Goal: Task Accomplishment & Management: Use online tool/utility

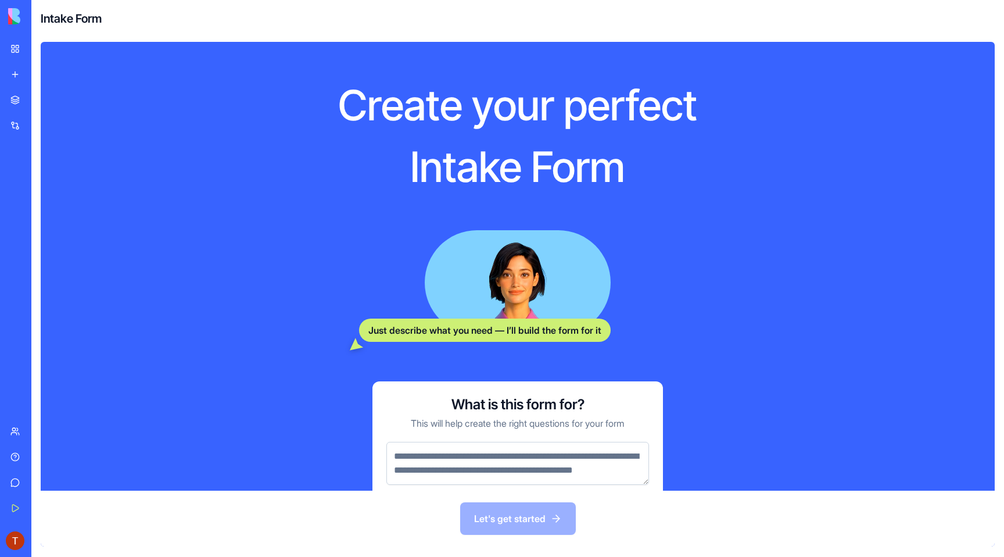
click at [40, 70] on div "New app" at bounding box center [35, 75] width 15 height 12
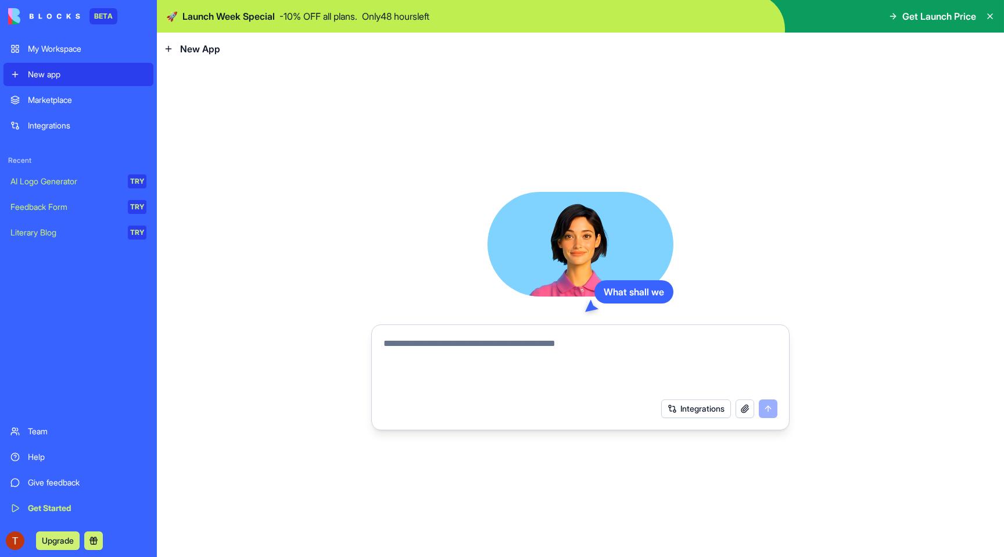
click at [46, 97] on div "Marketplace" at bounding box center [87, 100] width 119 height 12
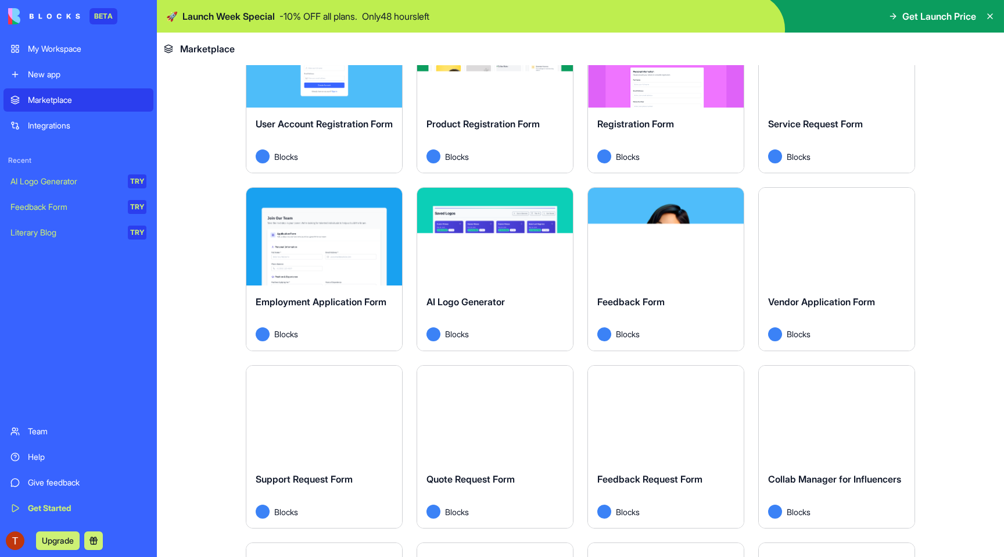
scroll to position [490, 0]
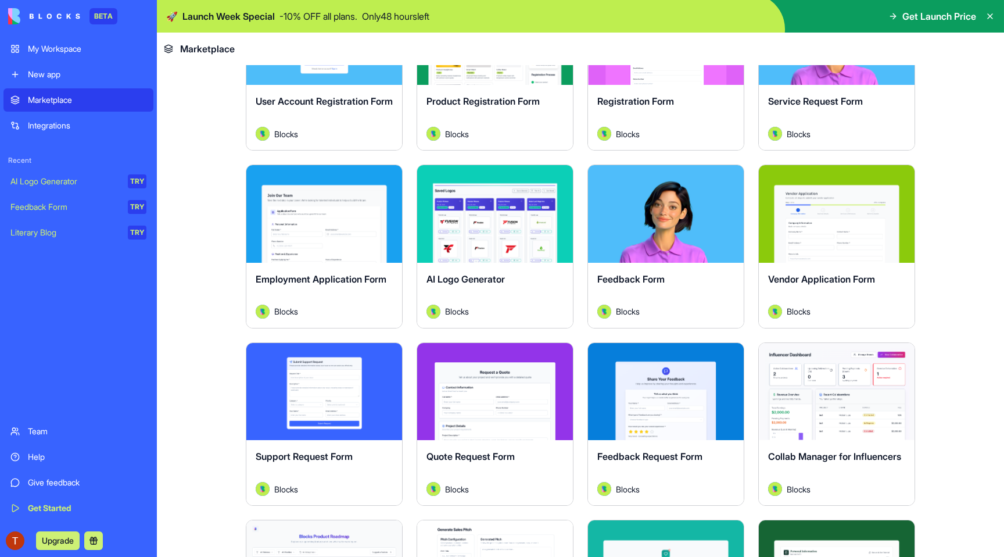
click at [329, 218] on button "Explore" at bounding box center [324, 213] width 87 height 23
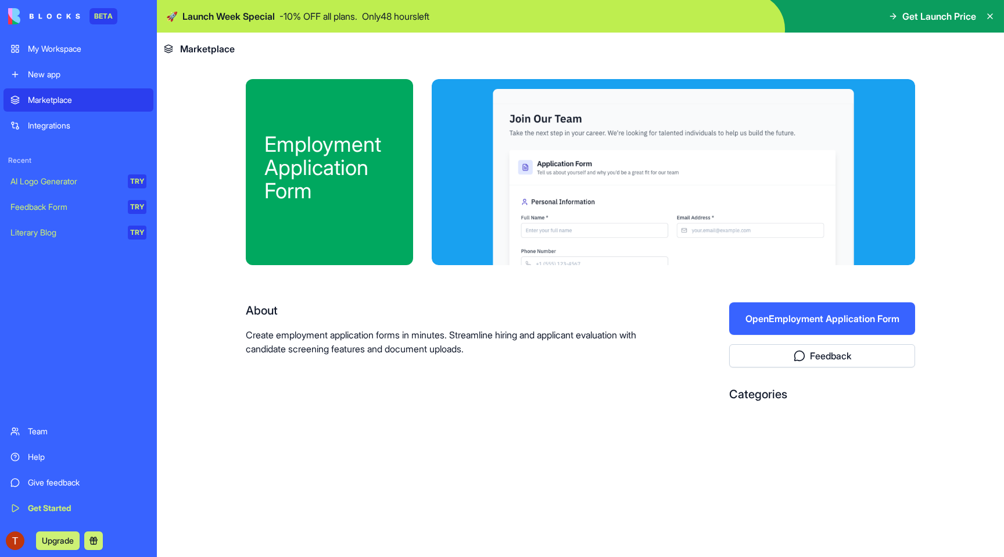
click at [764, 331] on button "Open Employment Application Form" at bounding box center [822, 318] width 186 height 33
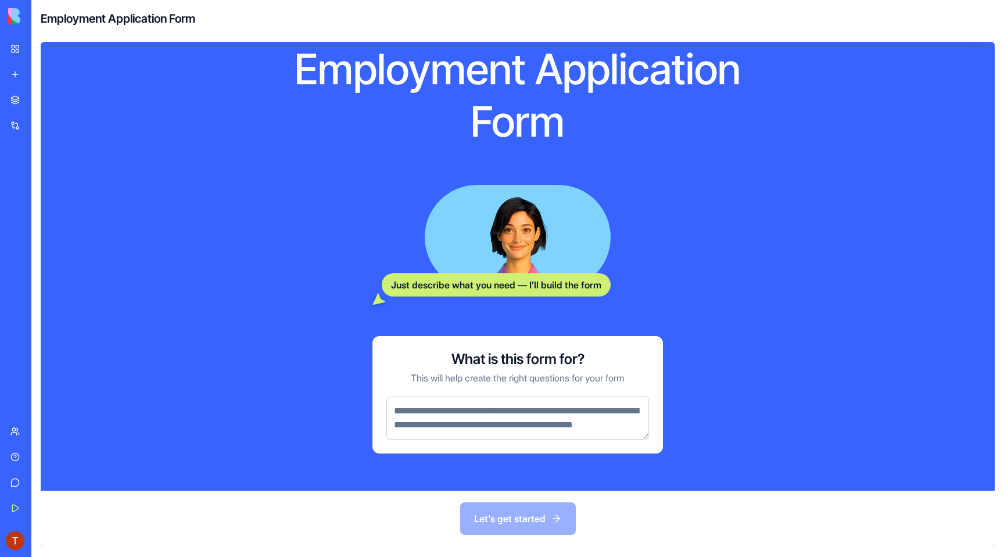
scroll to position [112, 0]
click at [583, 407] on textarea at bounding box center [517, 417] width 263 height 43
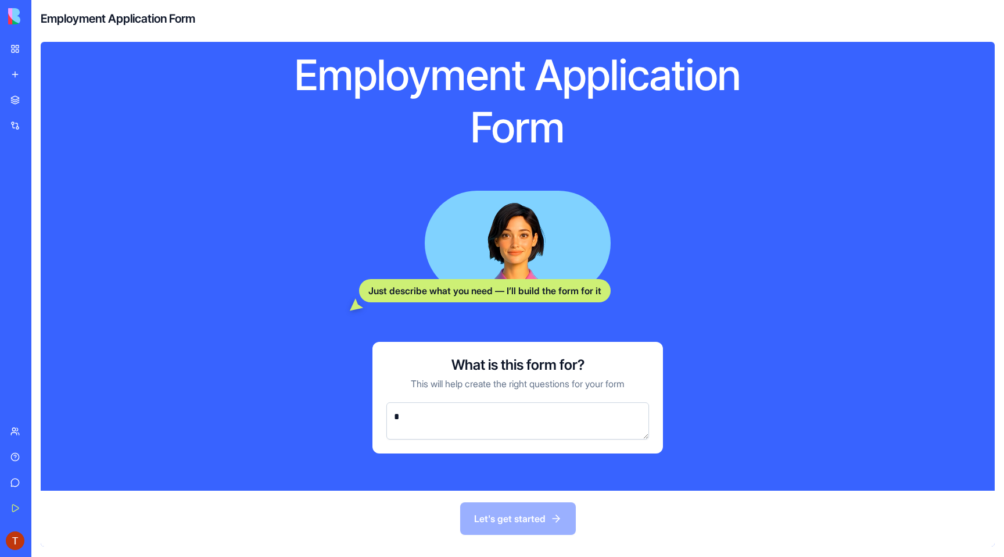
scroll to position [92, 0]
type textarea "*"
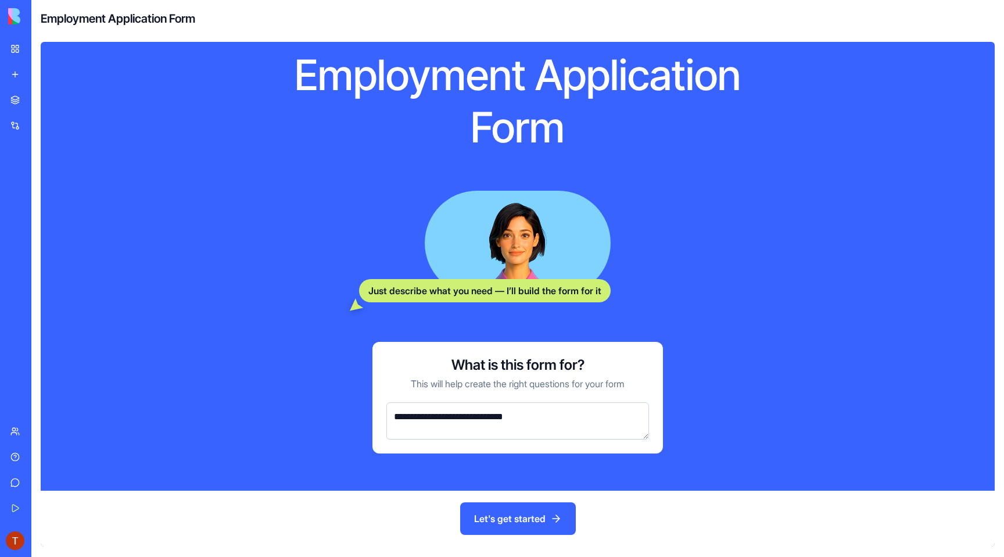
type textarea "**********"
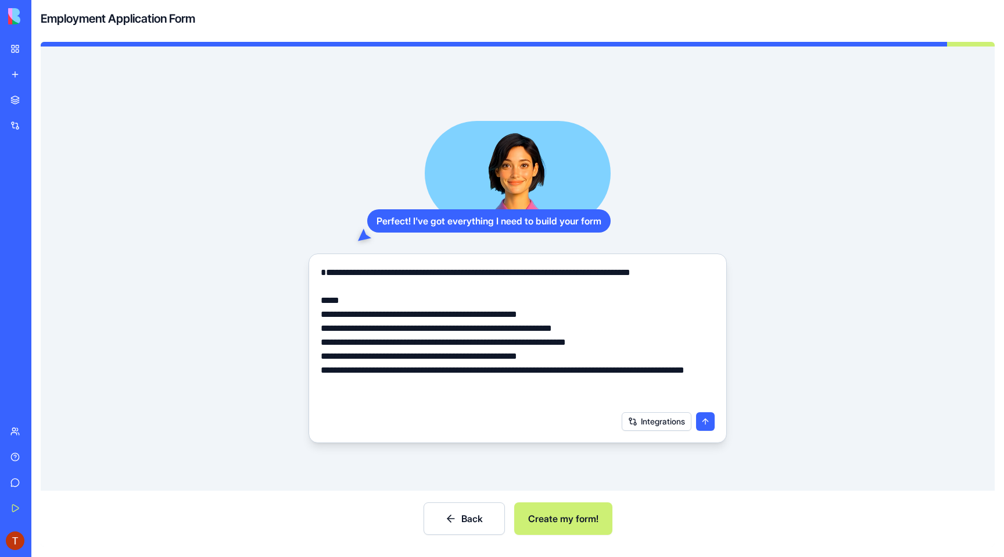
click at [378, 327] on textarea "**********" at bounding box center [518, 335] width 394 height 139
click at [378, 311] on textarea "**********" at bounding box center [518, 335] width 394 height 139
type textarea "**********"
click at [639, 420] on button "Integrations" at bounding box center [657, 421] width 70 height 19
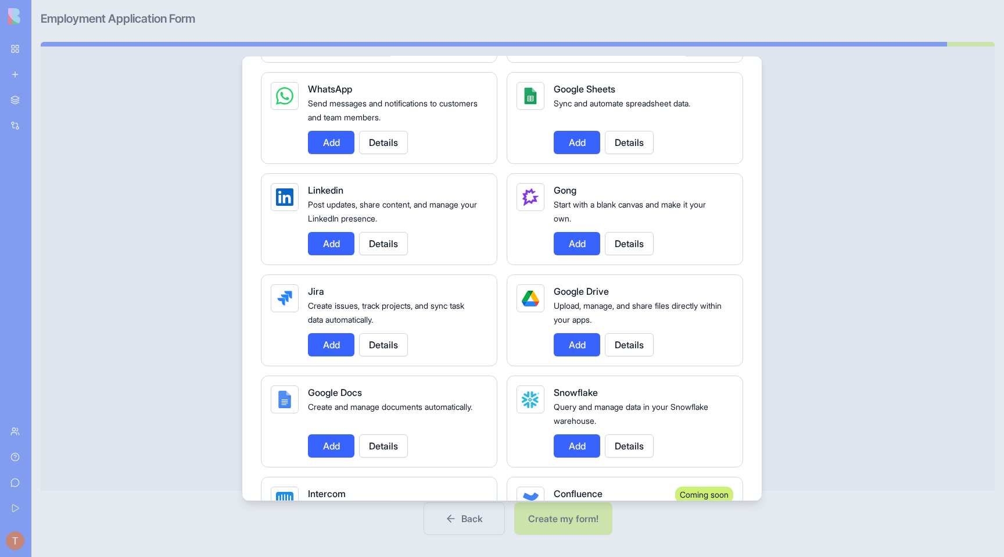
scroll to position [0, 0]
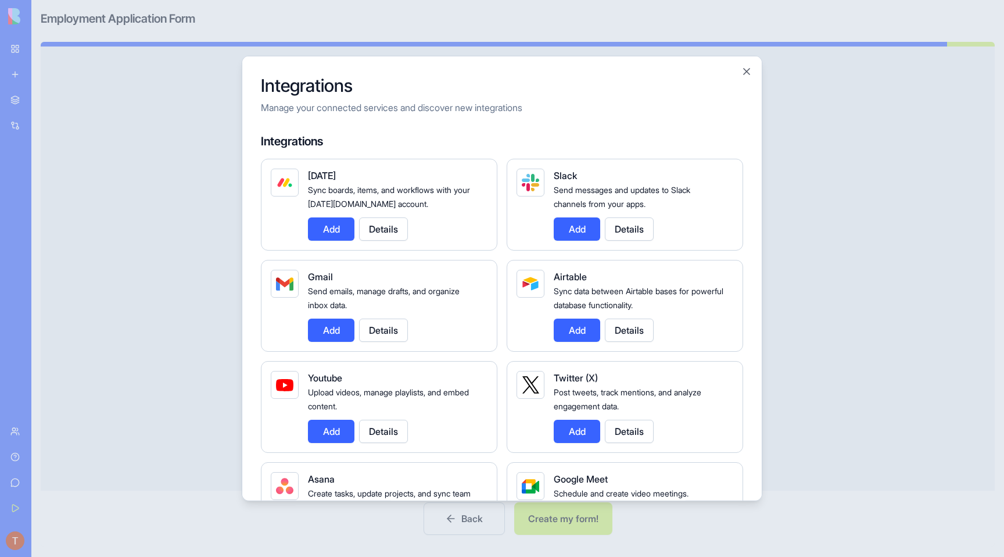
click at [757, 73] on div "Integrations Manage your connected services and discover new integrations Integ…" at bounding box center [502, 278] width 521 height 445
click at [748, 73] on button "Close" at bounding box center [747, 72] width 12 height 12
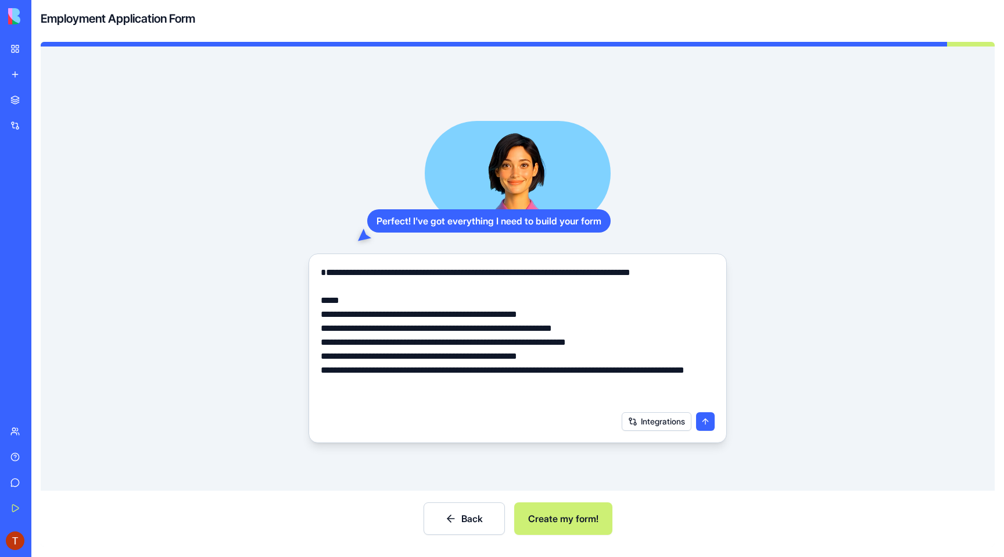
click at [569, 524] on button "Create my form!" at bounding box center [563, 518] width 98 height 33
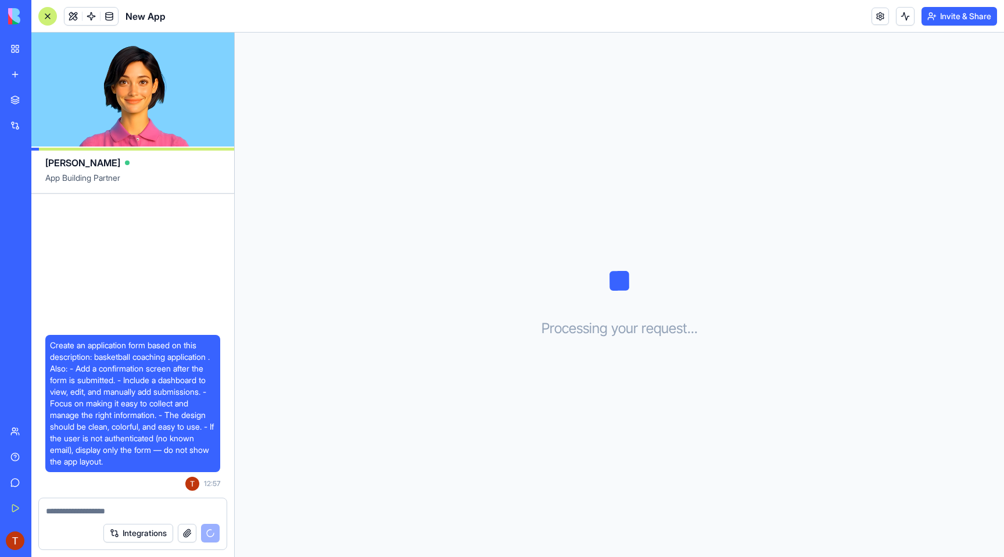
scroll to position [47, 0]
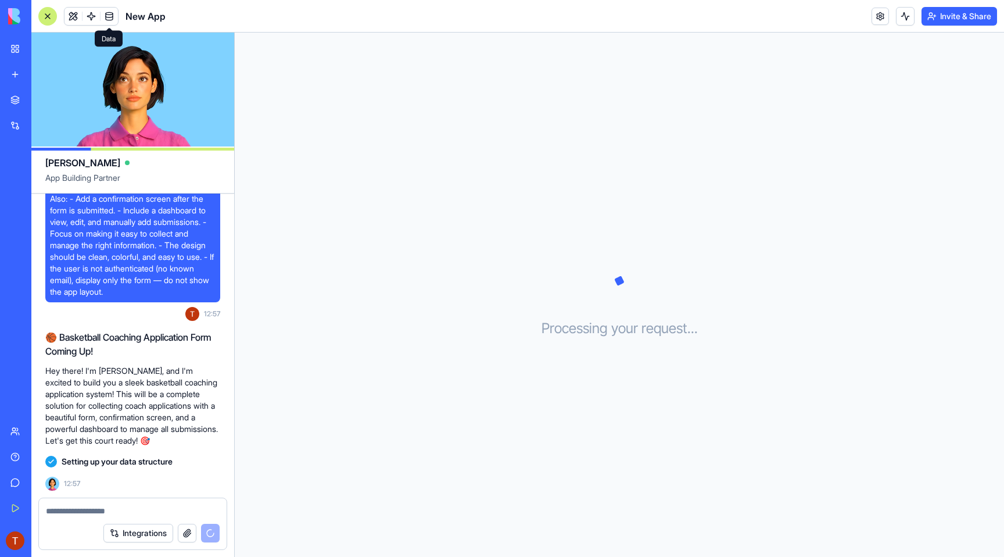
click at [105, 21] on span at bounding box center [109, 16] width 33 height 33
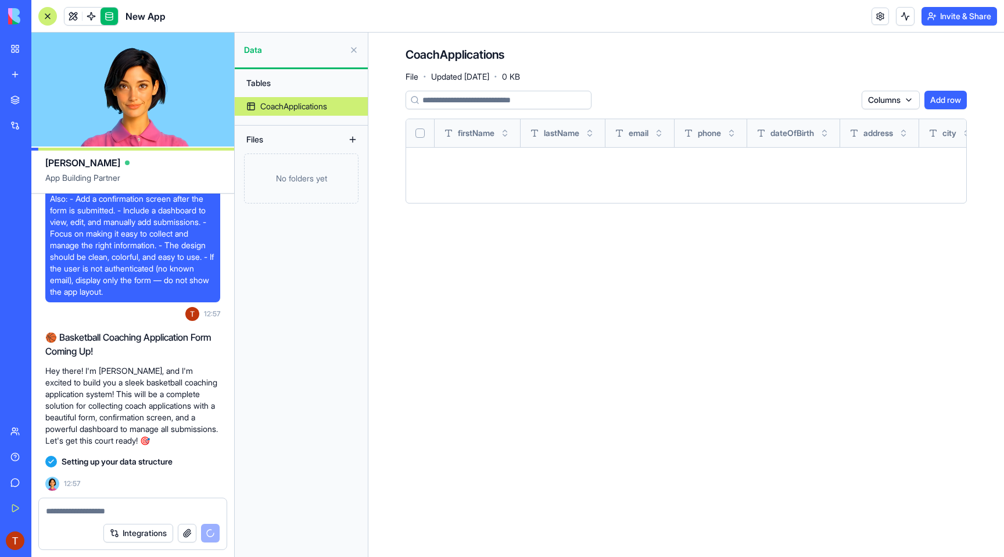
click at [110, 17] on link at bounding box center [109, 16] width 17 height 17
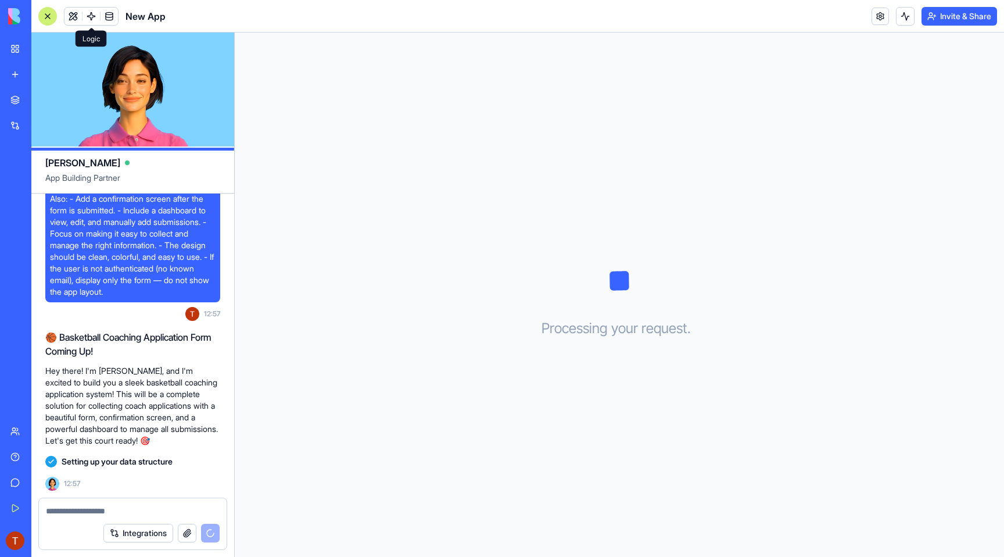
click at [94, 15] on link at bounding box center [91, 16] width 17 height 17
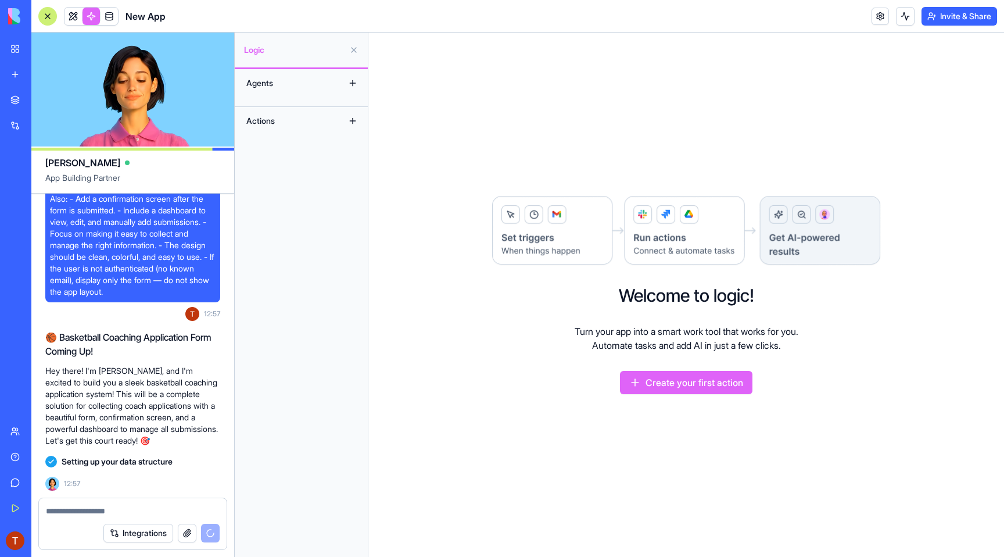
click at [94, 15] on link at bounding box center [91, 16] width 17 height 17
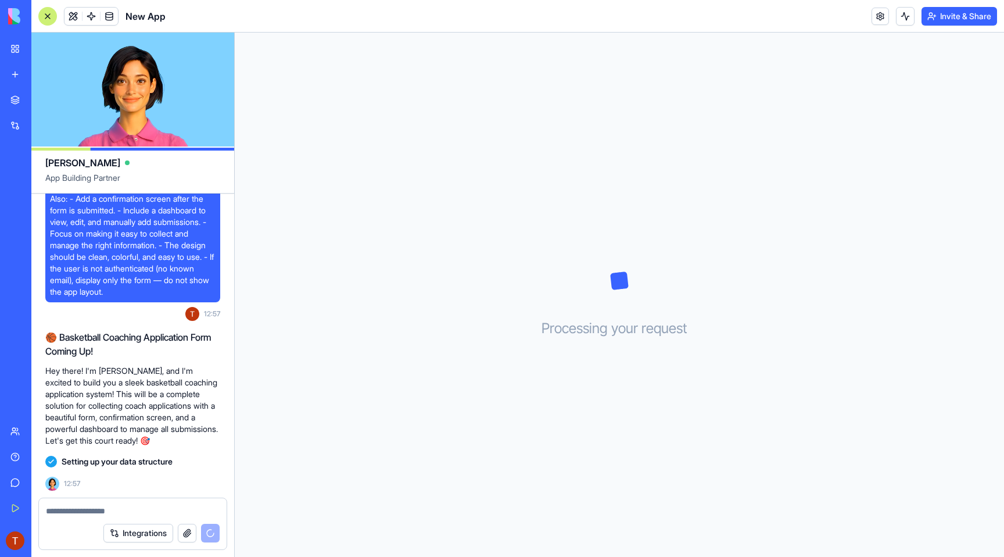
click at [83, 19] on link at bounding box center [91, 16] width 17 height 17
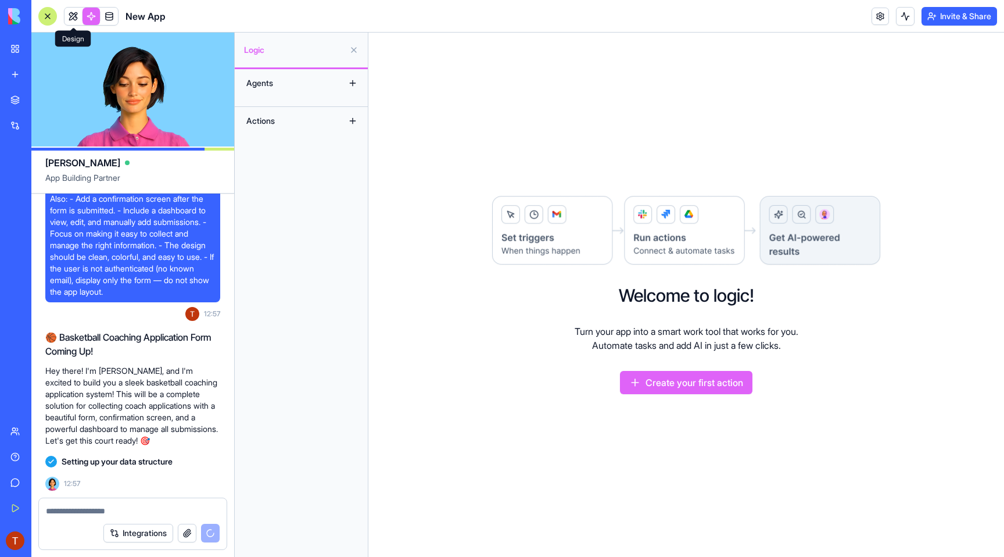
click at [76, 19] on link at bounding box center [72, 16] width 17 height 17
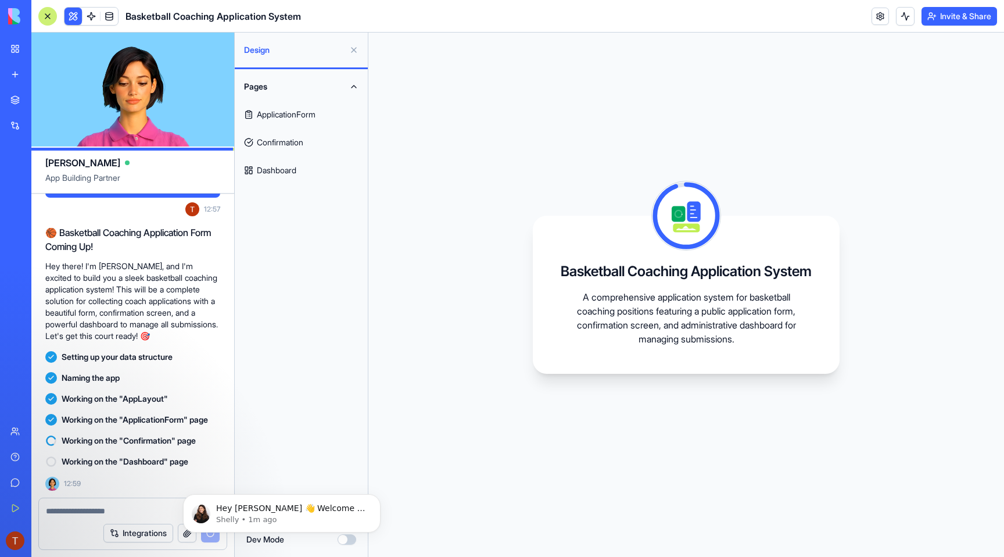
click at [271, 106] on link "ApplicationForm" at bounding box center [301, 115] width 126 height 28
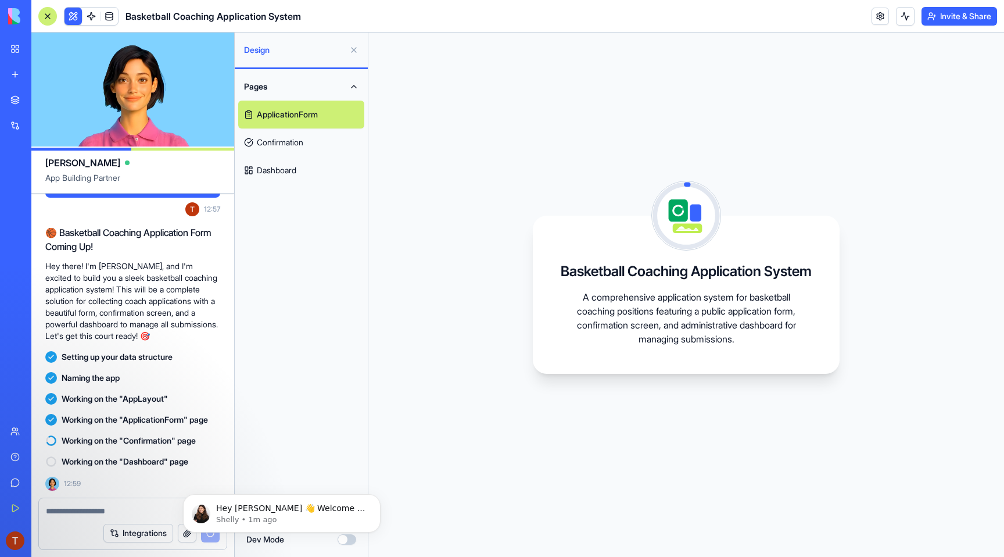
click at [281, 149] on link "Confirmation" at bounding box center [301, 142] width 126 height 28
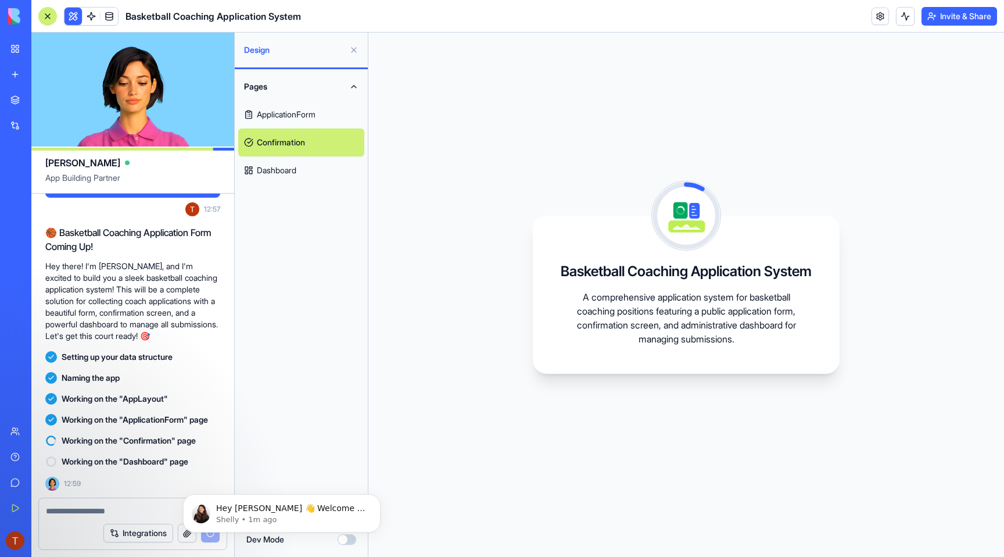
click at [281, 174] on link "Dashboard" at bounding box center [301, 170] width 126 height 28
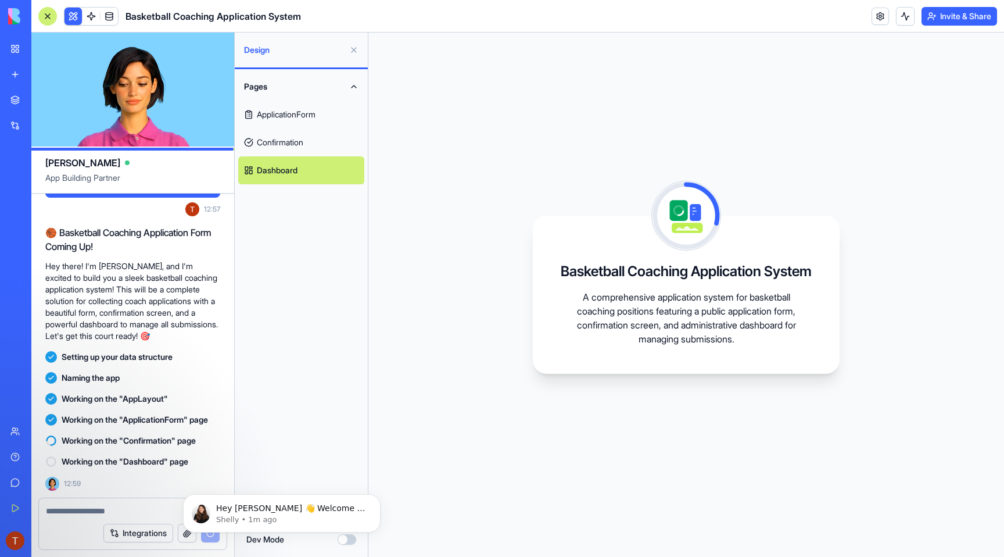
click at [94, 17] on span at bounding box center [91, 16] width 33 height 33
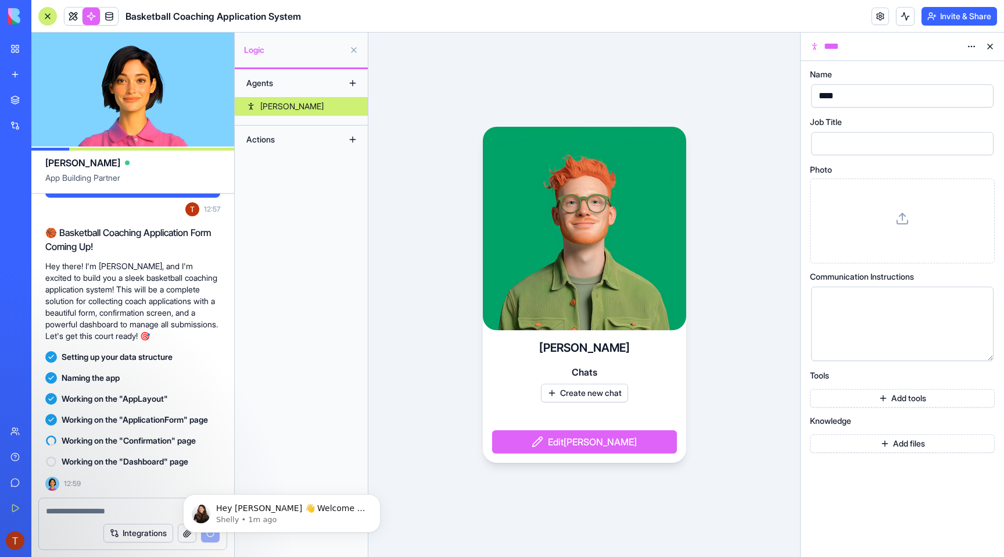
click at [91, 17] on link at bounding box center [91, 16] width 17 height 17
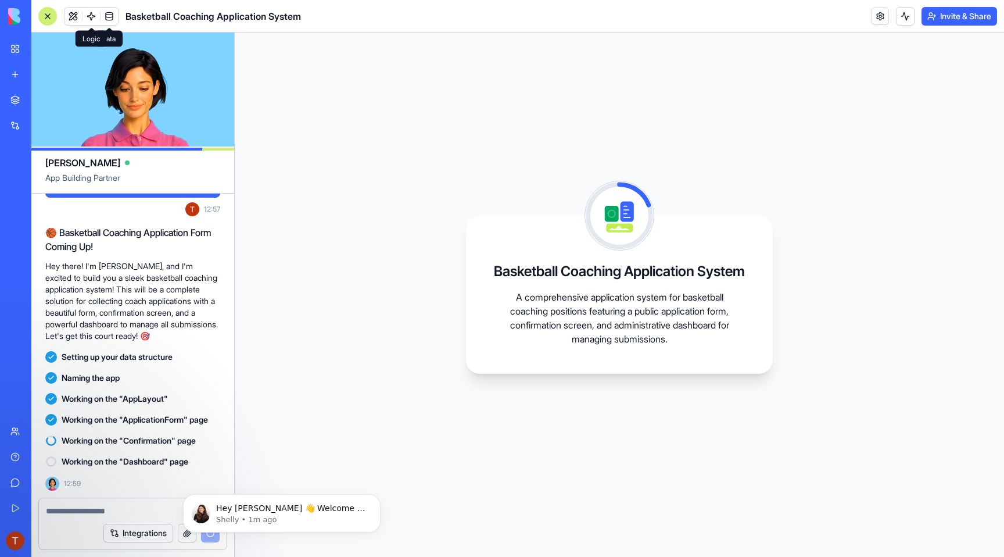
click at [95, 19] on link at bounding box center [91, 16] width 17 height 17
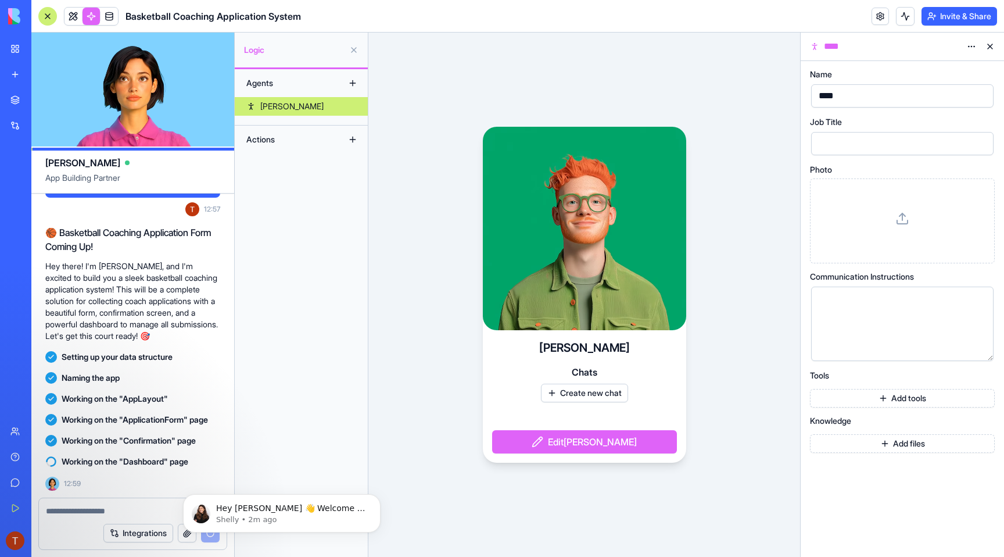
click at [422, 200] on div "[PERSON_NAME] Create new chat Edit [PERSON_NAME]" at bounding box center [584, 295] width 432 height 524
click at [414, 252] on div "[PERSON_NAME] Create new chat Edit [PERSON_NAME]" at bounding box center [584, 295] width 432 height 524
click at [431, 193] on div "[PERSON_NAME] Create new chat Edit [PERSON_NAME]" at bounding box center [584, 295] width 432 height 524
click at [554, 218] on video at bounding box center [584, 228] width 203 height 203
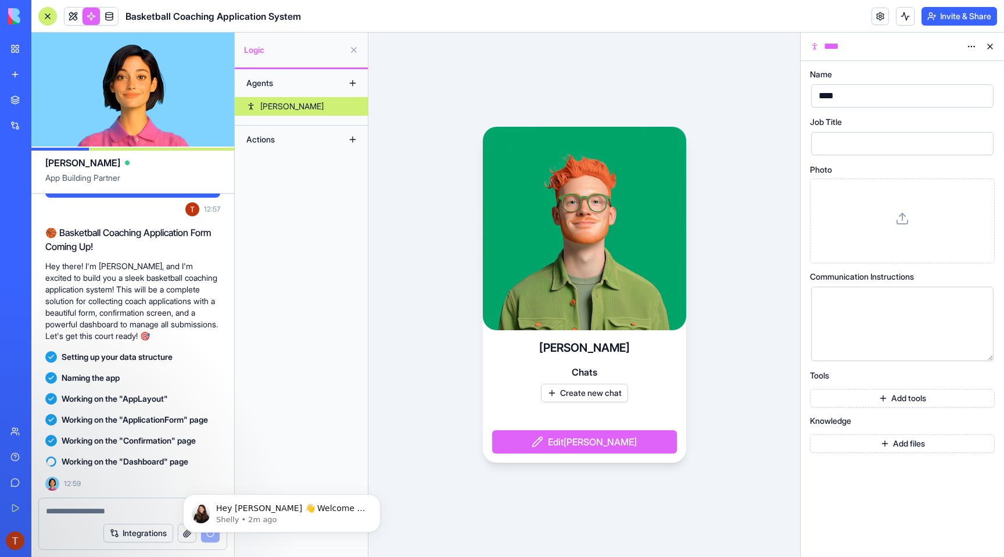
click at [633, 246] on video at bounding box center [584, 228] width 203 height 203
click at [602, 390] on button "Create new chat" at bounding box center [584, 392] width 87 height 19
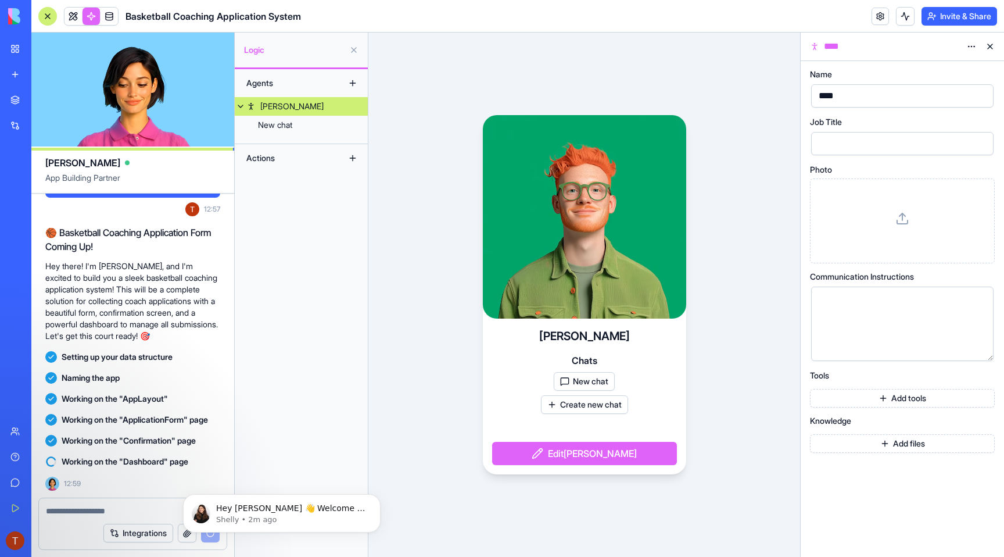
click at [604, 381] on button "New chat" at bounding box center [584, 381] width 61 height 19
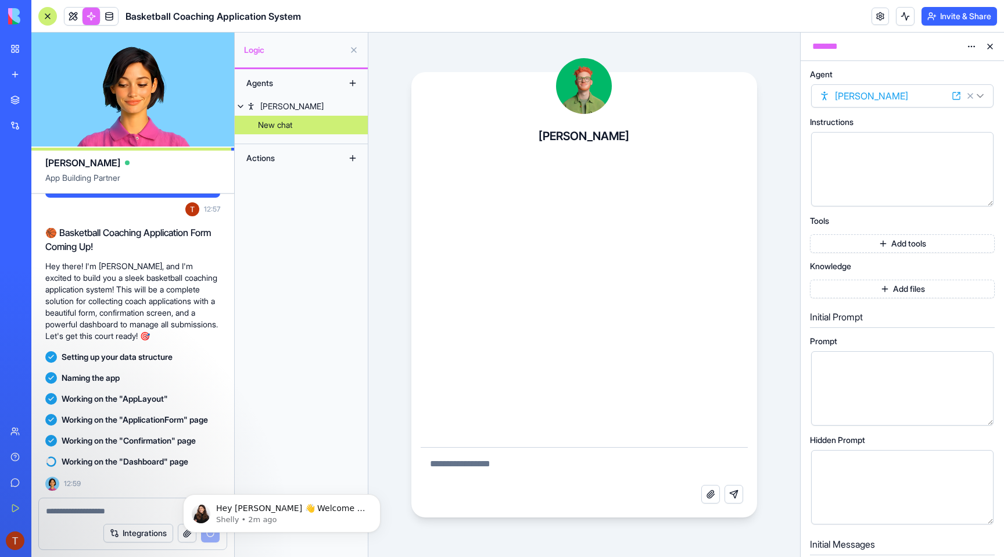
click at [782, 256] on div "[PERSON_NAME] Attach file Send message" at bounding box center [584, 295] width 432 height 524
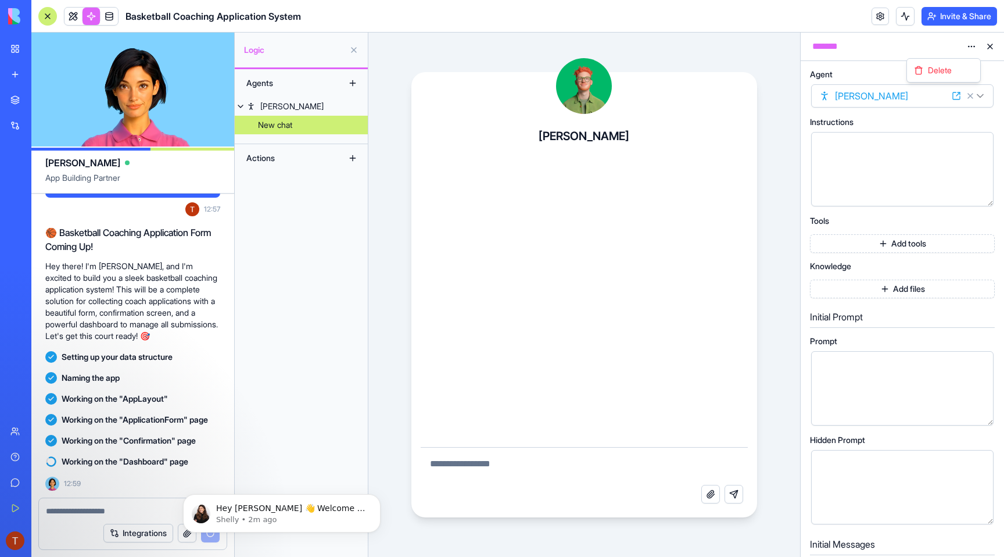
click at [962, 42] on html "BETA My Workspace New app Marketplace Integrations Recent New App AI Logo Gener…" at bounding box center [502, 278] width 1004 height 557
click at [959, 80] on div "Delete" at bounding box center [943, 70] width 74 height 24
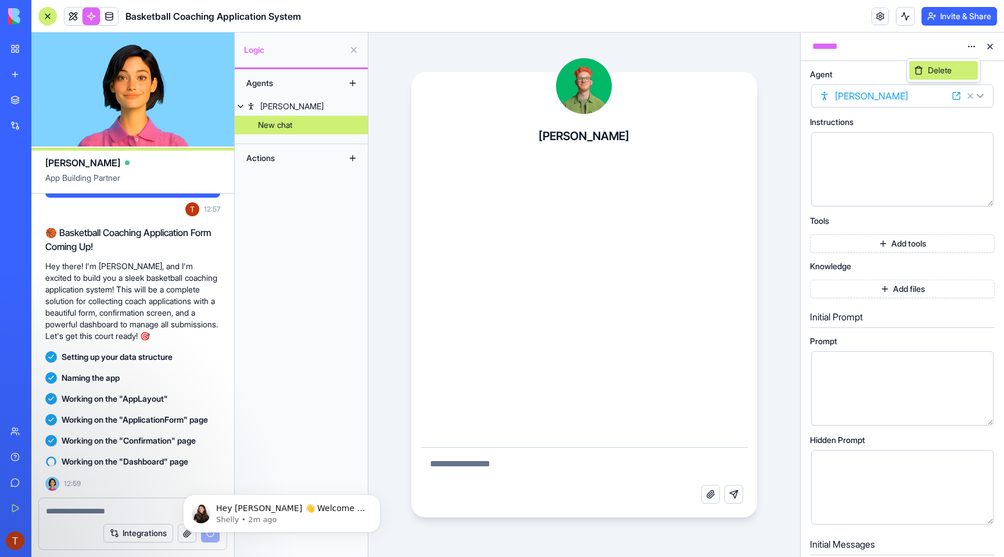
click at [959, 77] on div "Delete" at bounding box center [943, 70] width 69 height 19
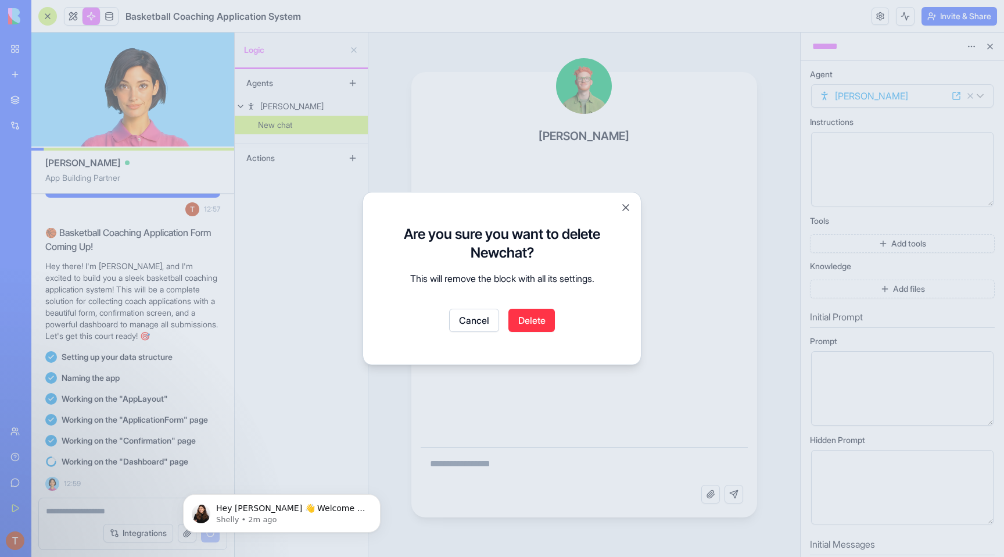
click at [526, 322] on button "Delete" at bounding box center [531, 320] width 46 height 23
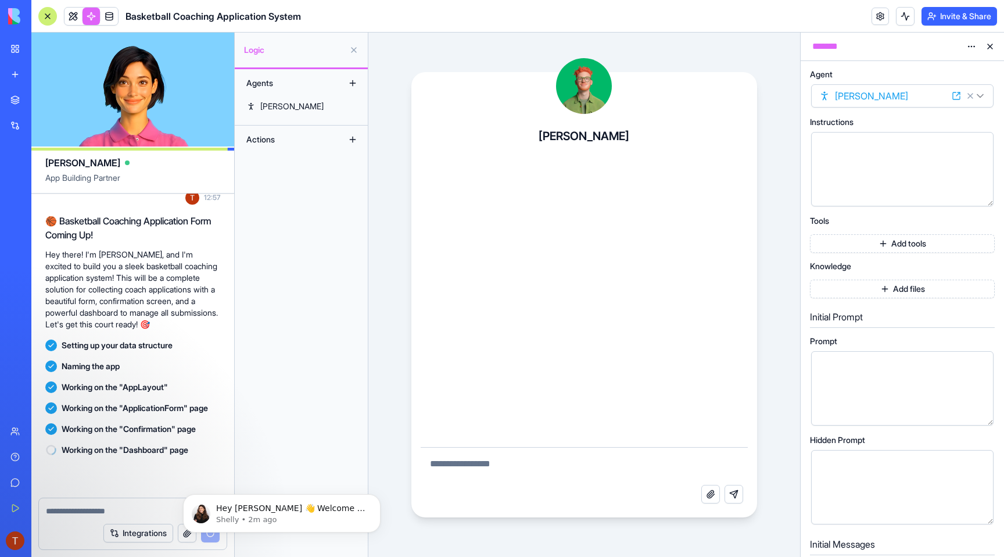
scroll to position [173, 0]
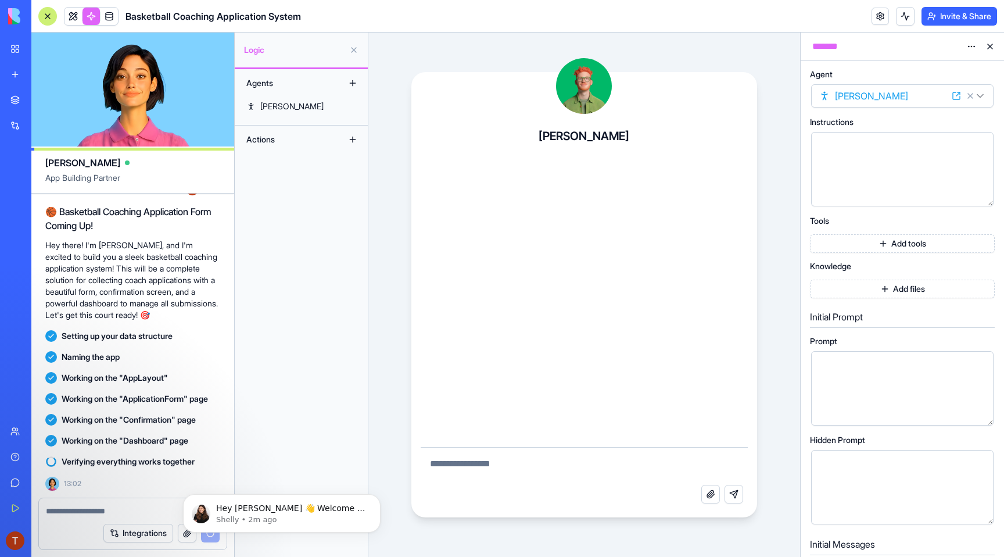
click at [395, 182] on div "[PERSON_NAME] Attach file Send message" at bounding box center [584, 295] width 432 height 524
click at [995, 49] on button at bounding box center [990, 46] width 19 height 19
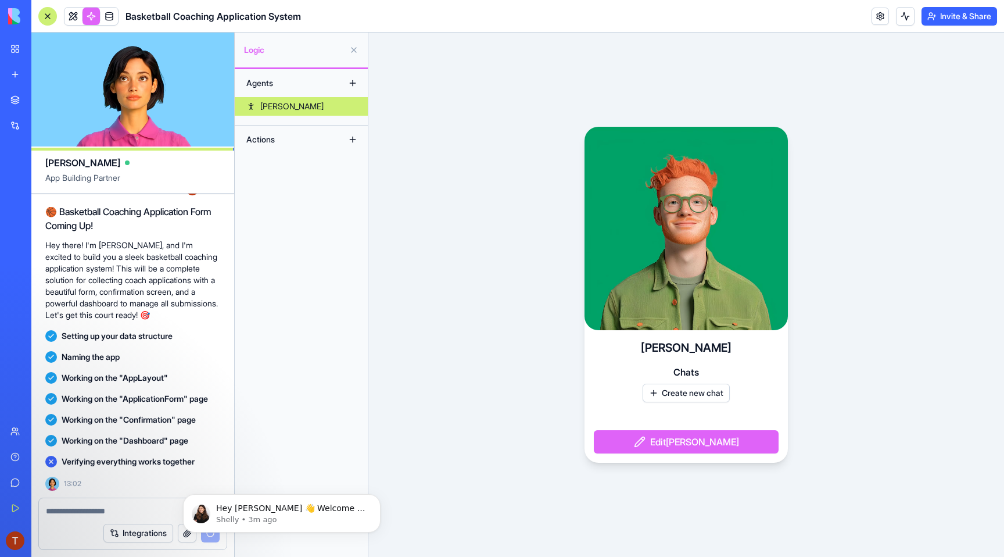
click at [51, 463] on icon at bounding box center [51, 461] width 7 height 7
click at [376, 499] on icon "Dismiss notification" at bounding box center [377, 497] width 4 height 4
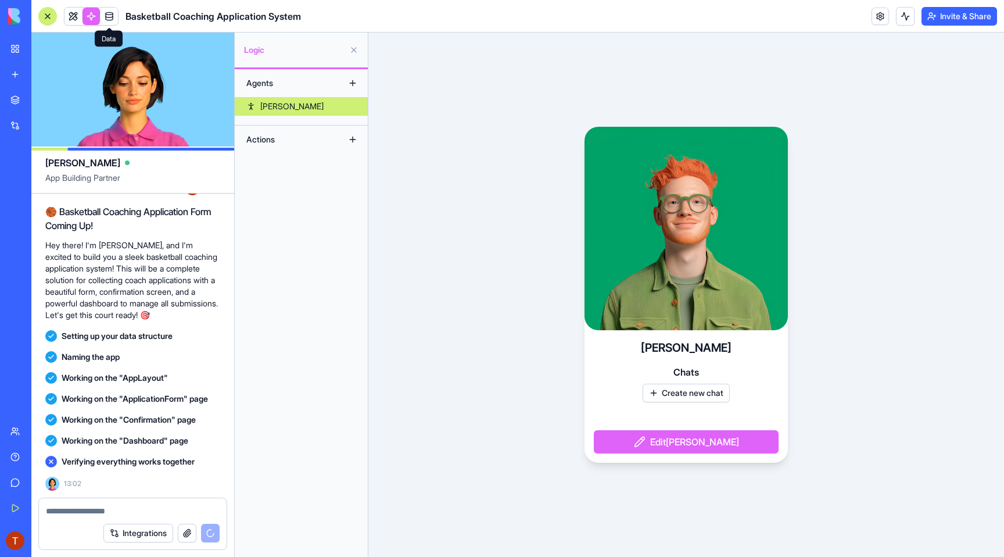
click at [111, 17] on link at bounding box center [109, 16] width 17 height 17
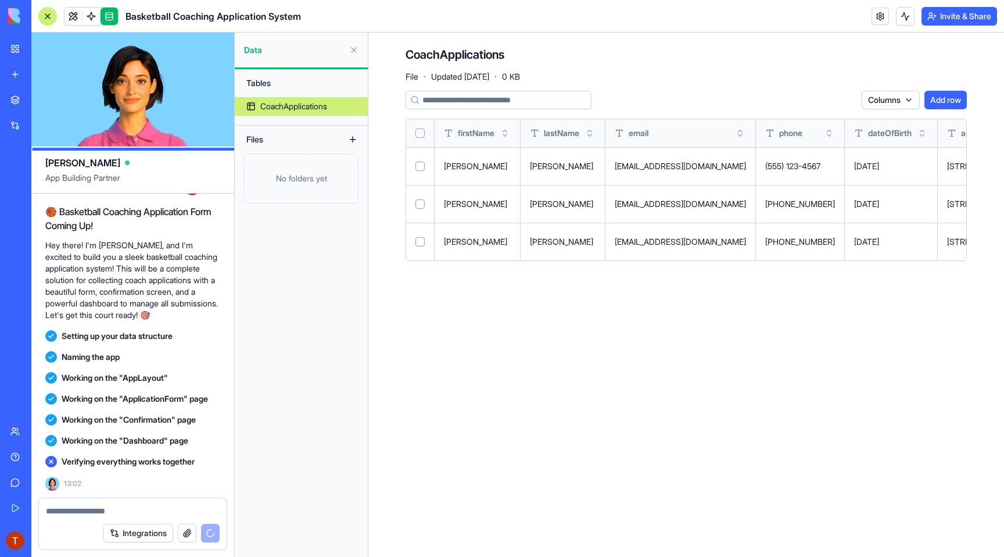
click at [692, 95] on div "Columns Add row" at bounding box center [686, 100] width 561 height 19
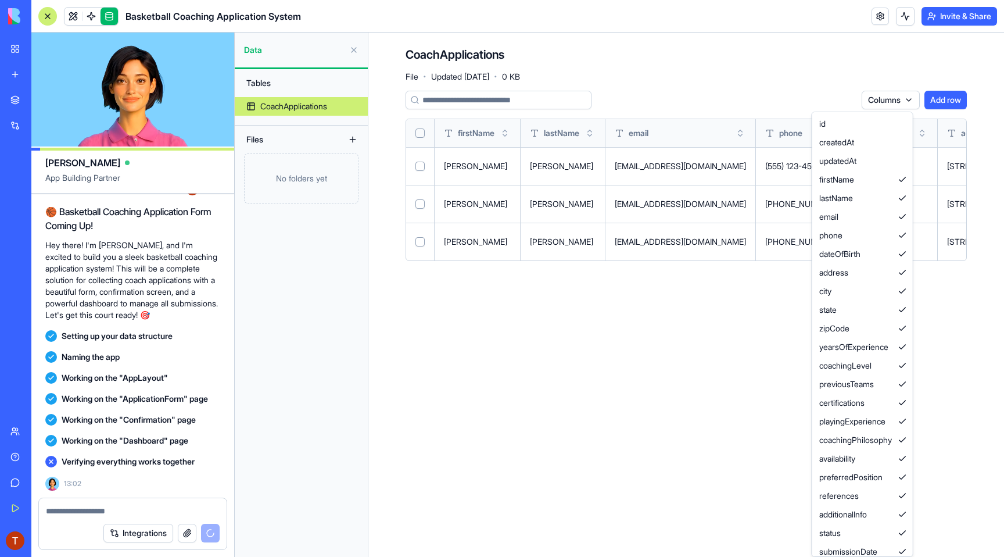
click at [902, 93] on html "BETA My Workspace New app Marketplace Integrations Recent New App AI Logo Gener…" at bounding box center [502, 278] width 1004 height 557
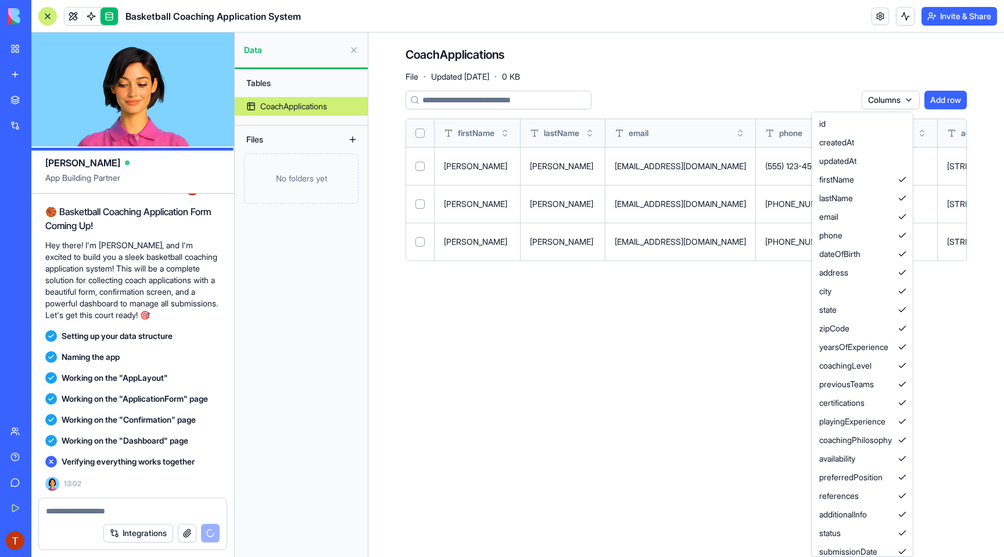
click at [903, 101] on html "BETA My Workspace New app Marketplace Integrations Recent New App AI Logo Gener…" at bounding box center [502, 278] width 1004 height 557
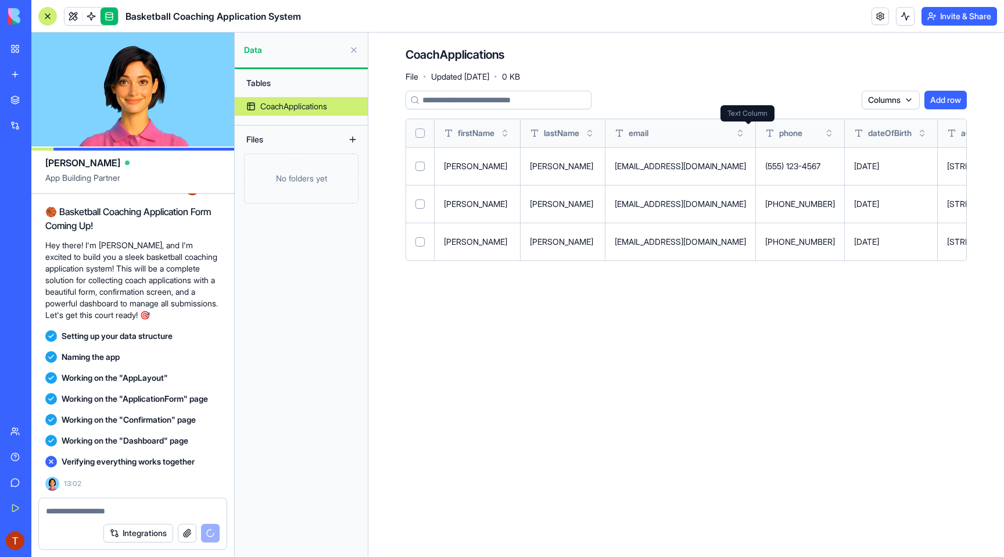
click at [779, 130] on span "phone" at bounding box center [790, 133] width 23 height 12
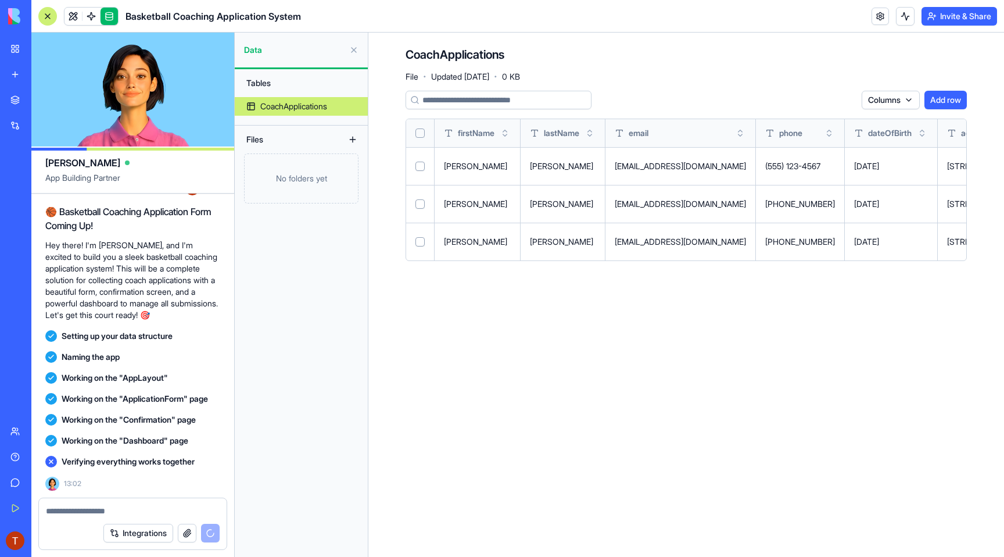
click at [765, 132] on icon at bounding box center [769, 132] width 9 height 9
click at [354, 405] on div "Tables CoachApplications Files No folders yet" at bounding box center [301, 312] width 133 height 487
click at [72, 9] on span at bounding box center [73, 16] width 33 height 33
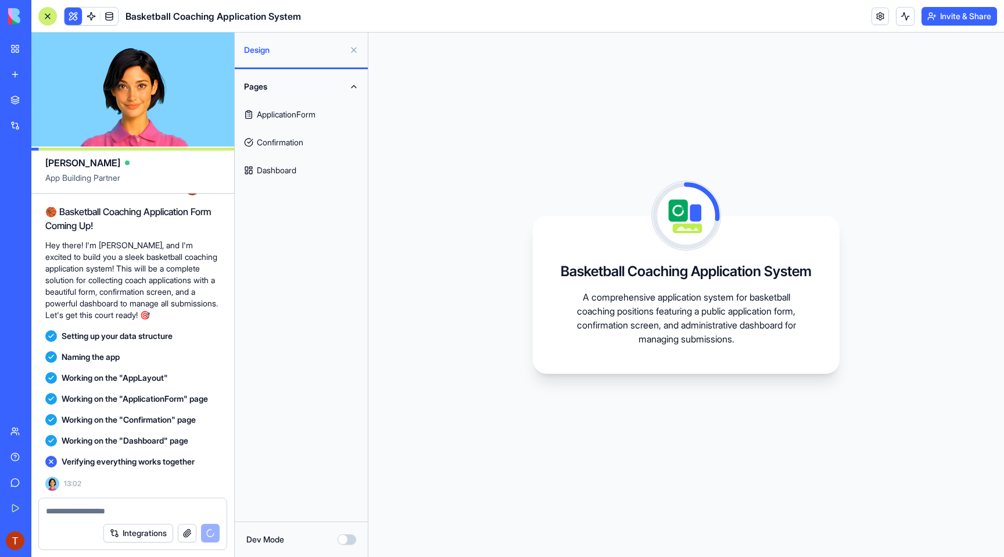
click at [315, 117] on link "ApplicationForm" at bounding box center [301, 115] width 126 height 28
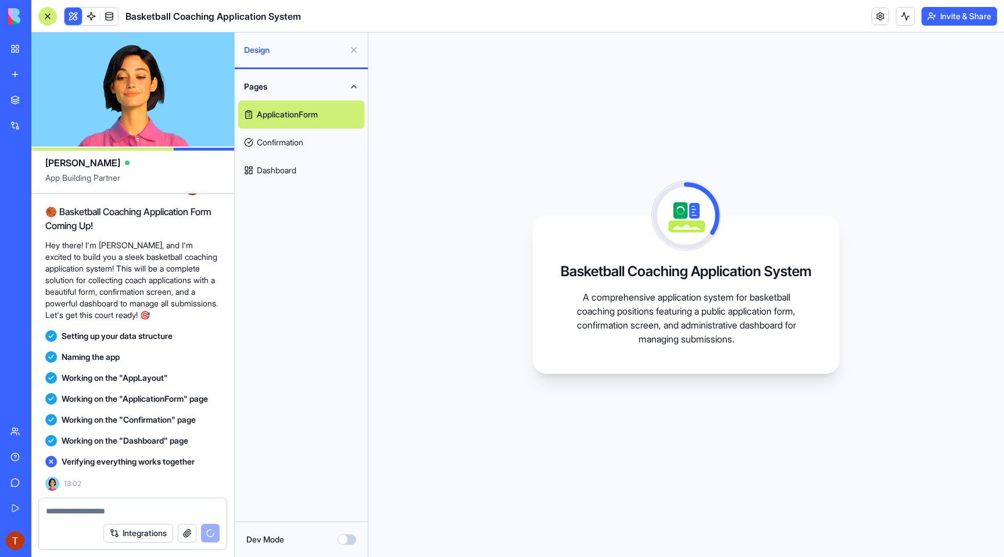
click at [314, 141] on link "Confirmation" at bounding box center [301, 142] width 126 height 28
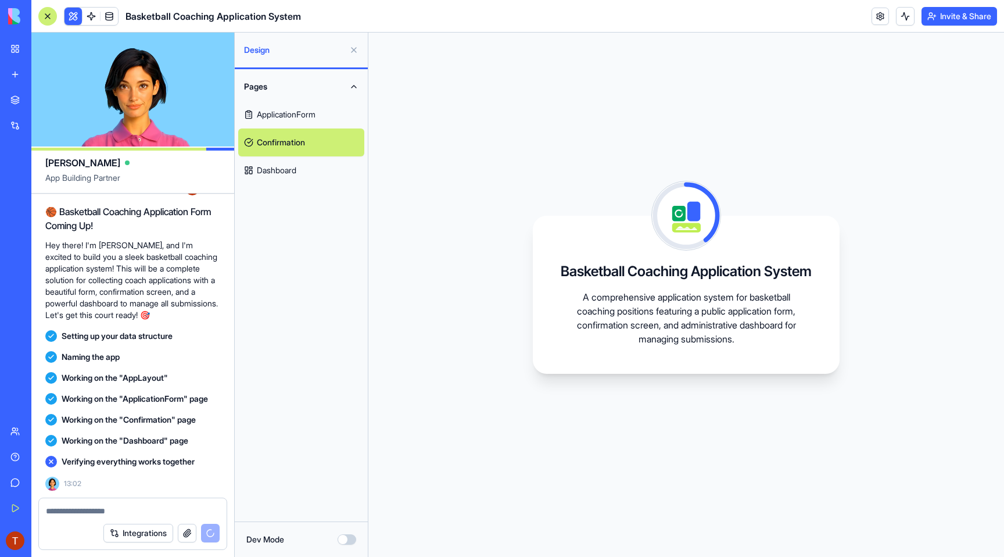
click at [310, 171] on link "Dashboard" at bounding box center [301, 170] width 126 height 28
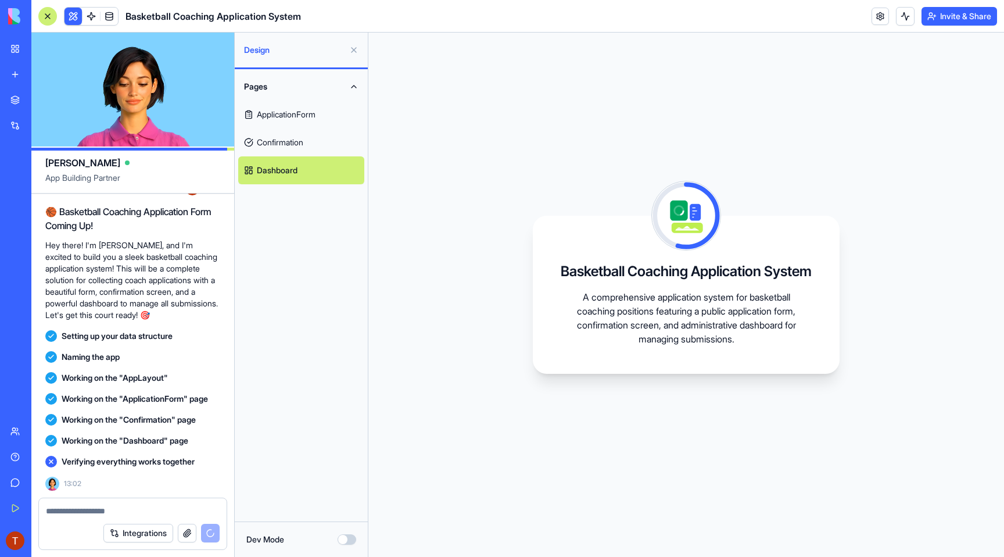
click at [346, 534] on button "Dev Mode" at bounding box center [347, 539] width 19 height 10
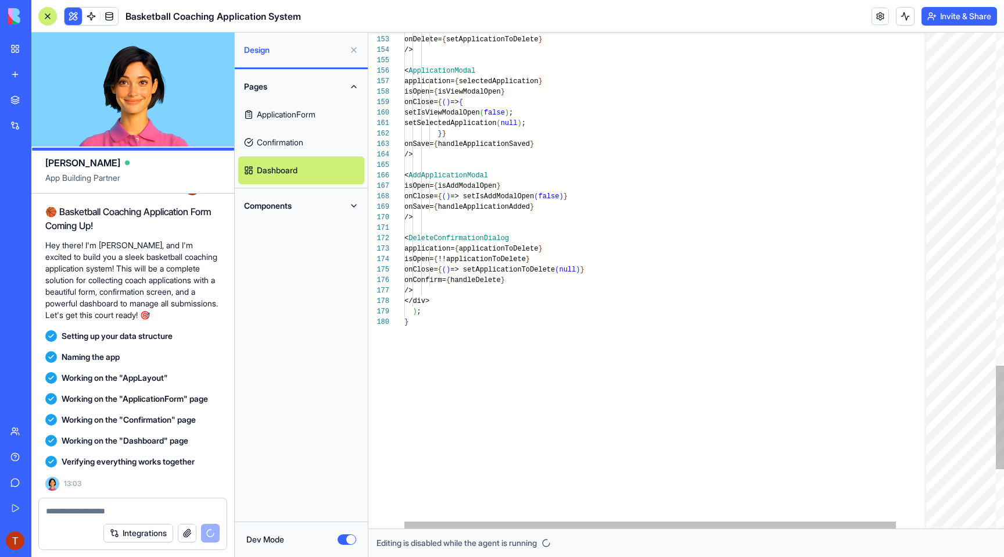
scroll to position [365, 0]
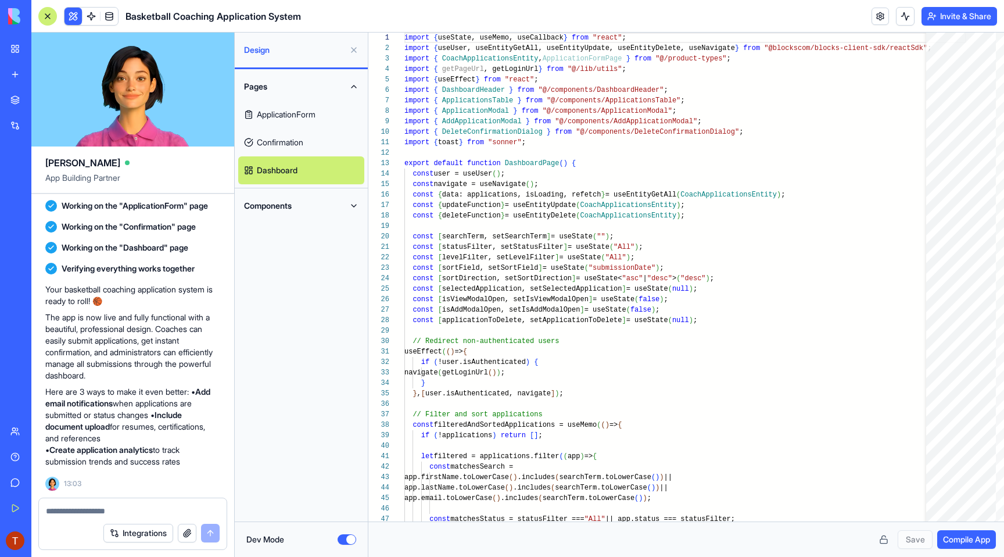
click at [332, 138] on link "Confirmation" at bounding box center [301, 142] width 126 height 28
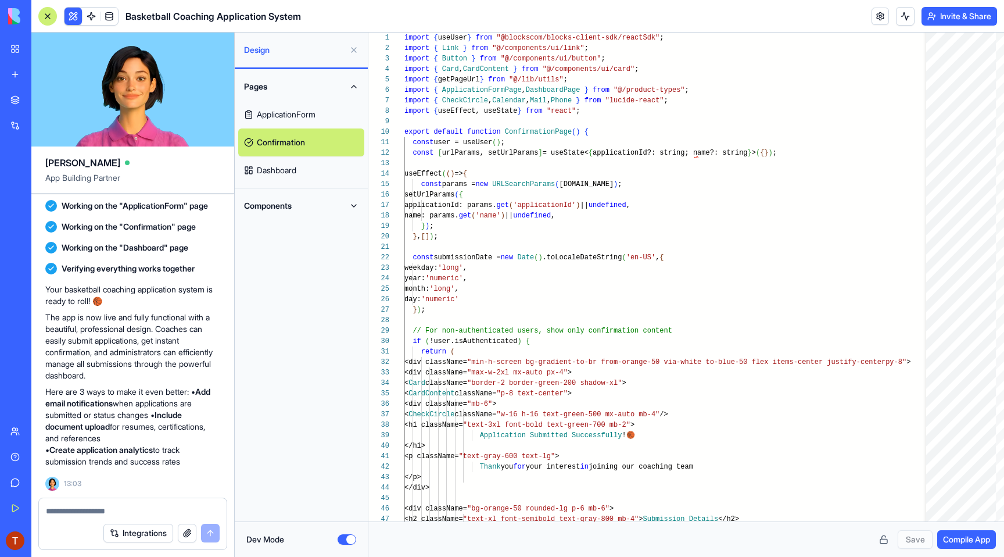
click at [322, 107] on link "ApplicationForm" at bounding box center [301, 115] width 126 height 28
type textarea "****** **** *"
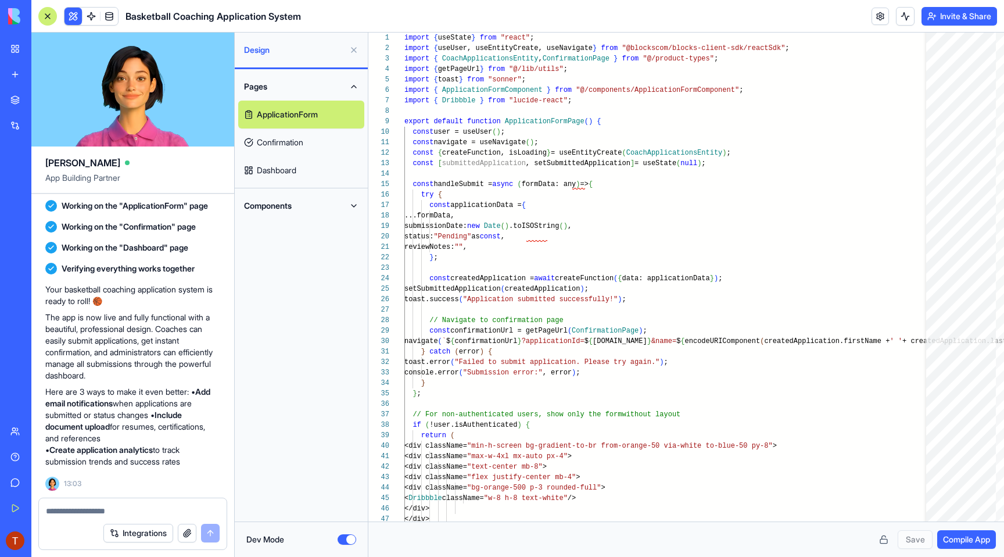
click at [350, 538] on button "Dev Mode" at bounding box center [347, 539] width 19 height 10
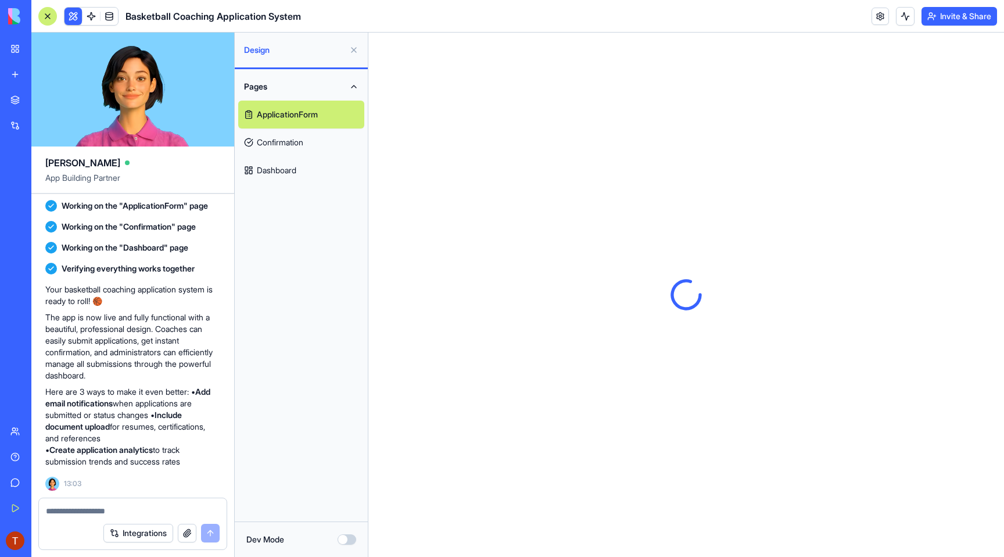
scroll to position [0, 0]
click at [309, 320] on div "Pages ApplicationForm Confirmation Dashboard" at bounding box center [301, 295] width 133 height 452
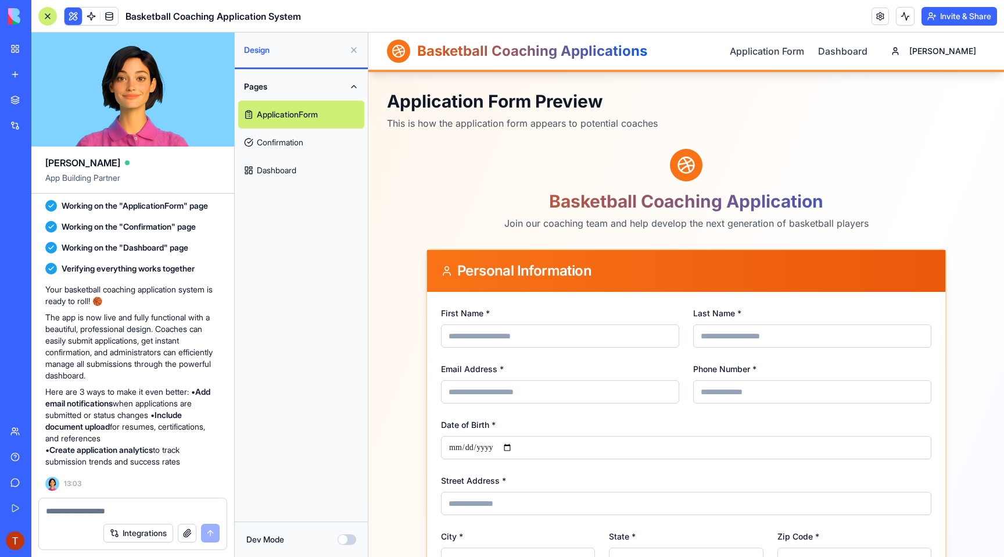
click at [296, 152] on link "Confirmation" at bounding box center [301, 142] width 126 height 28
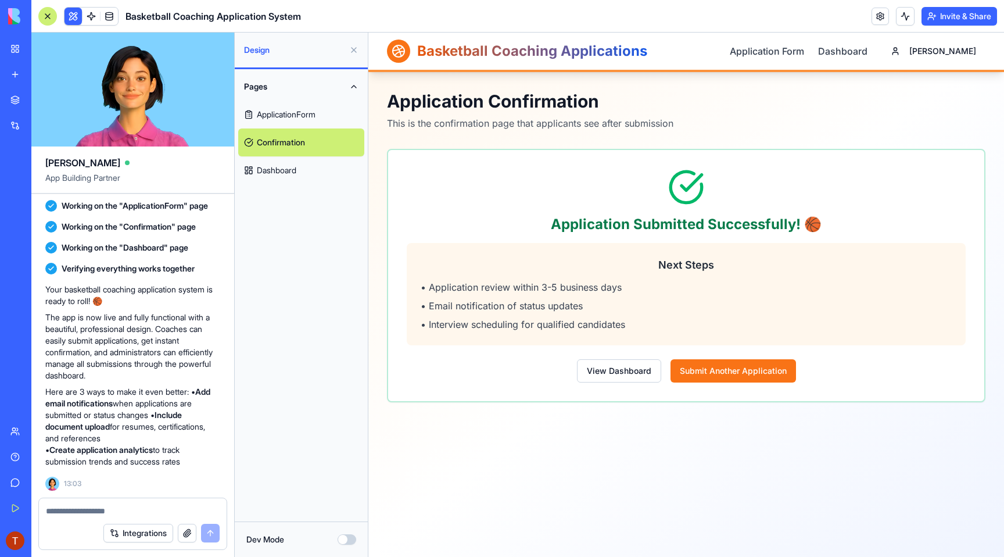
click at [292, 172] on link "Dashboard" at bounding box center [301, 170] width 126 height 28
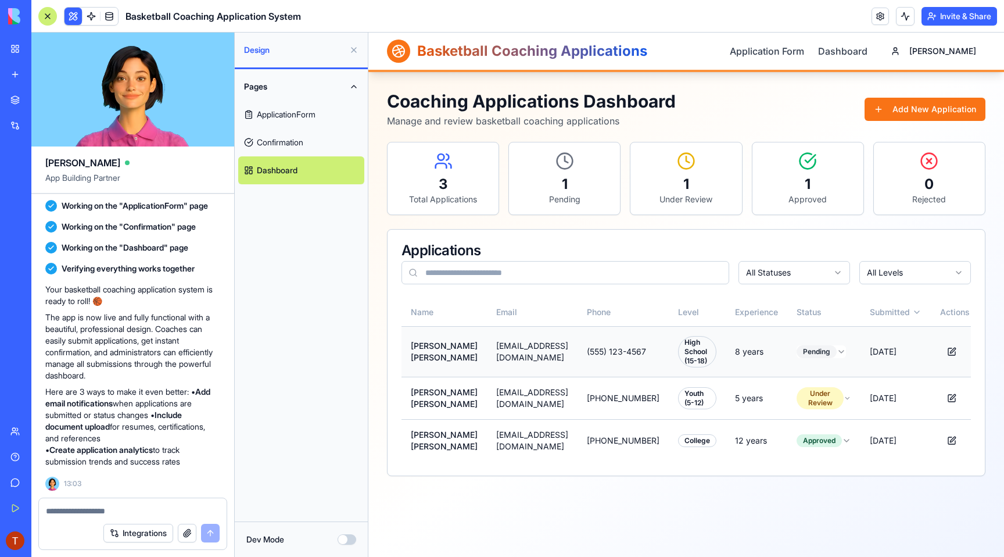
click at [678, 357] on div "High School (15-18)" at bounding box center [697, 351] width 38 height 31
click at [812, 353] on html "Basketball Coaching Applications Application Form Dashboard [PERSON_NAME] Coach…" at bounding box center [686, 295] width 636 height 524
click at [635, 221] on div "Coaching Applications Dashboard Manage and review basketball coaching applicati…" at bounding box center [686, 283] width 598 height 385
click at [803, 56] on link "Application Form" at bounding box center [767, 51] width 74 height 14
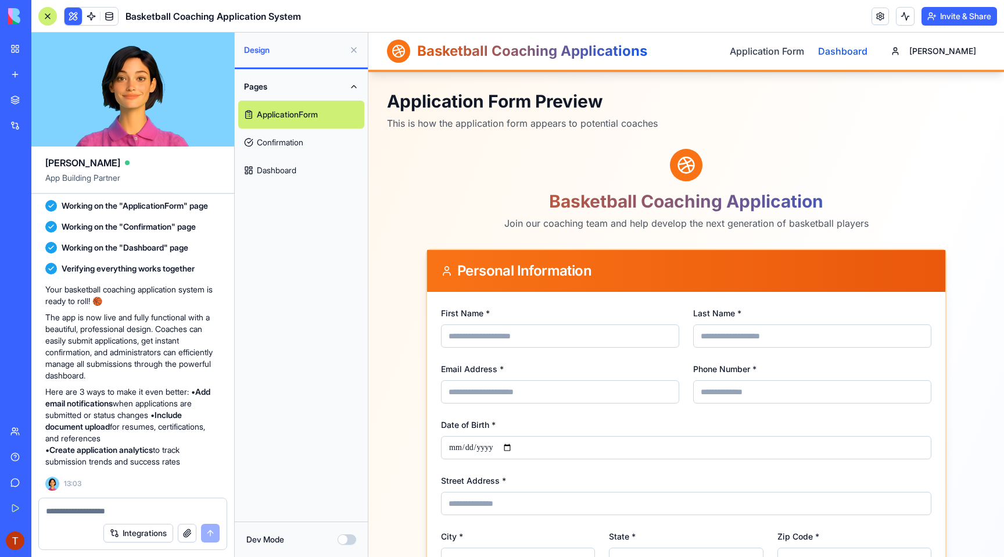
click at [868, 56] on link "Dashboard" at bounding box center [842, 51] width 49 height 14
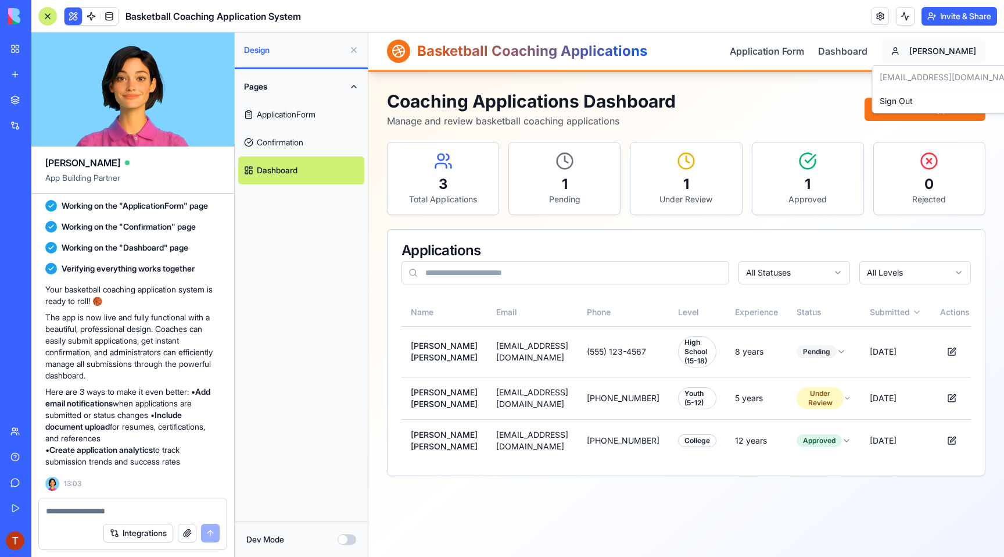
click at [951, 55] on html "Basketball Coaching Applications Application Form Dashboard [PERSON_NAME] Coach…" at bounding box center [686, 295] width 636 height 524
click at [931, 18] on button "Invite & Share" at bounding box center [960, 16] width 76 height 19
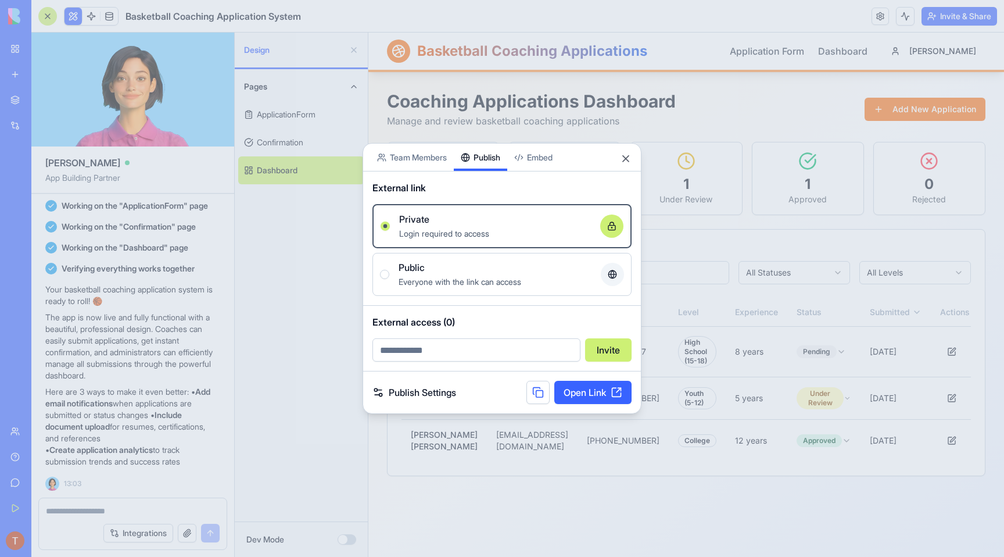
click at [479, 174] on div "Share App Team Members Publish Embed External link Private Login required to ac…" at bounding box center [502, 278] width 279 height 271
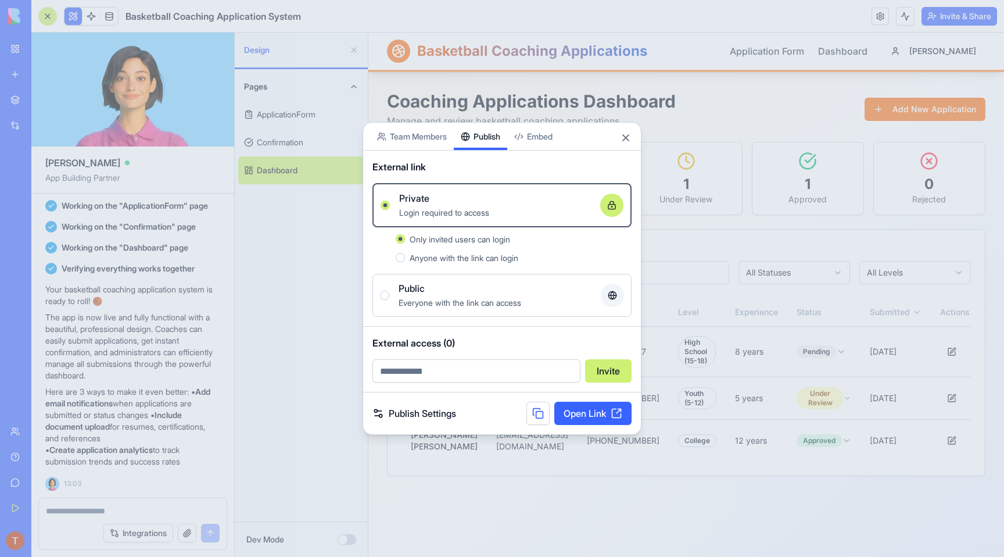
click at [580, 415] on link "Open Link" at bounding box center [592, 413] width 77 height 23
click at [484, 260] on span "Anyone with the link can login" at bounding box center [464, 258] width 109 height 10
click at [405, 260] on button "Anyone with the link can login" at bounding box center [400, 257] width 9 height 9
click at [579, 418] on link "Open Link" at bounding box center [592, 413] width 77 height 23
click at [431, 412] on link "Publish Settings" at bounding box center [414, 413] width 84 height 14
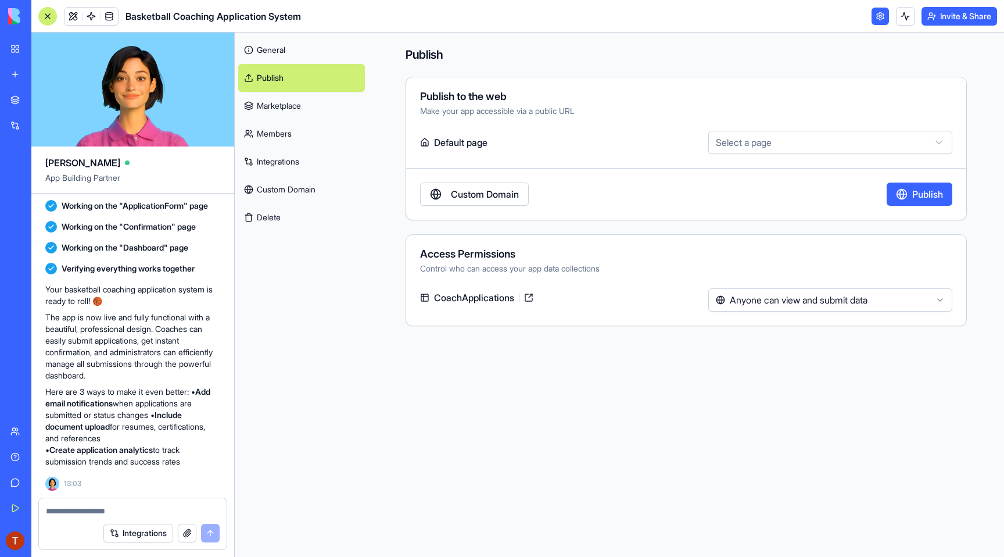
click at [749, 299] on html "BETA My Workspace New app Marketplace Integrations Recent New App AI Logo Gener…" at bounding box center [502, 278] width 1004 height 557
click at [641, 266] on html "BETA My Workspace New app Marketplace Integrations Recent New App AI Logo Gener…" at bounding box center [502, 278] width 1004 height 557
click at [313, 102] on link "Marketplace" at bounding box center [301, 106] width 127 height 28
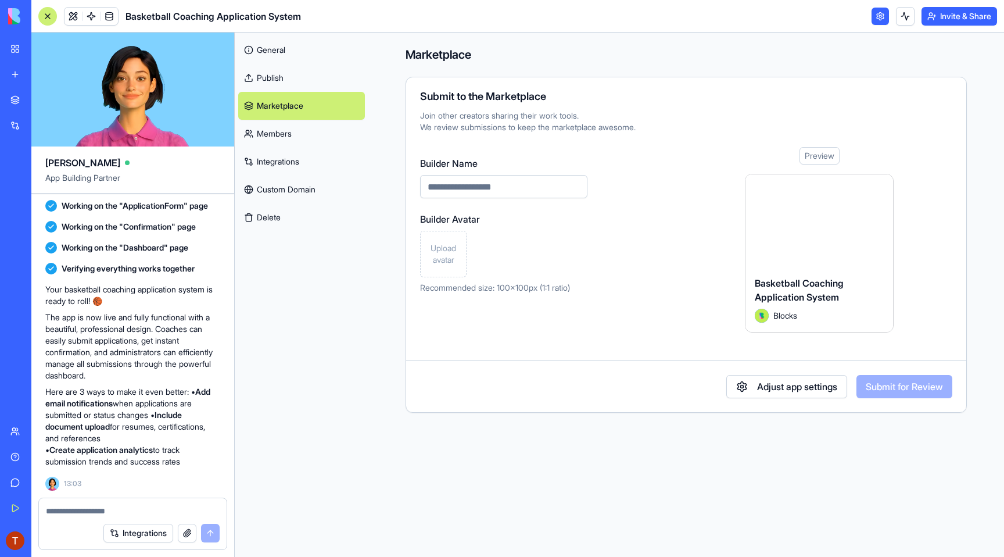
click at [311, 130] on link "Members" at bounding box center [301, 134] width 127 height 28
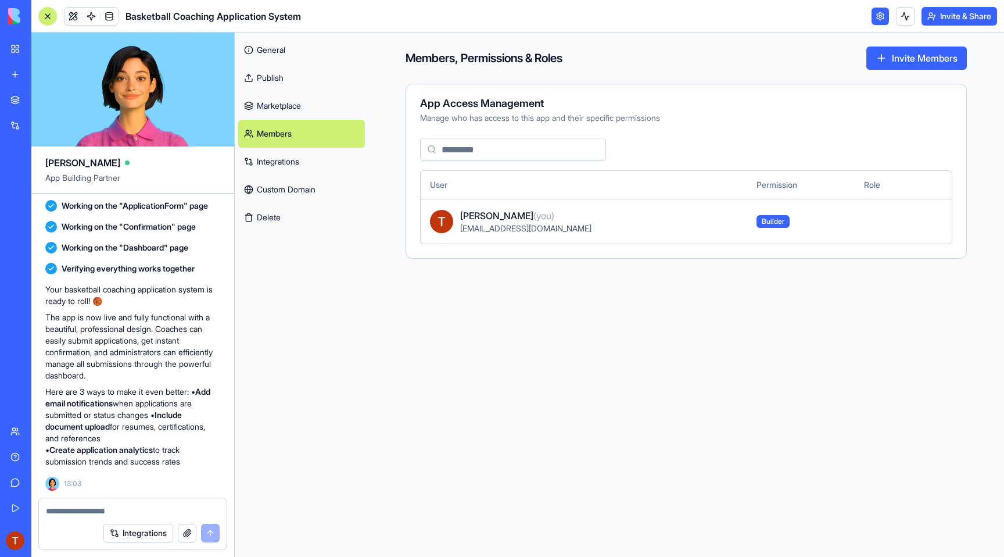
click at [321, 169] on link "Integrations" at bounding box center [301, 162] width 127 height 28
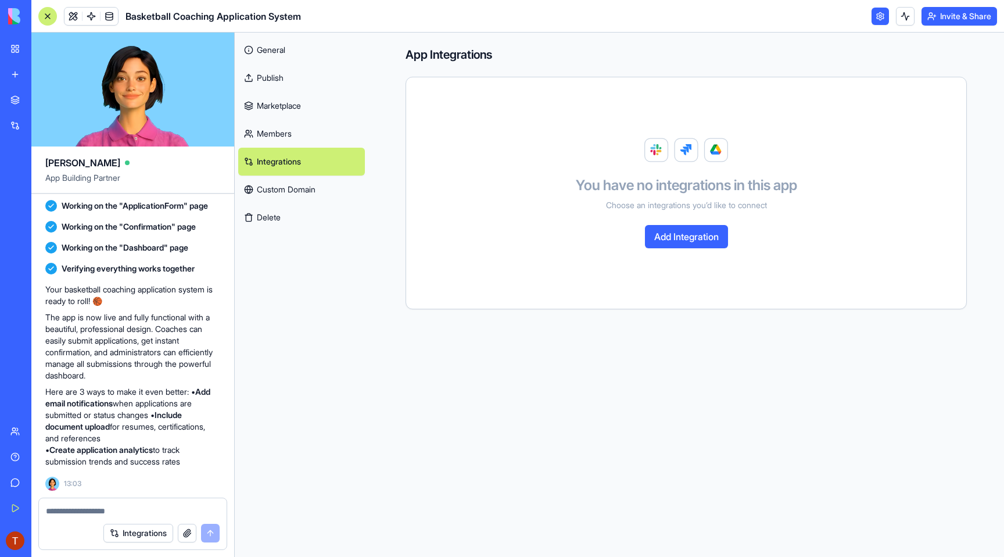
click at [314, 191] on link "Custom Domain" at bounding box center [301, 189] width 127 height 28
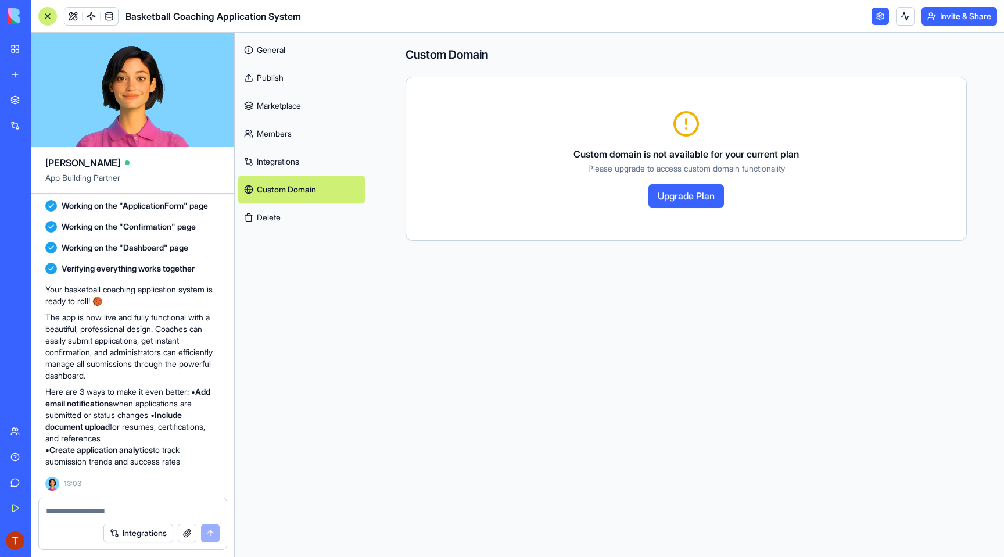
click at [310, 218] on button "Delete" at bounding box center [301, 217] width 127 height 28
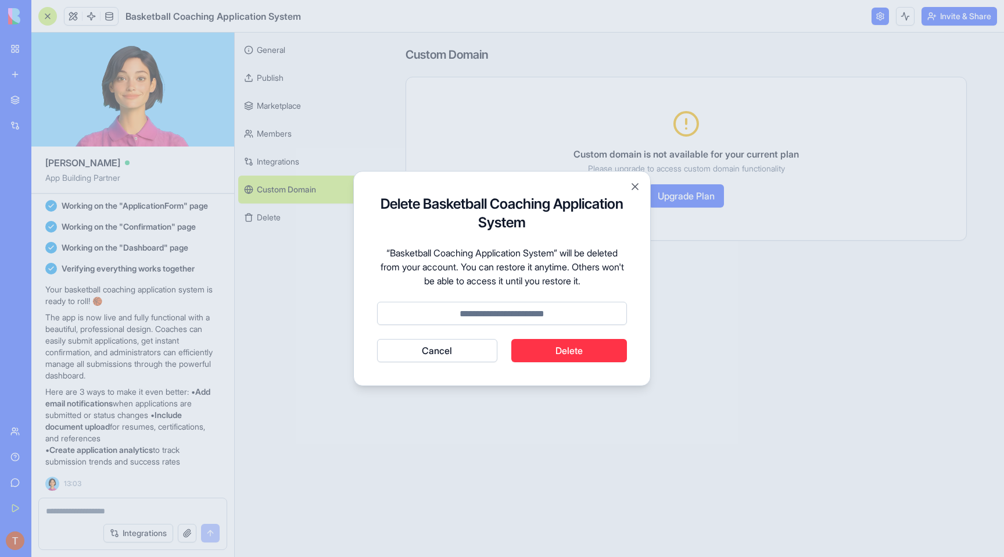
click at [433, 364] on div "Delete Basketball Coaching Application System “Basketball Coaching Application …" at bounding box center [501, 278] width 297 height 215
click at [432, 356] on button "Cancel" at bounding box center [437, 350] width 120 height 23
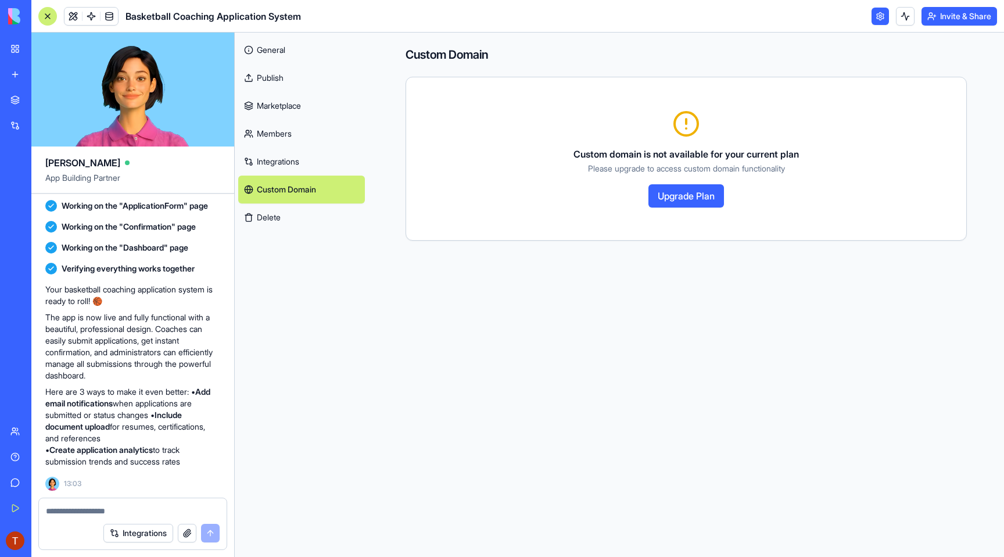
click at [292, 64] on link "Publish" at bounding box center [301, 78] width 127 height 28
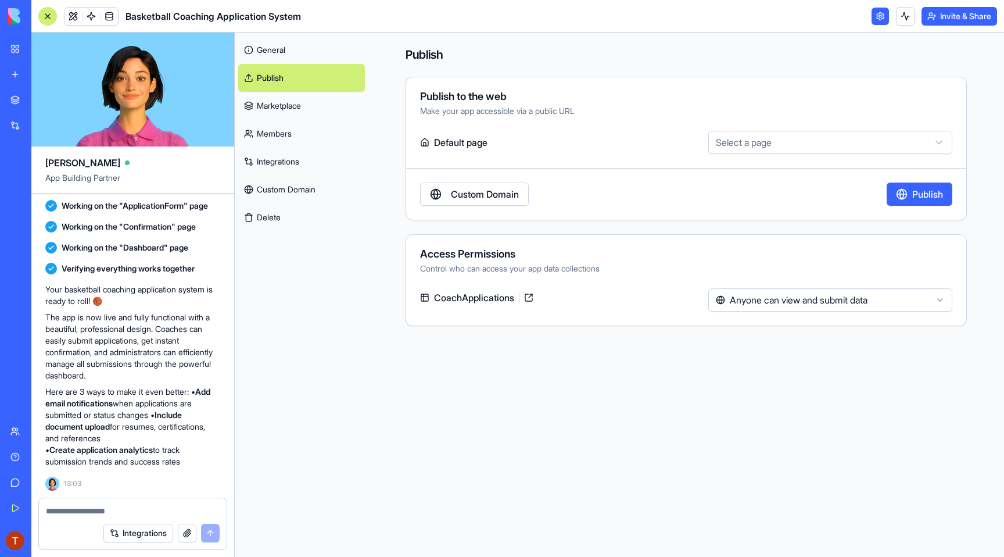
click at [291, 50] on link "General" at bounding box center [301, 50] width 127 height 28
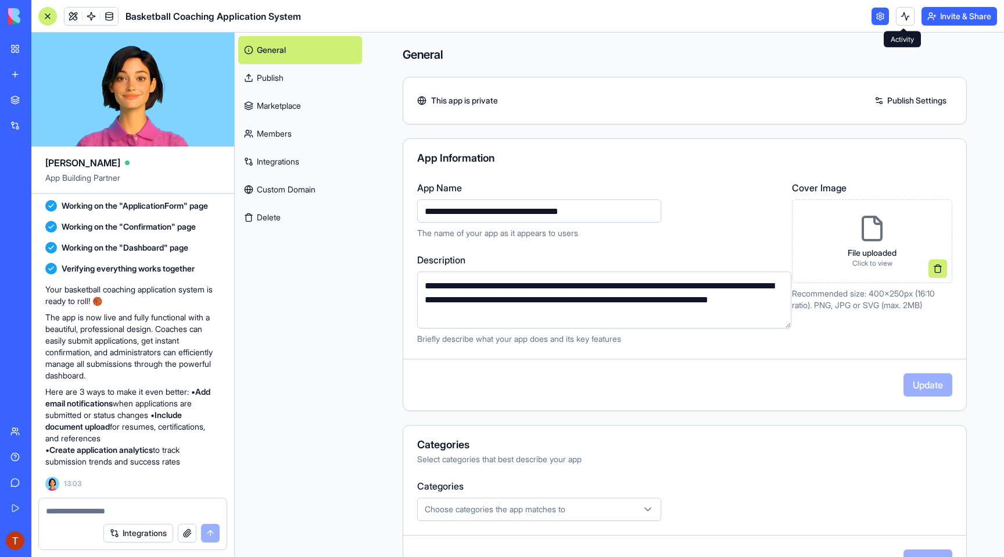
click at [902, 18] on button at bounding box center [905, 16] width 19 height 19
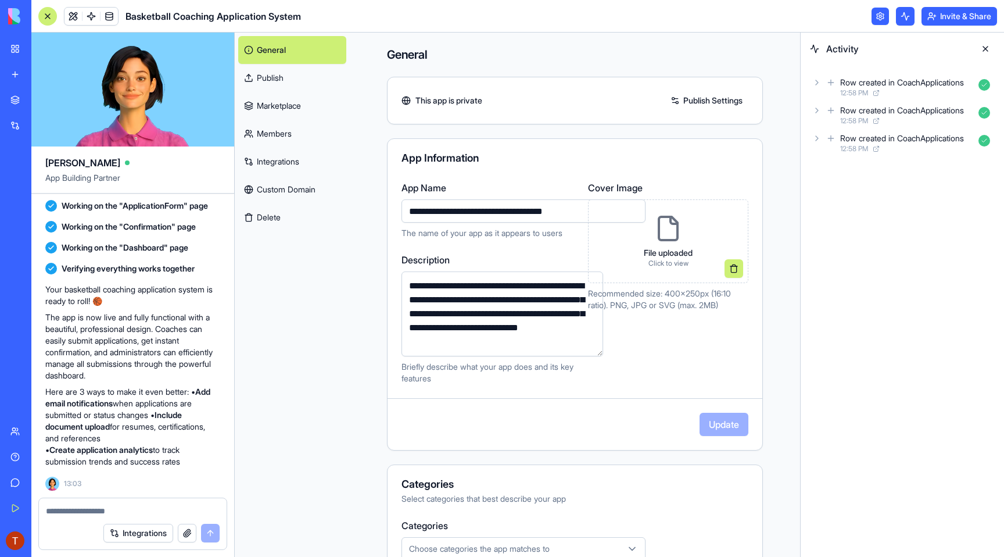
click at [902, 20] on button at bounding box center [905, 16] width 19 height 19
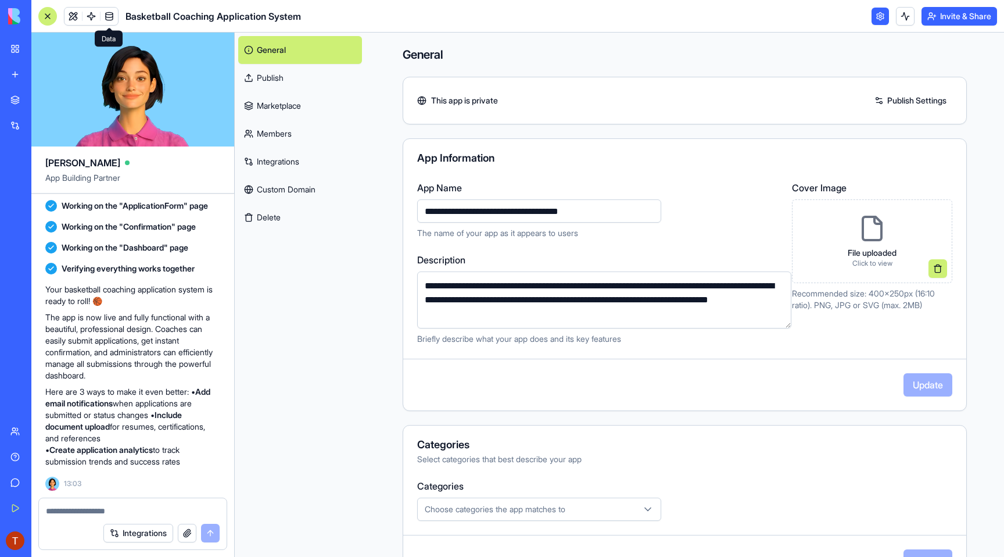
click at [119, 16] on span at bounding box center [109, 16] width 33 height 33
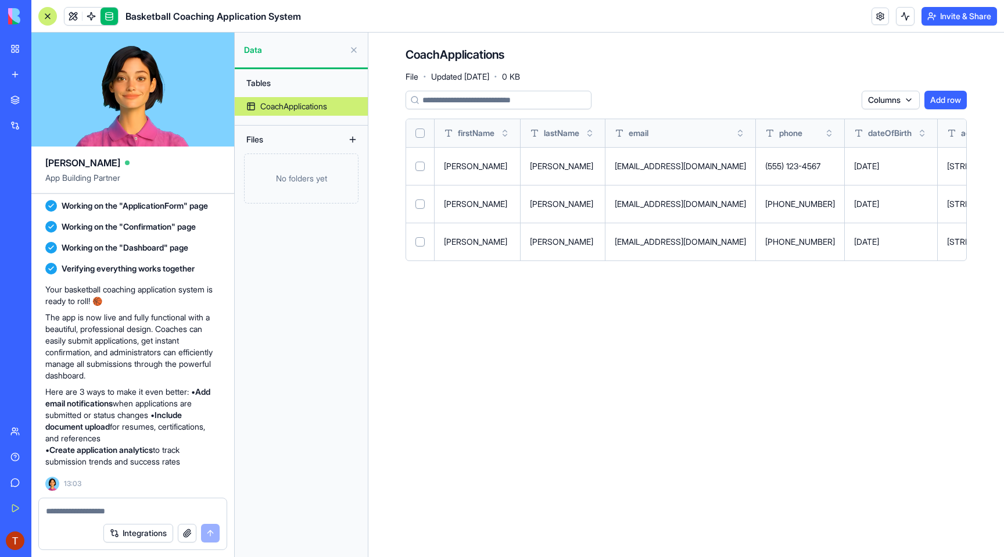
click at [353, 141] on button at bounding box center [352, 139] width 19 height 19
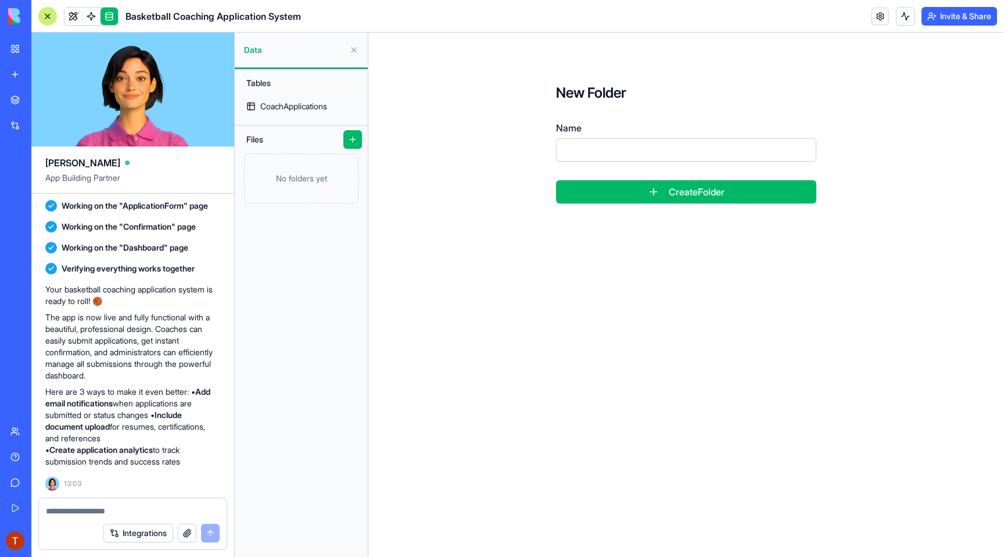
click at [338, 167] on div "No folders yet" at bounding box center [301, 178] width 114 height 50
click at [97, 15] on link at bounding box center [91, 16] width 17 height 17
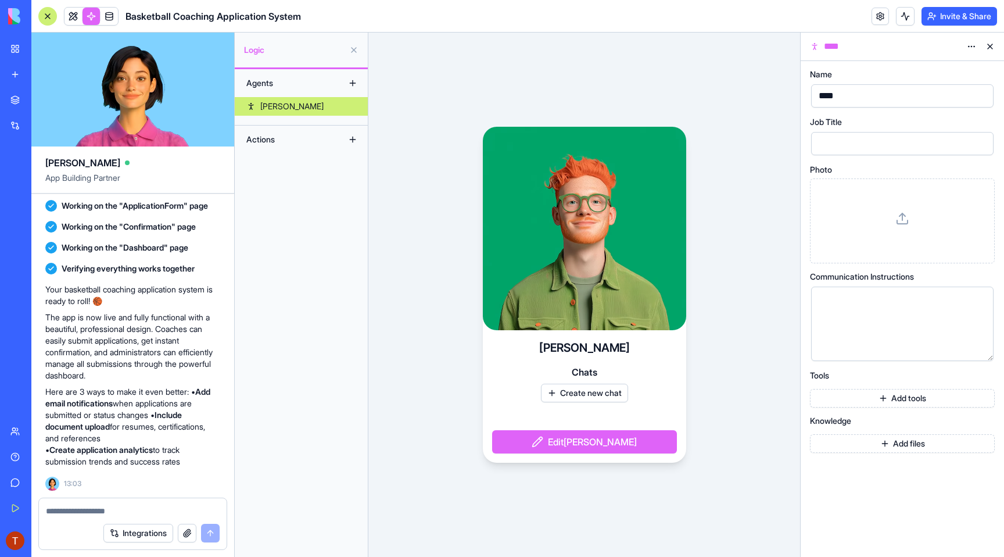
click at [350, 84] on button at bounding box center [352, 83] width 19 height 19
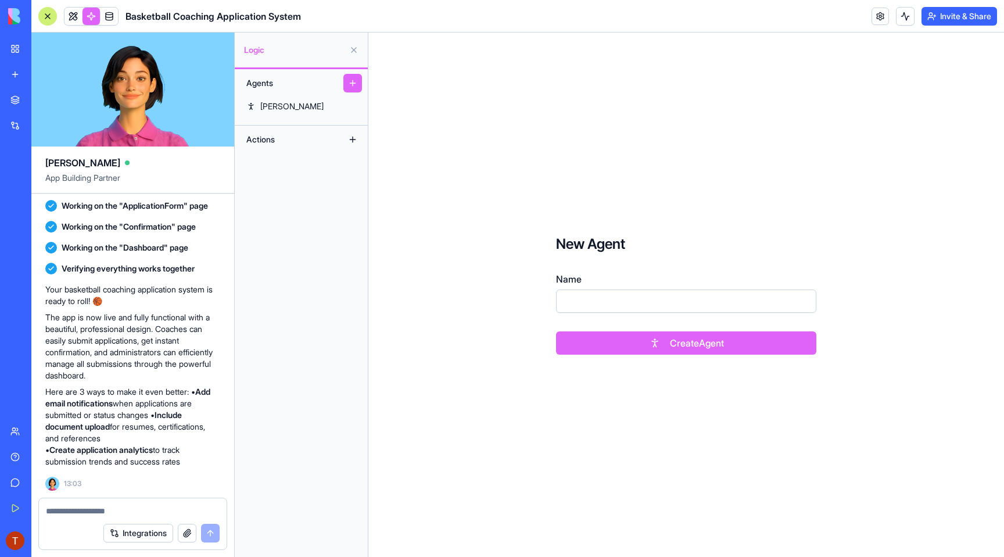
click at [346, 49] on button at bounding box center [354, 50] width 19 height 19
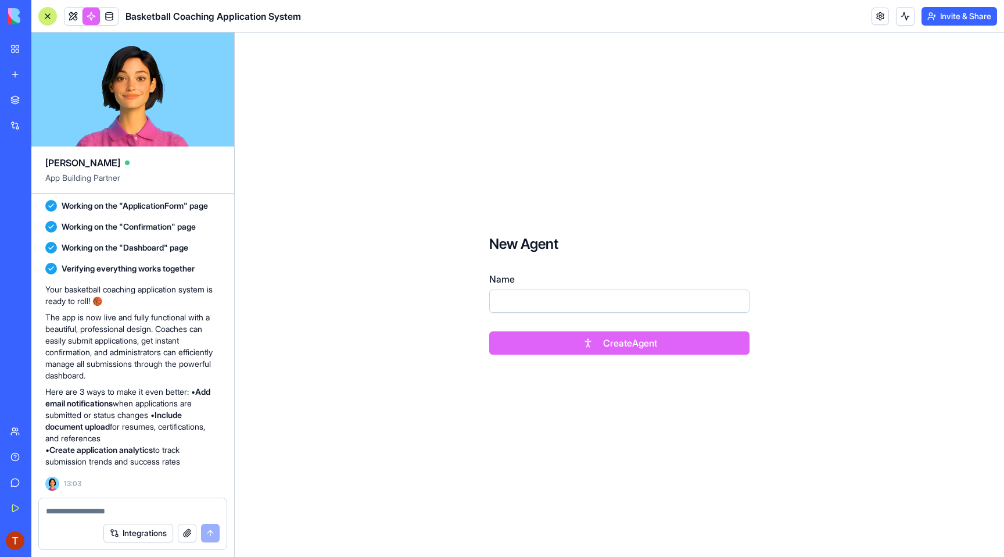
click at [94, 14] on link at bounding box center [91, 16] width 17 height 17
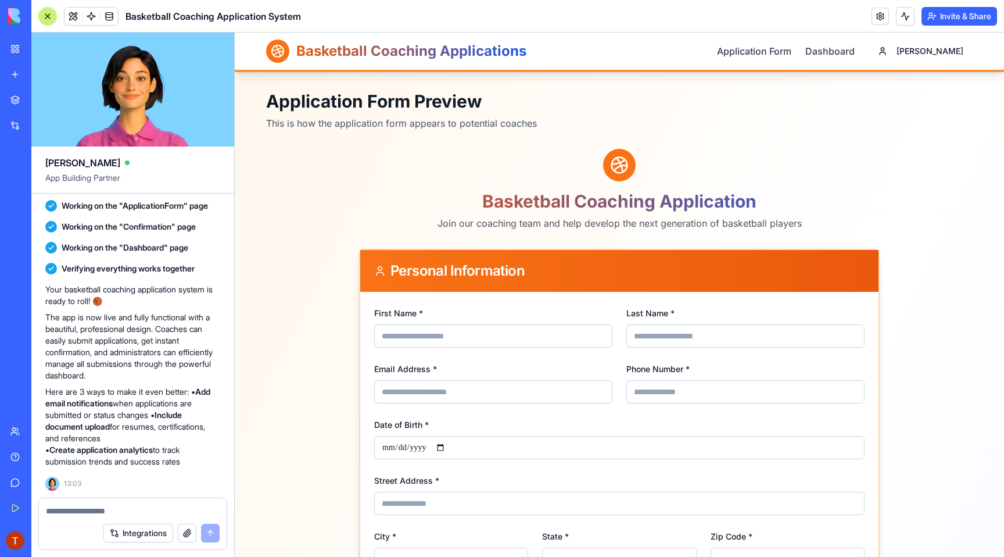
click at [92, 19] on link at bounding box center [91, 16] width 17 height 17
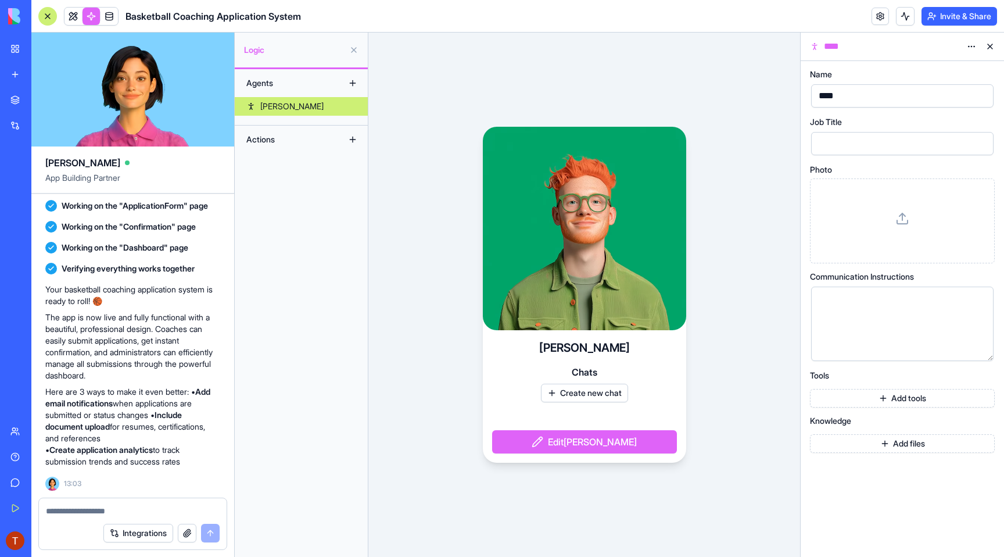
click at [356, 134] on button at bounding box center [352, 139] width 19 height 19
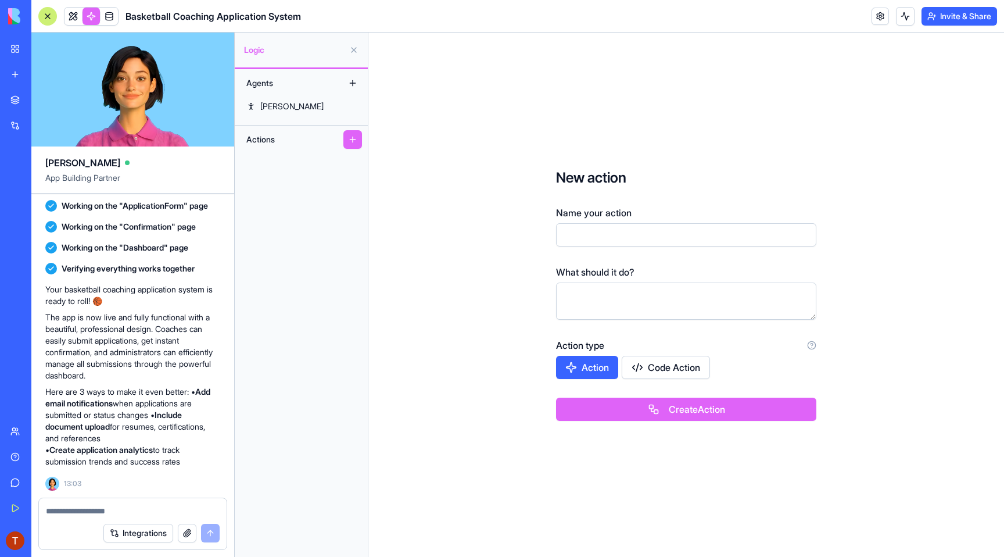
click at [602, 374] on button "Action" at bounding box center [587, 367] width 62 height 23
click at [667, 371] on button "Code Action" at bounding box center [667, 367] width 88 height 23
click at [619, 238] on input "Name your action" at bounding box center [686, 234] width 260 height 23
type input "****"
click at [611, 284] on textarea at bounding box center [686, 300] width 260 height 37
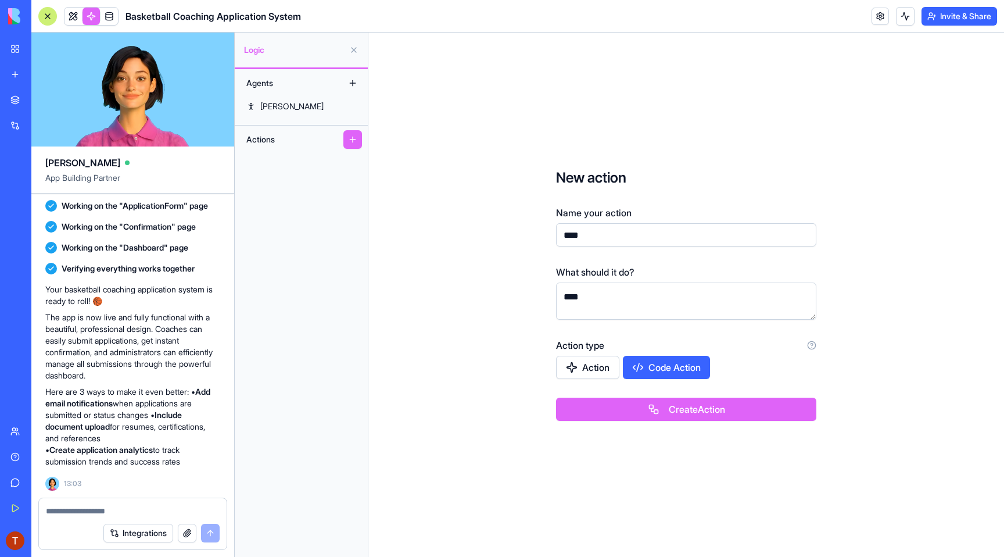
type textarea "****"
click at [590, 359] on button "Action" at bounding box center [587, 367] width 63 height 23
click at [611, 413] on button "Create Action" at bounding box center [686, 408] width 260 height 23
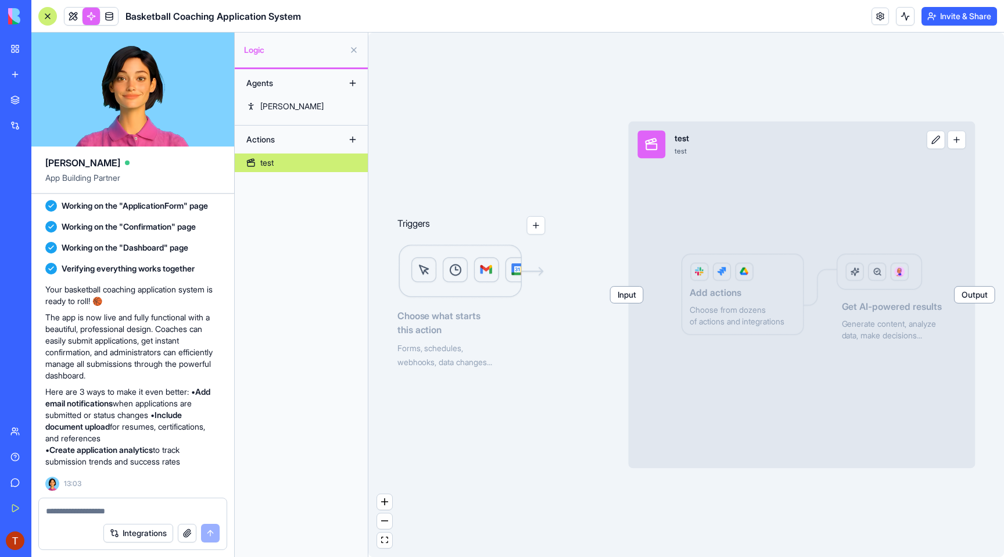
click at [487, 275] on img at bounding box center [471, 271] width 148 height 56
click at [539, 227] on button "button" at bounding box center [536, 225] width 19 height 19
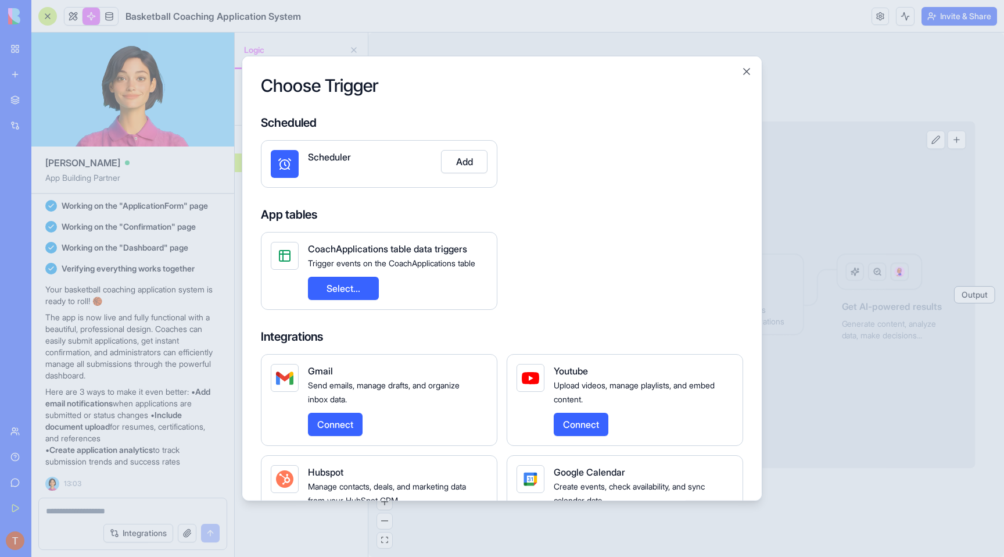
click at [748, 60] on div "Choose Trigger Scheduled Scheduler Add App tables CoachApplications table data …" at bounding box center [502, 278] width 521 height 445
click at [745, 75] on button "Close" at bounding box center [747, 72] width 12 height 12
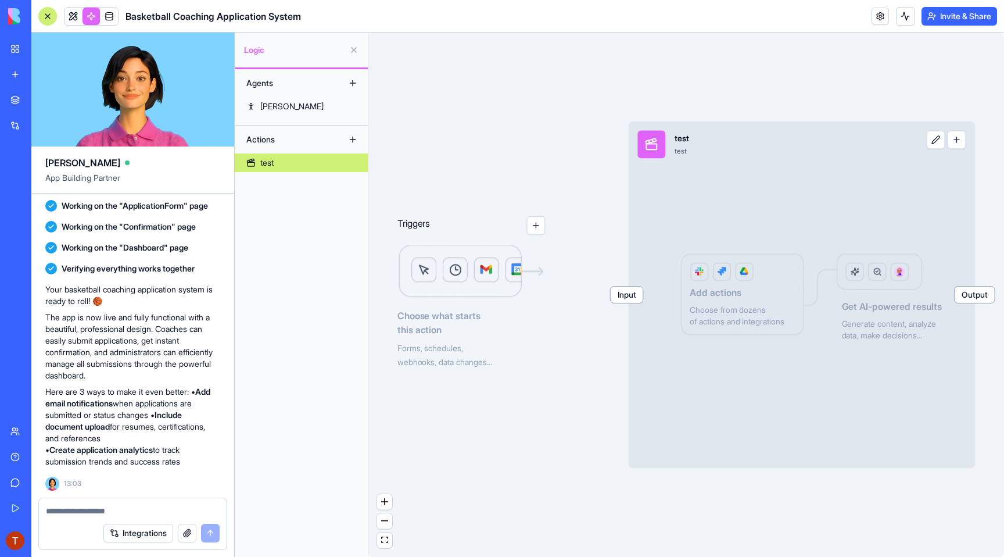
drag, startPoint x: 737, startPoint y: 206, endPoint x: 579, endPoint y: 192, distance: 158.7
click at [579, 192] on div "Triggers Choose what starts this action Forms, schedules, webhooks, data change…" at bounding box center [686, 295] width 636 height 524
drag, startPoint x: 556, startPoint y: 201, endPoint x: 480, endPoint y: 172, distance: 81.5
click at [474, 170] on div "Triggers Choose what starts this action Forms, schedules, webhooks, data change…" at bounding box center [686, 295] width 636 height 524
click at [621, 297] on span "Input" at bounding box center [627, 294] width 33 height 16
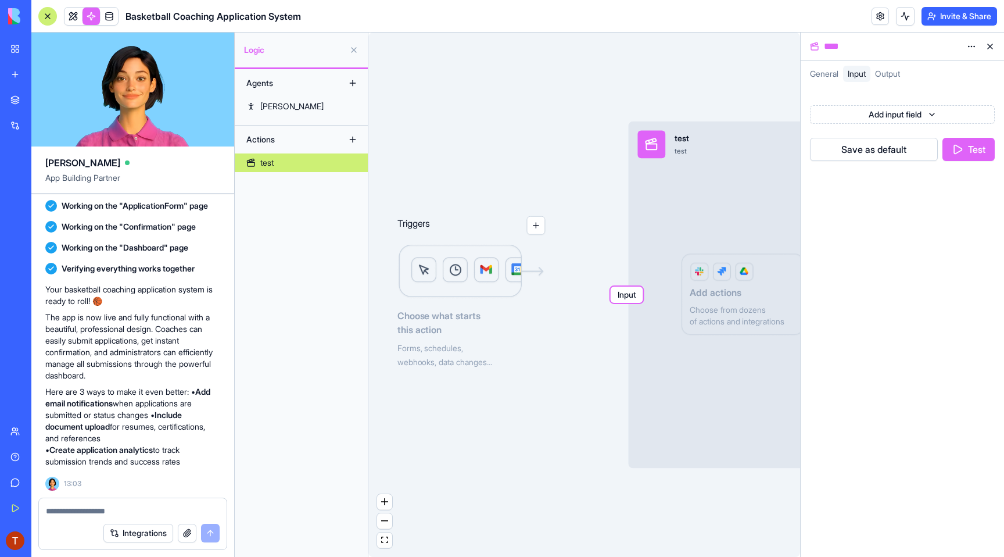
click at [889, 78] on span "Output" at bounding box center [887, 74] width 25 height 10
click at [829, 69] on span "General" at bounding box center [824, 74] width 28 height 10
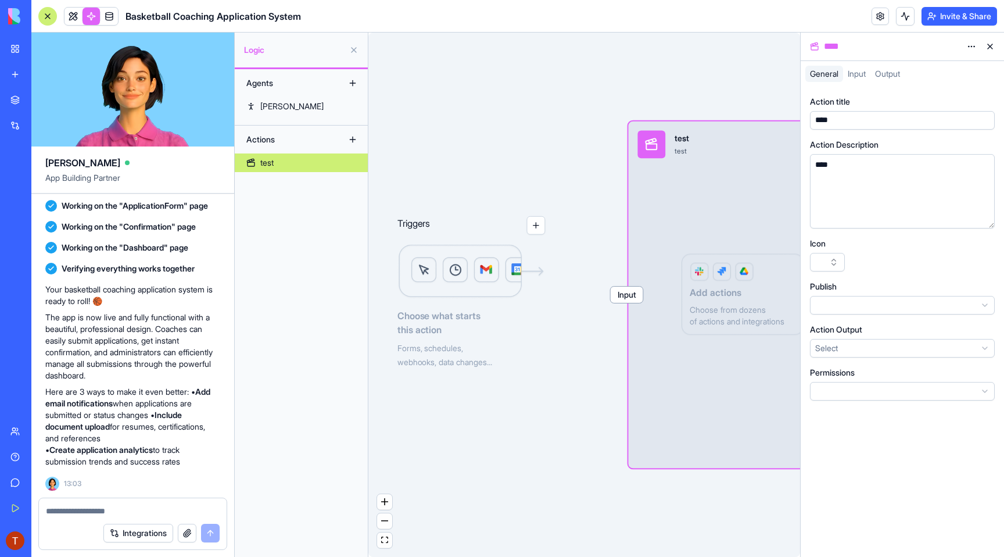
click at [994, 48] on button at bounding box center [990, 46] width 19 height 19
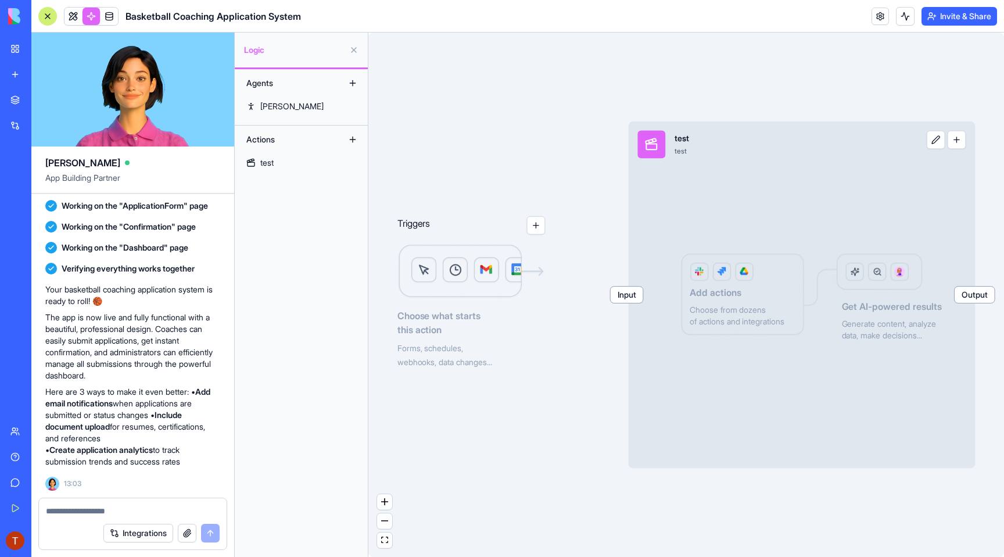
click at [768, 74] on div "Triggers Choose what starts this action Forms, schedules, webhooks, data change…" at bounding box center [686, 295] width 636 height 524
click at [939, 142] on button at bounding box center [936, 140] width 19 height 19
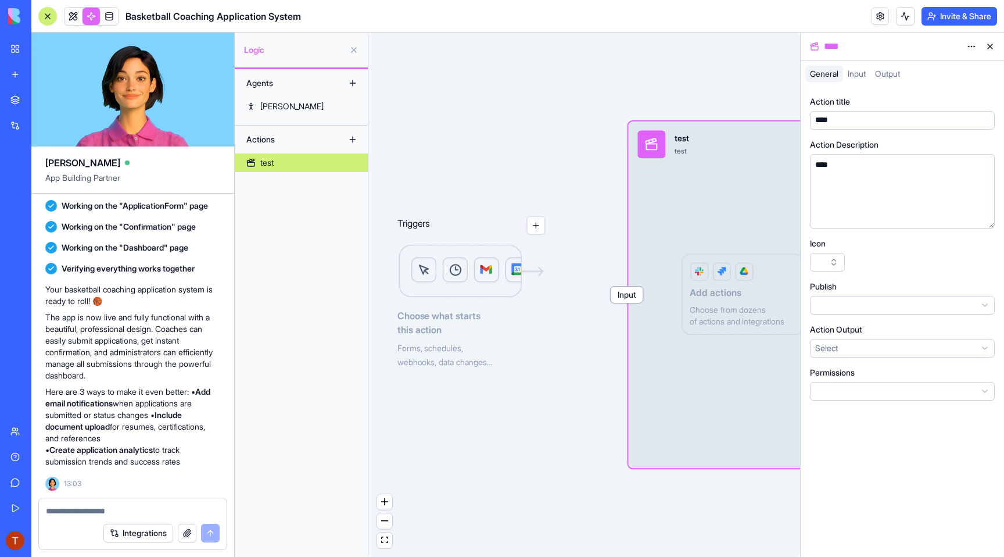
click at [995, 46] on button at bounding box center [990, 46] width 19 height 19
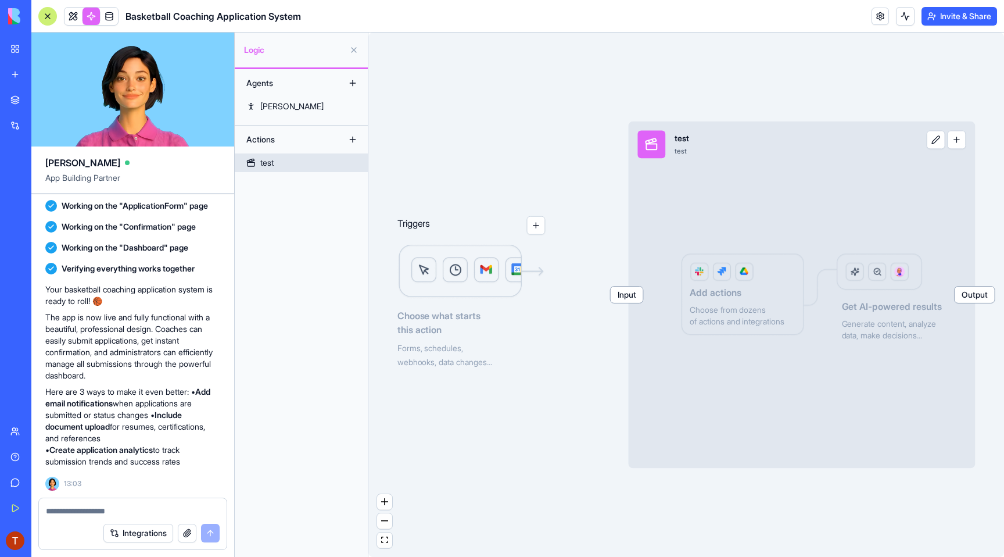
click at [894, 270] on div "Input test test Output Add actions Choose from dozens of actions and integratio…" at bounding box center [802, 294] width 347 height 347
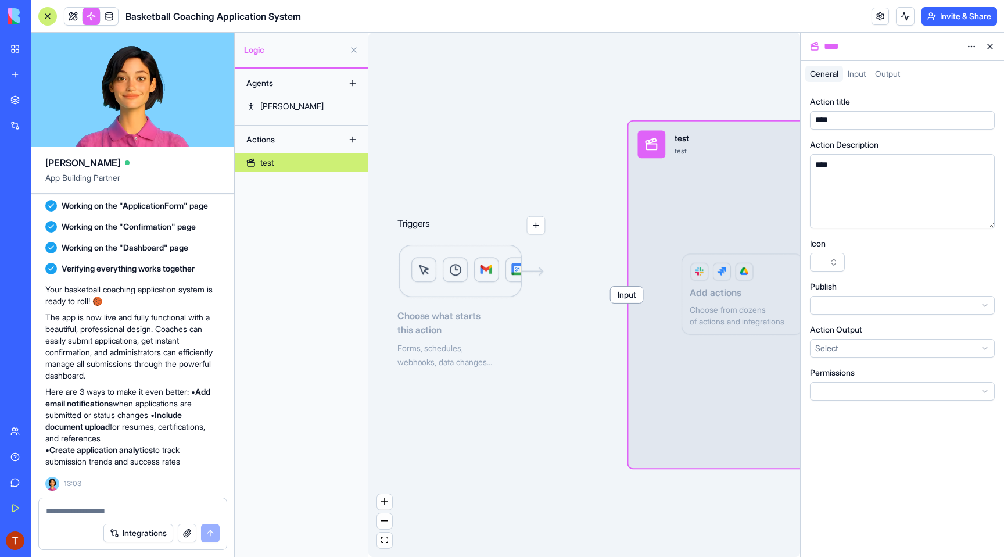
click at [758, 172] on div "Input test test Output Add actions Choose from dozens of actions and integratio…" at bounding box center [802, 294] width 347 height 347
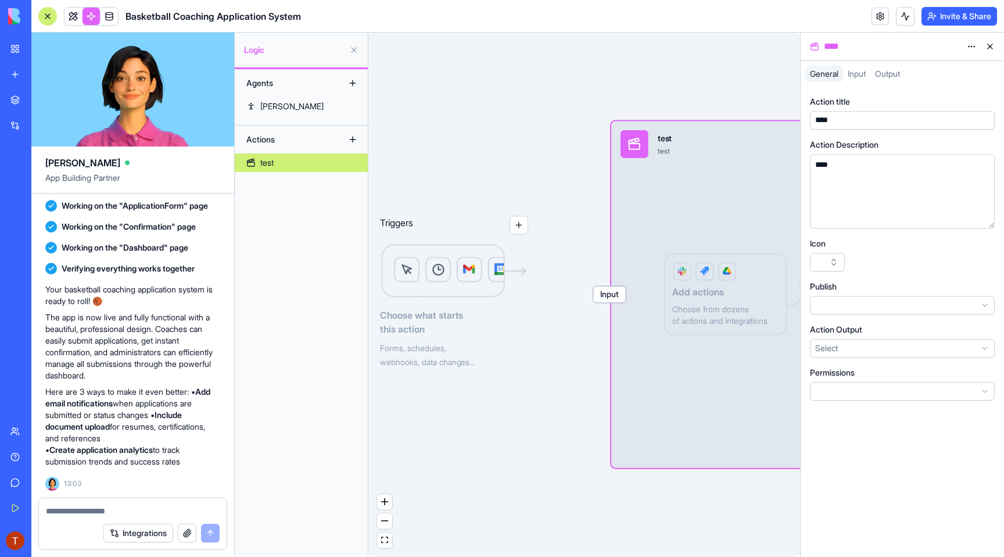
click at [719, 71] on div "Triggers Choose what starts this action Forms, schedules, webhooks, data change…" at bounding box center [584, 295] width 432 height 524
click at [996, 45] on button at bounding box center [990, 46] width 19 height 19
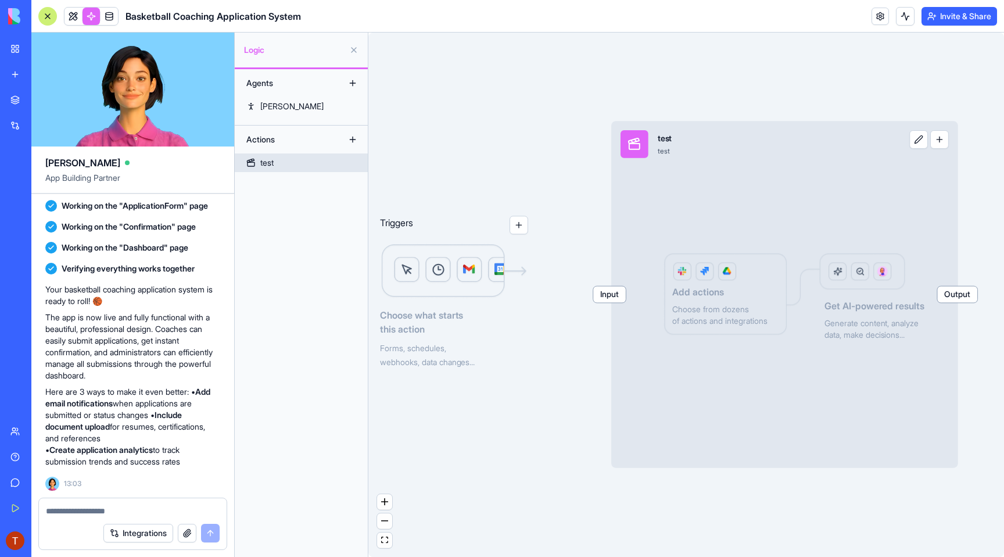
click at [945, 142] on button "button" at bounding box center [939, 139] width 19 height 19
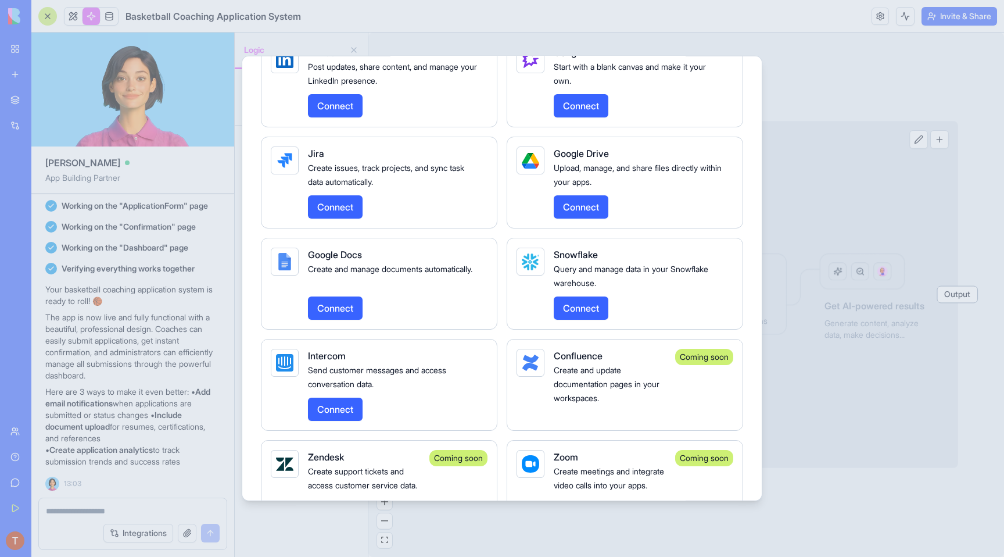
scroll to position [1872, 0]
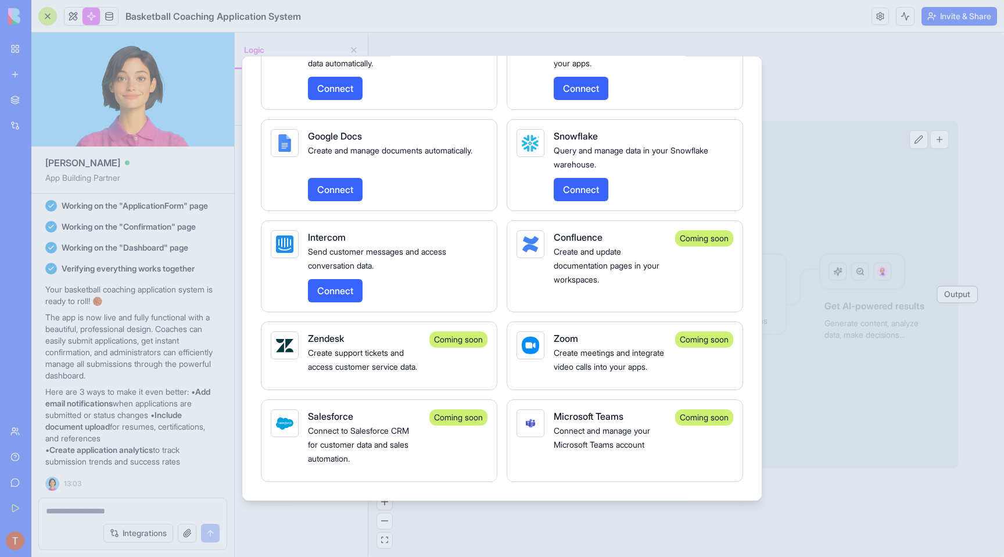
click at [819, 132] on div at bounding box center [502, 278] width 1004 height 557
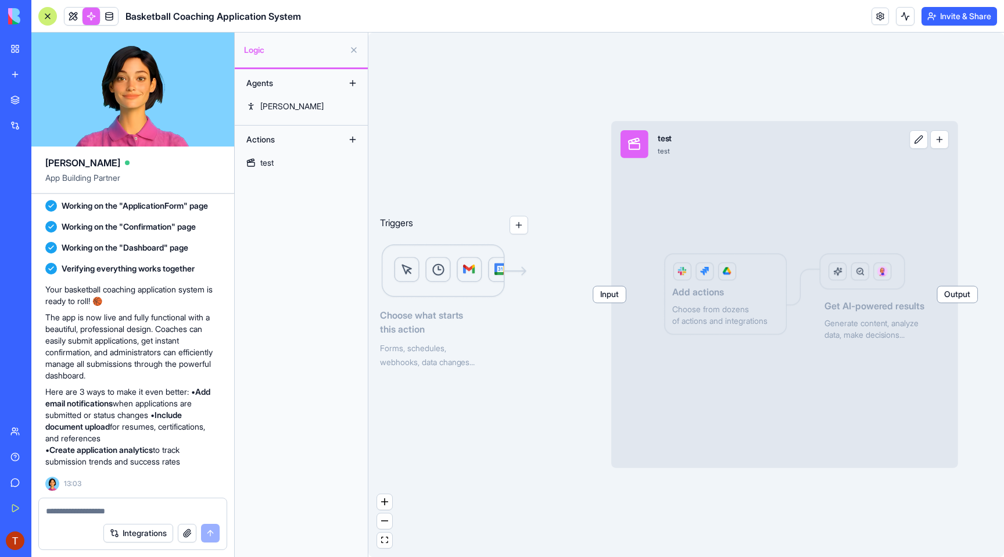
click at [654, 9] on header "Basketball Coaching Application System Invite & Share" at bounding box center [517, 16] width 973 height 33
drag, startPoint x: 73, startPoint y: 161, endPoint x: 42, endPoint y: 162, distance: 31.4
click at [42, 162] on div "[PERSON_NAME] App Building Partner" at bounding box center [132, 169] width 203 height 47
click at [39, 159] on div "[PERSON_NAME] App Building Partner" at bounding box center [132, 169] width 203 height 47
click at [71, 9] on link at bounding box center [72, 16] width 17 height 17
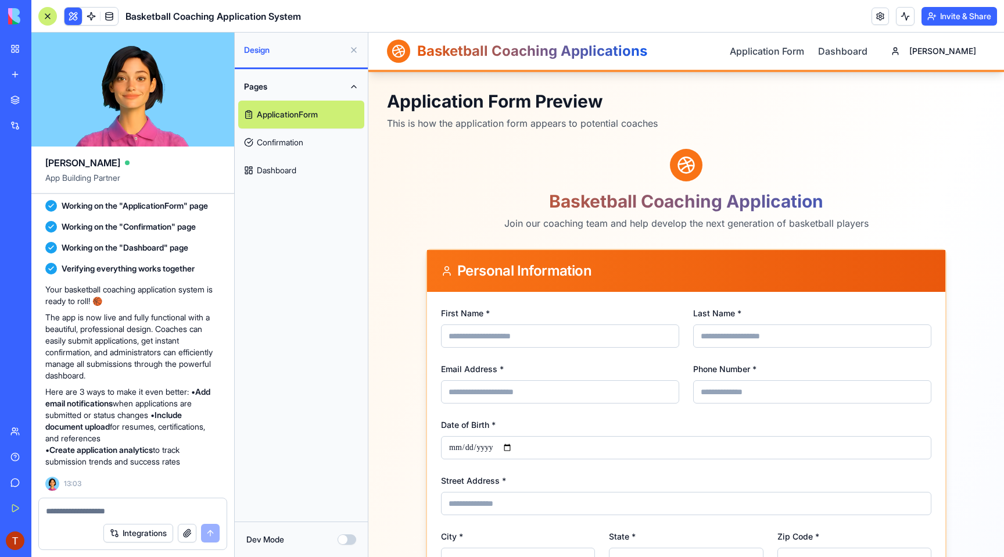
click at [313, 140] on link "Confirmation" at bounding box center [301, 142] width 126 height 28
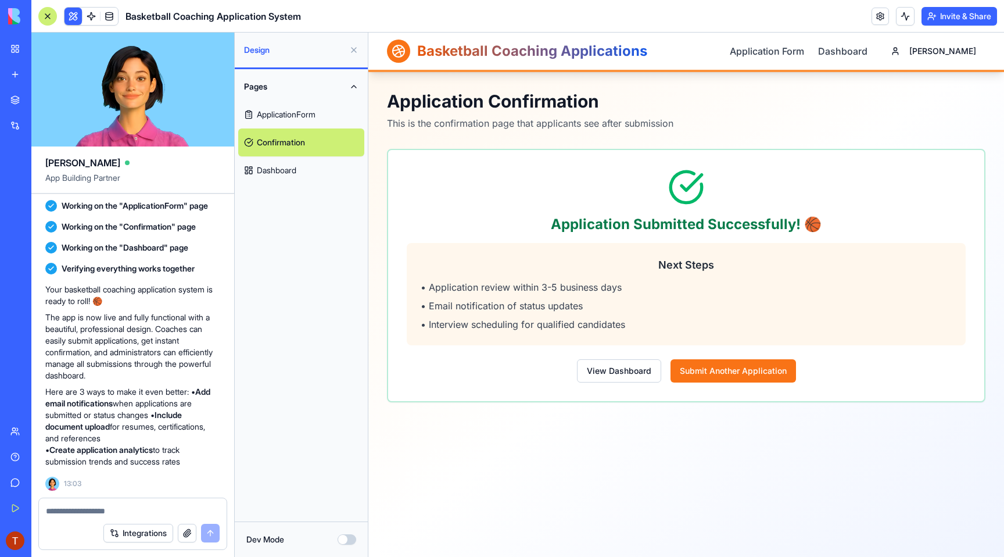
click at [292, 168] on link "Dashboard" at bounding box center [301, 170] width 126 height 28
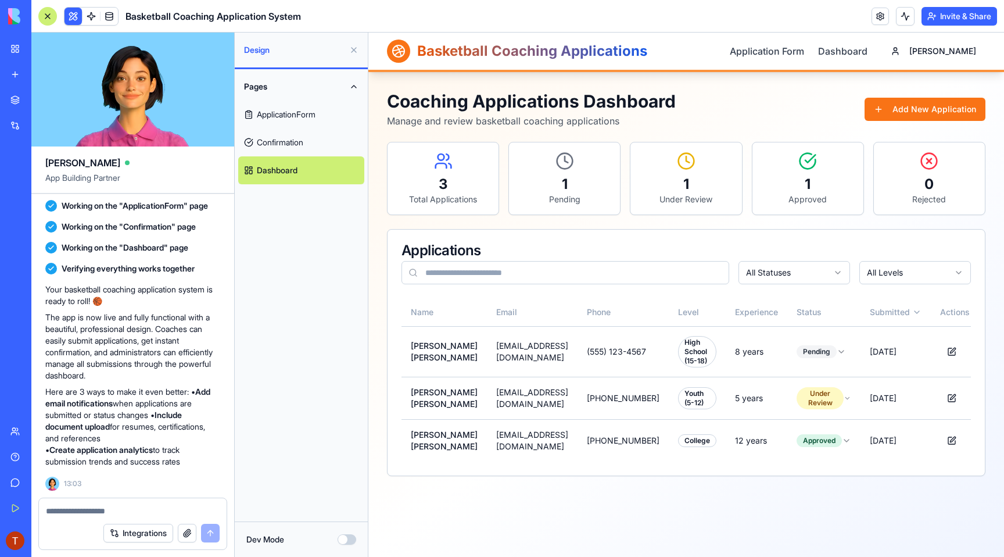
click at [347, 343] on div "Pages ApplicationForm Confirmation Dashboard" at bounding box center [301, 295] width 133 height 452
click at [345, 544] on button "Dev Mode" at bounding box center [347, 539] width 19 height 10
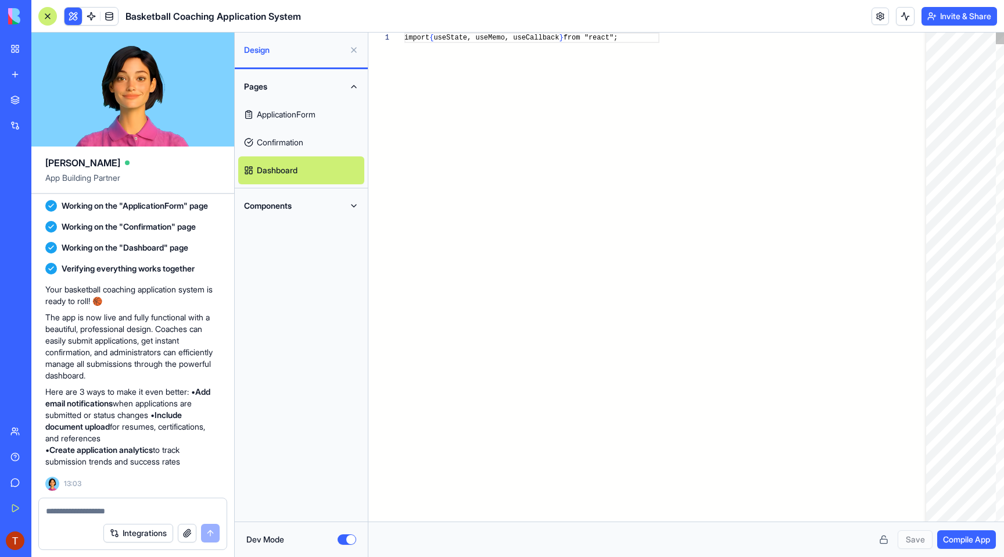
scroll to position [73, 0]
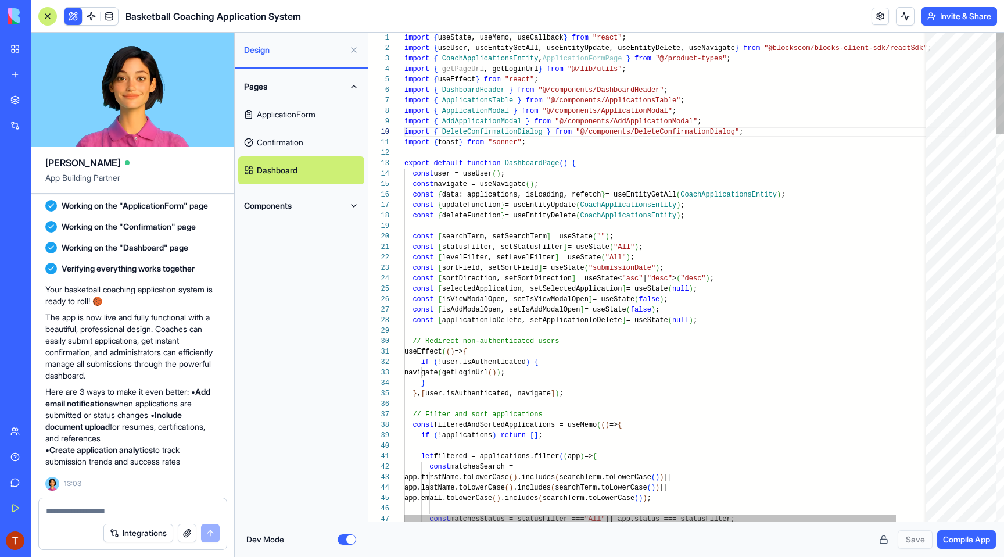
scroll to position [0, 130]
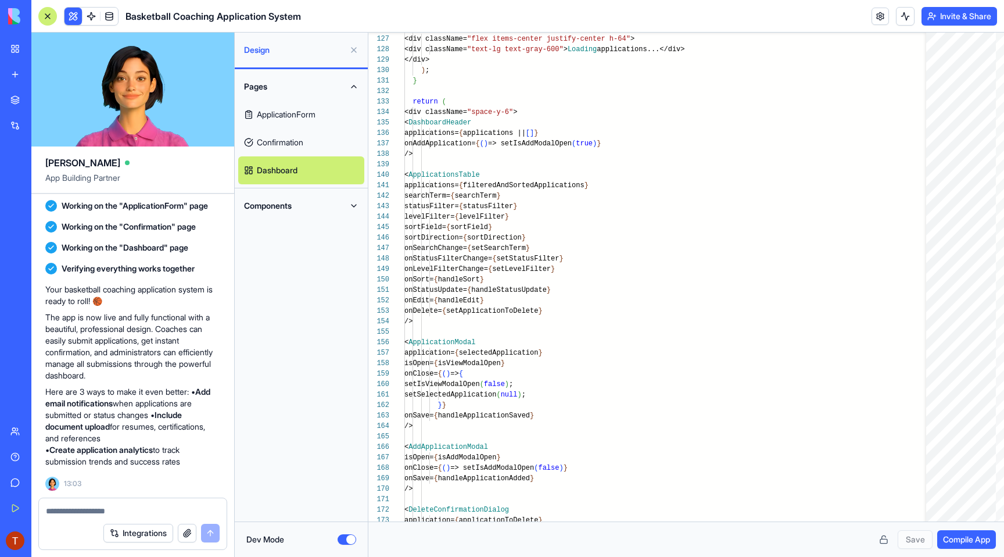
click at [314, 126] on link "ApplicationForm" at bounding box center [301, 115] width 126 height 28
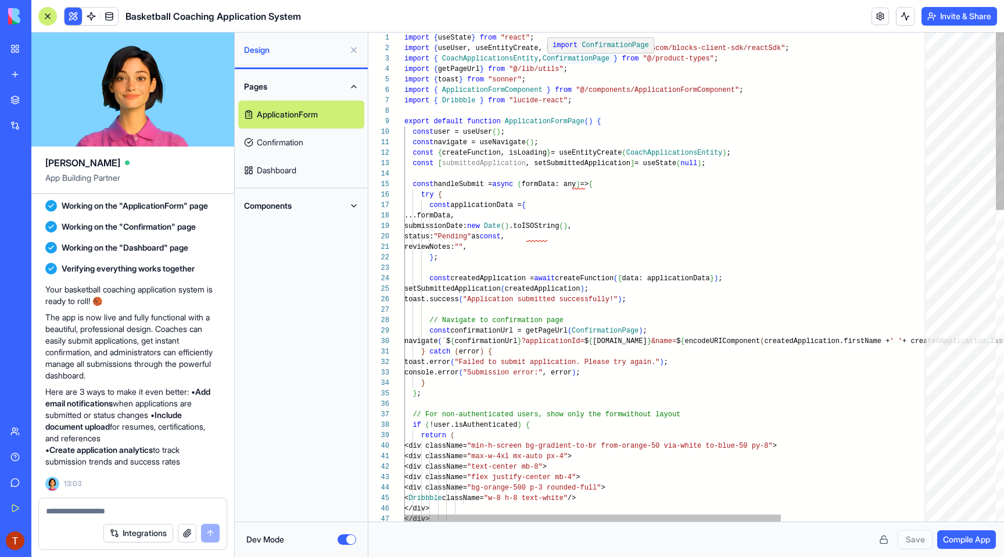
type textarea "**********"
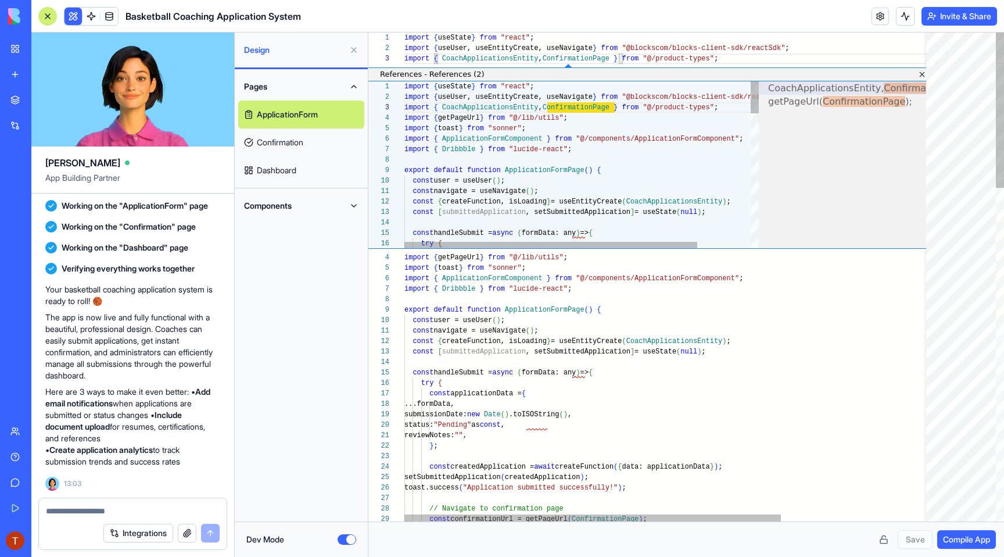
scroll to position [105, 143]
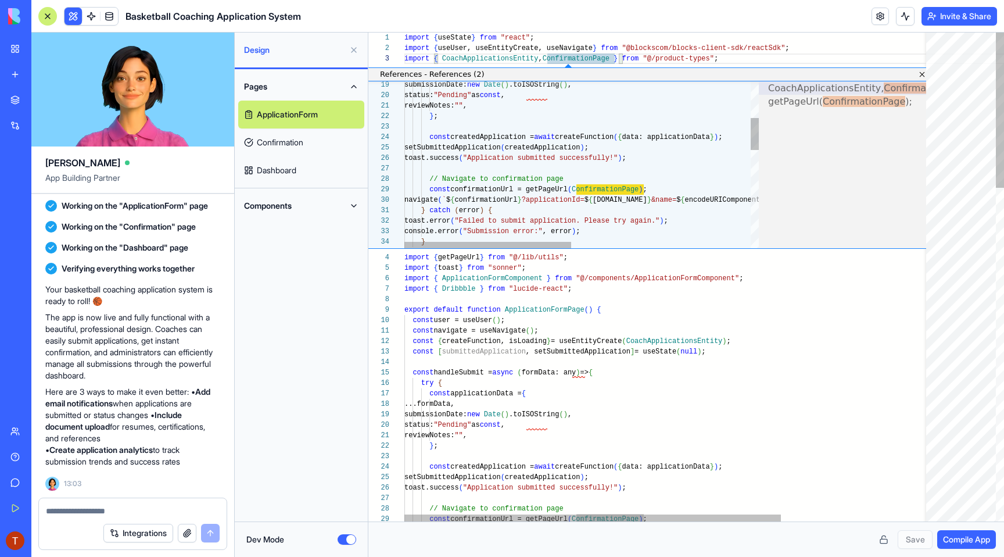
type textarea "**********"
click at [605, 174] on div "submissionDate: new Date ( ) .toISOString ( ) , status: "Pending" as const , re…" at bounding box center [771, 328] width 734 height 875
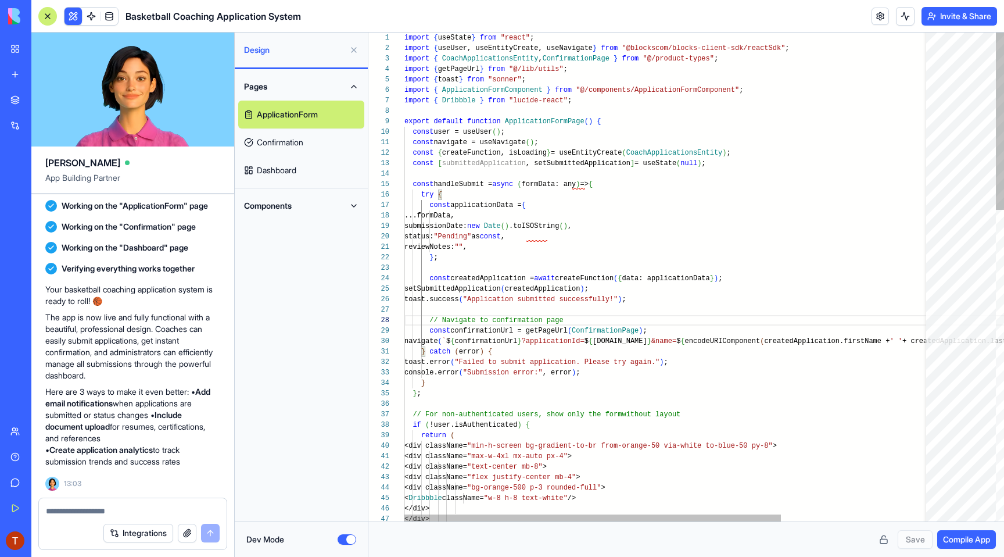
type textarea "**********"
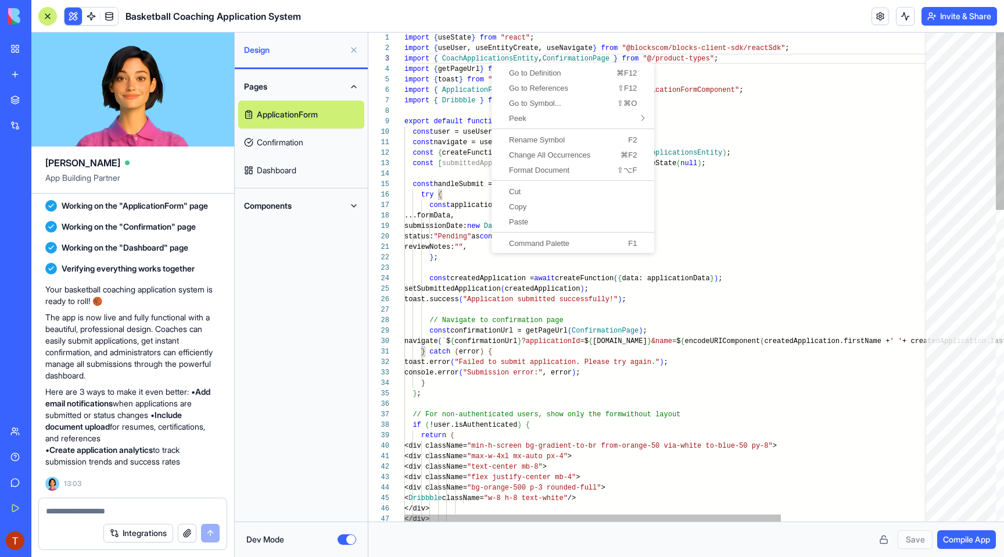
scroll to position [21, 88]
click at [499, 70] on span "Go to Definition" at bounding box center [539, 73] width 91 height 8
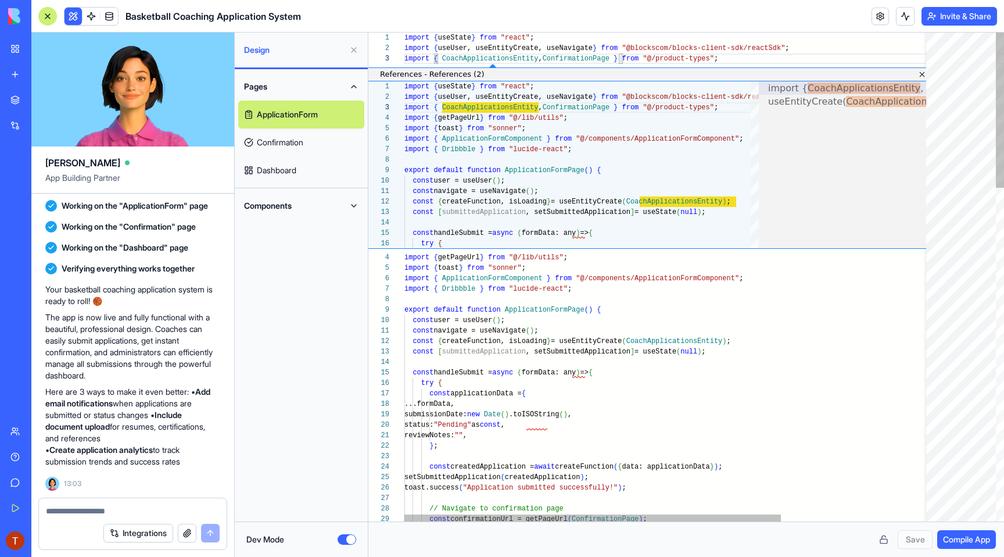
scroll to position [105, 38]
click at [919, 70] on link "Close" at bounding box center [920, 74] width 9 height 9
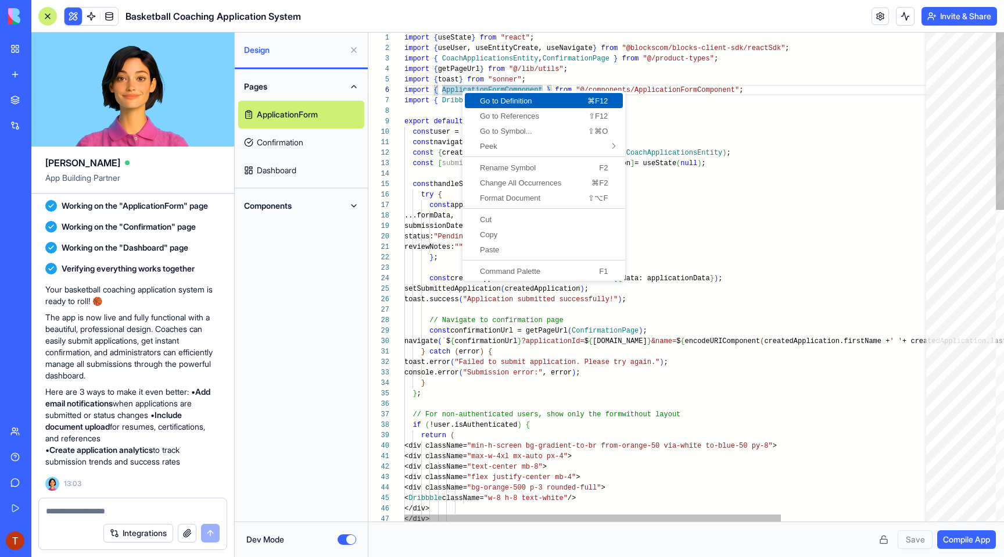
click at [483, 103] on span "Go to Definition" at bounding box center [510, 101] width 91 height 8
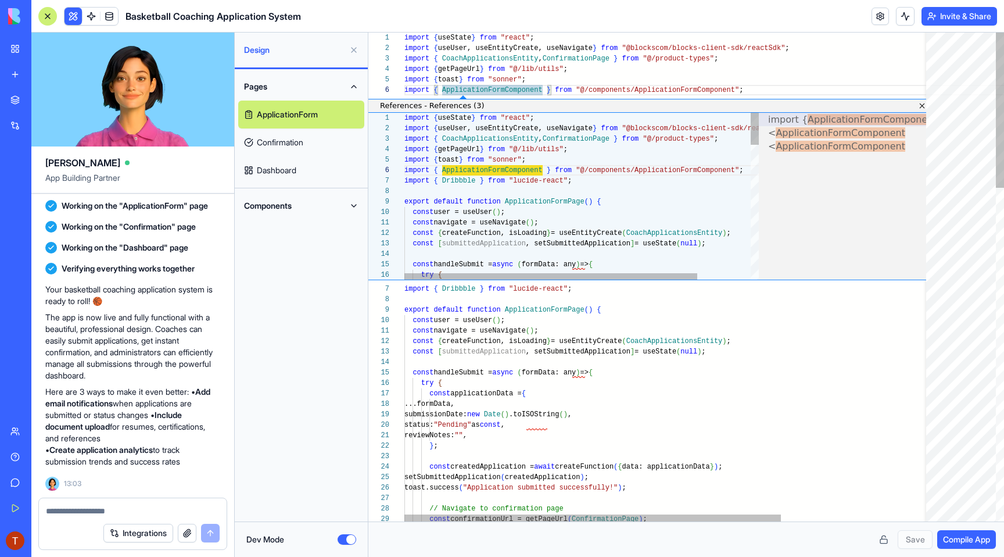
scroll to position [105, 38]
click at [808, 130] on span "ApplicationFormComponent" at bounding box center [841, 132] width 130 height 11
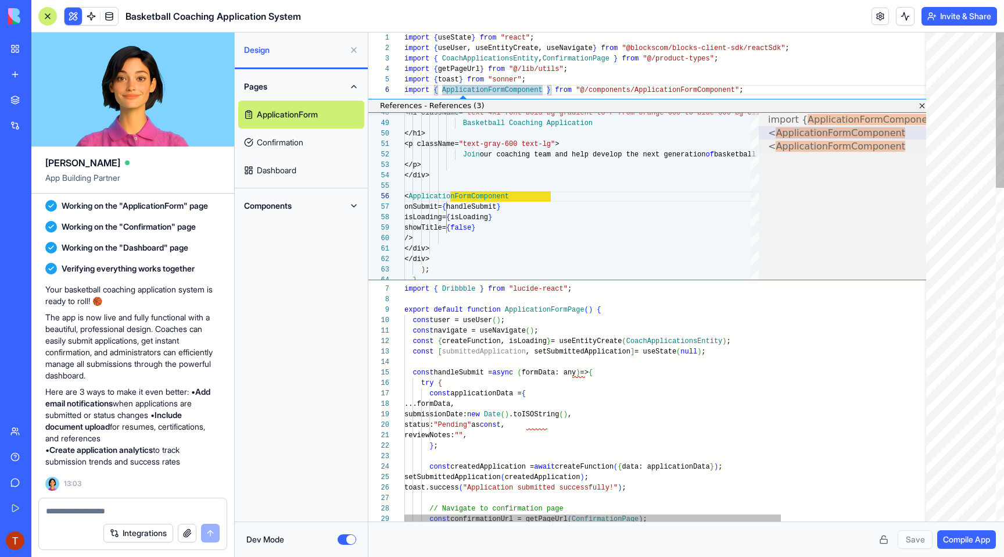
click at [808, 142] on span "ApplicationFormComponent" at bounding box center [841, 146] width 130 height 11
type textarea "**********"
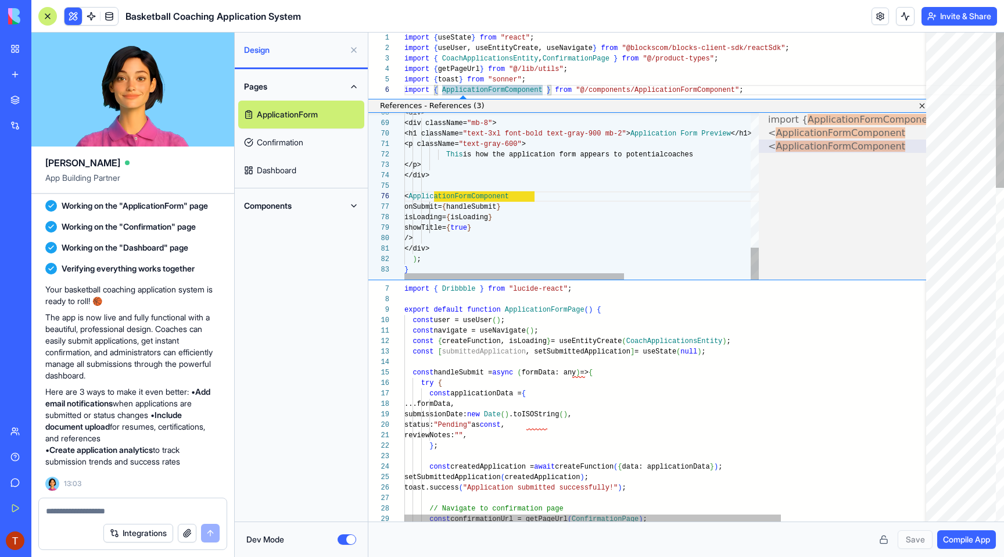
scroll to position [52, 134]
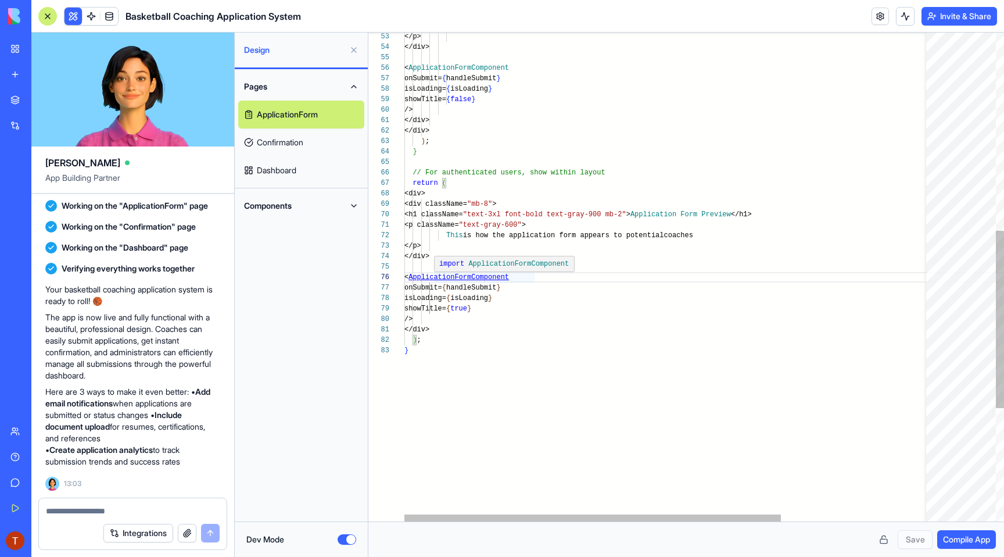
click at [510, 276] on div "</p> </div> < ApplicationFormComponent onSubmit= { handleSubmit } isLoading= { …" at bounding box center [771, 161] width 734 height 1346
type textarea "**********"
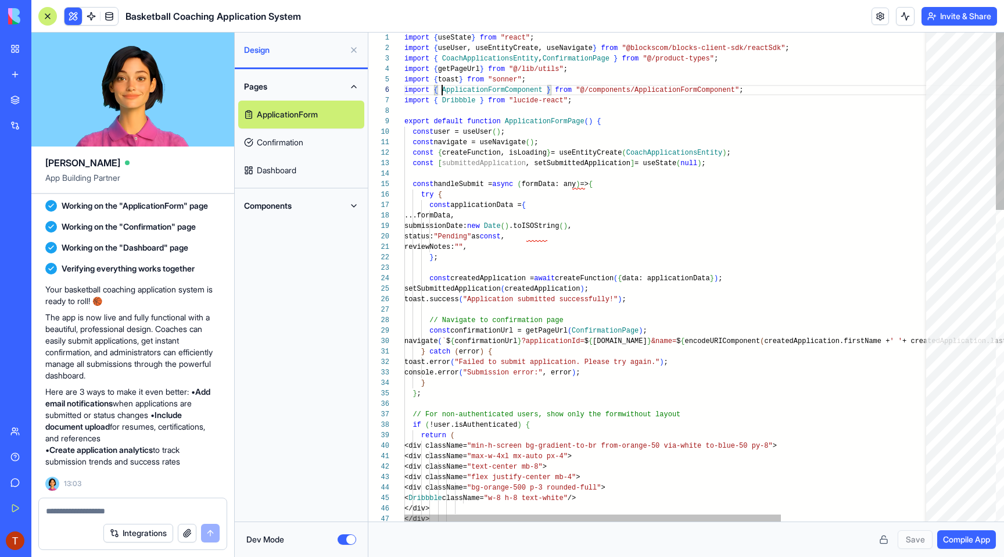
scroll to position [52, 290]
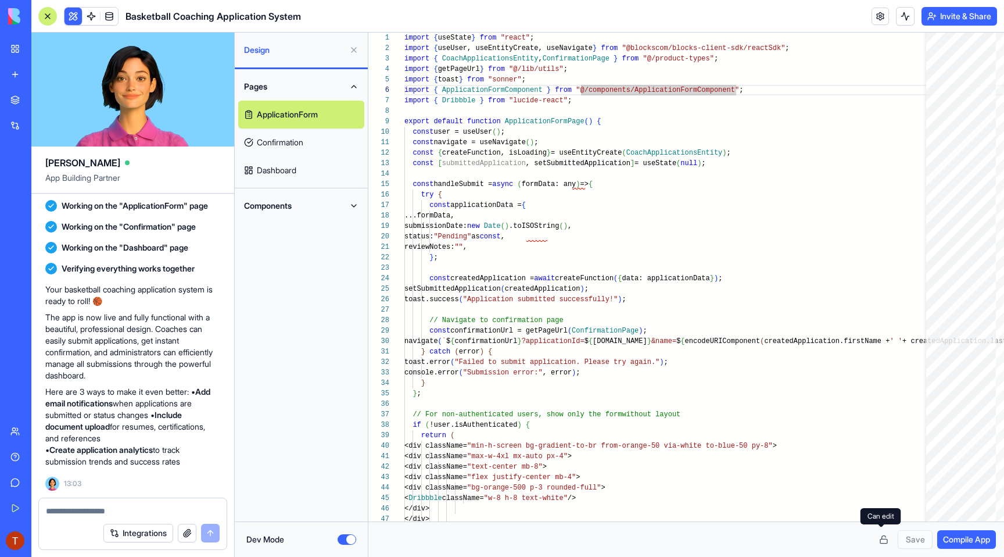
click at [881, 537] on button at bounding box center [883, 539] width 19 height 19
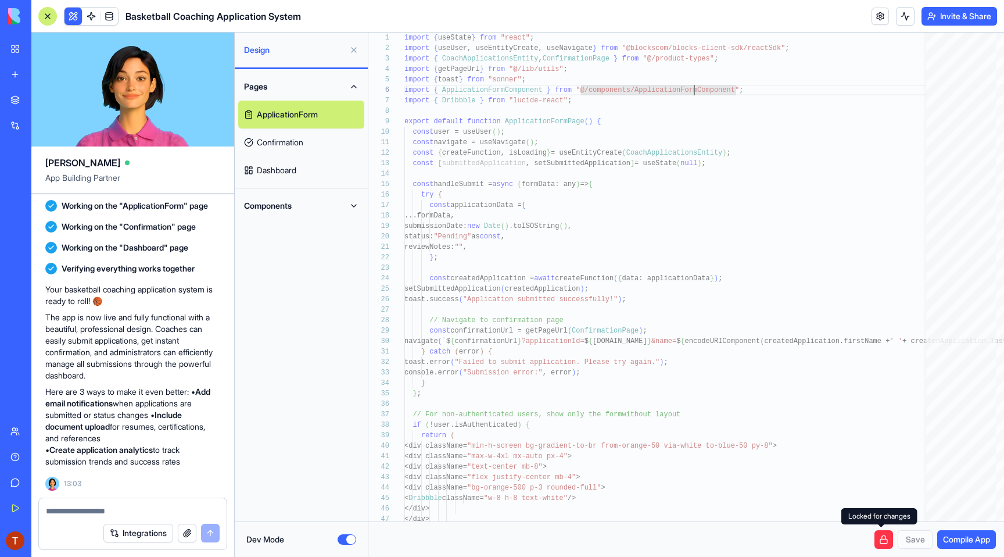
click at [881, 541] on button at bounding box center [883, 539] width 19 height 19
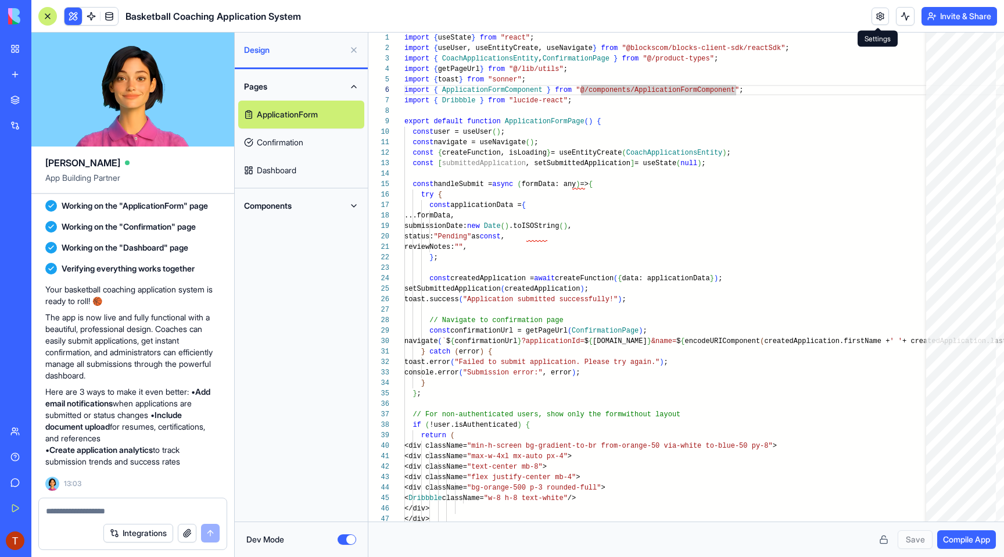
click at [880, 19] on link at bounding box center [880, 16] width 17 height 17
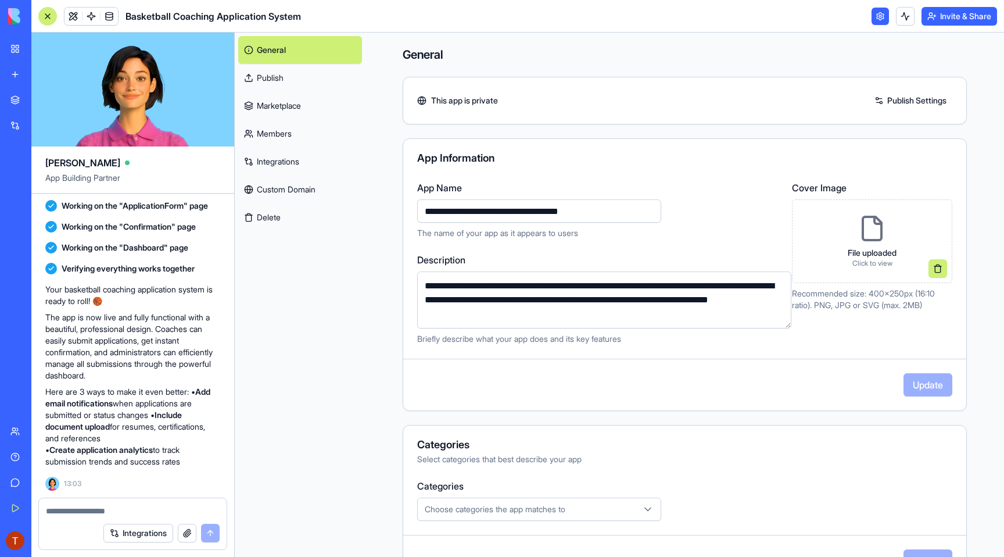
click at [880, 19] on link at bounding box center [880, 16] width 17 height 17
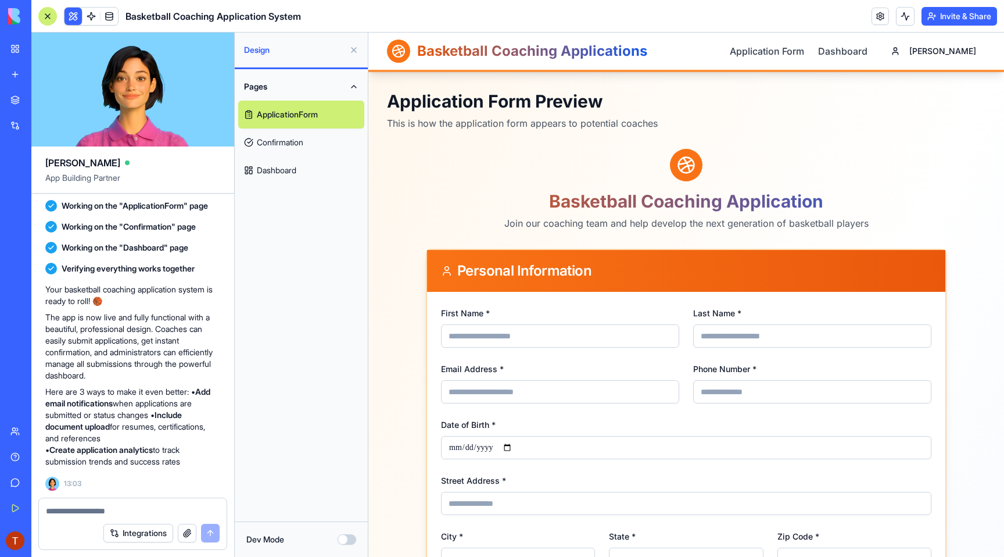
click at [347, 87] on button "Pages" at bounding box center [301, 87] width 126 height 28
click at [804, 56] on link "Application Form" at bounding box center [767, 51] width 74 height 14
click at [868, 53] on link "Dashboard" at bounding box center [842, 51] width 49 height 14
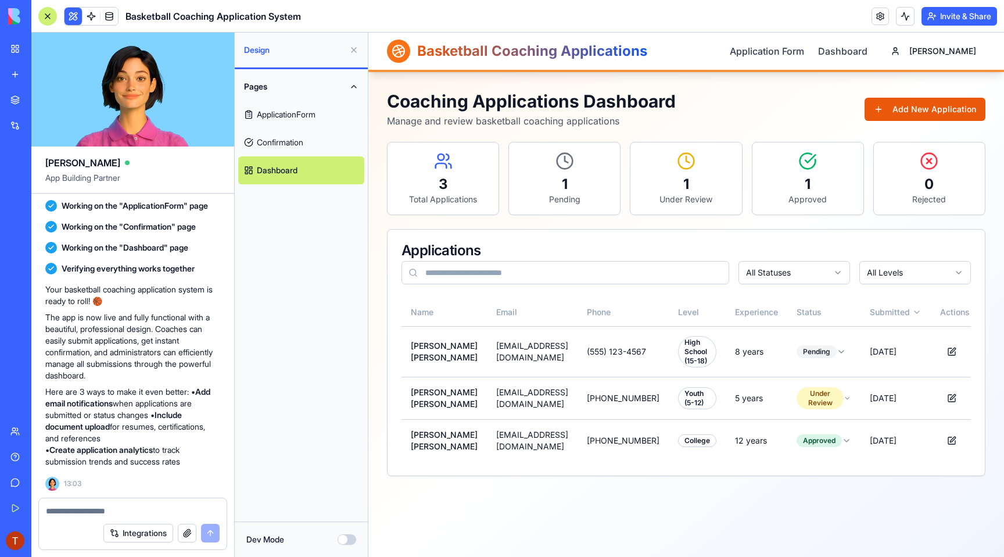
click at [895, 103] on button "Add New Application" at bounding box center [925, 109] width 121 height 23
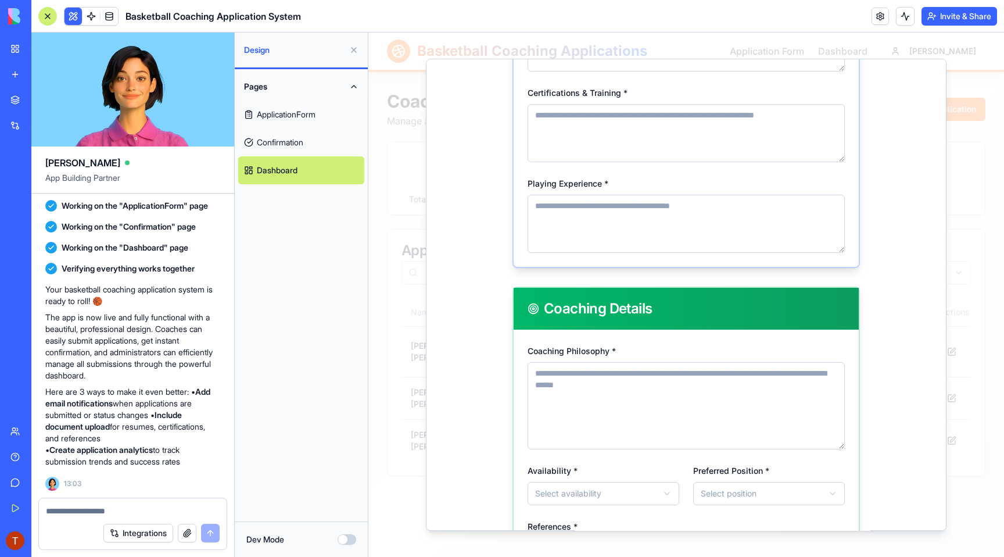
scroll to position [769, 0]
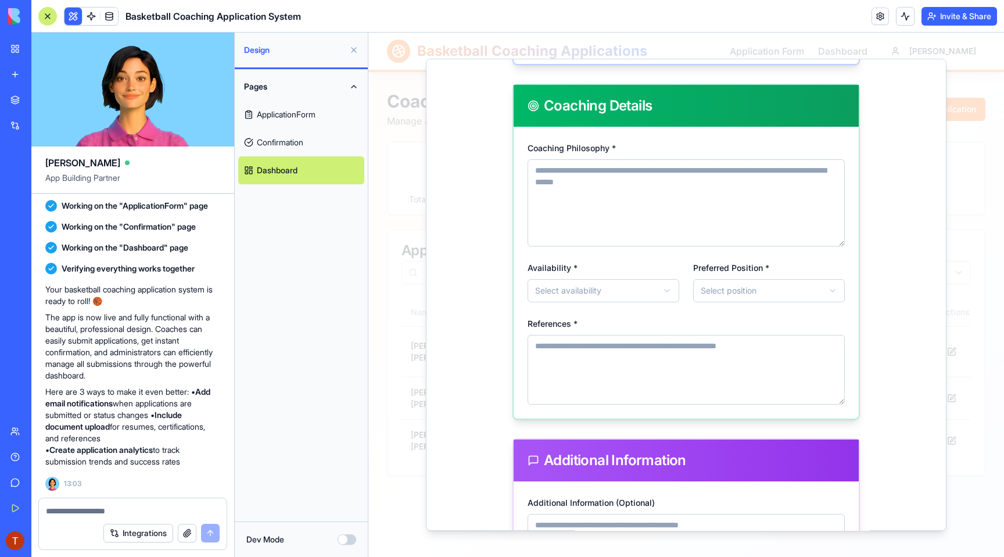
click at [795, 122] on div "Coaching Details" at bounding box center [686, 106] width 345 height 42
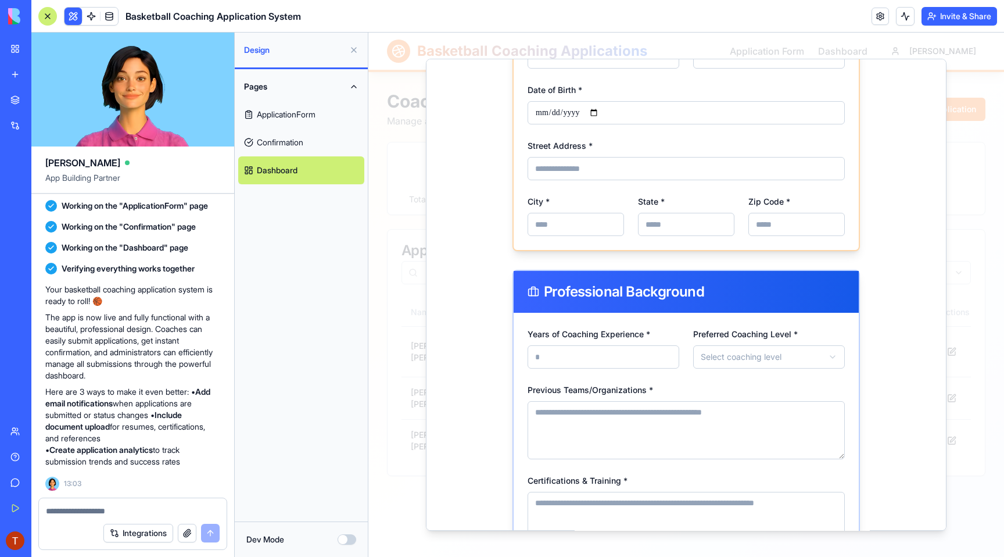
scroll to position [0, 0]
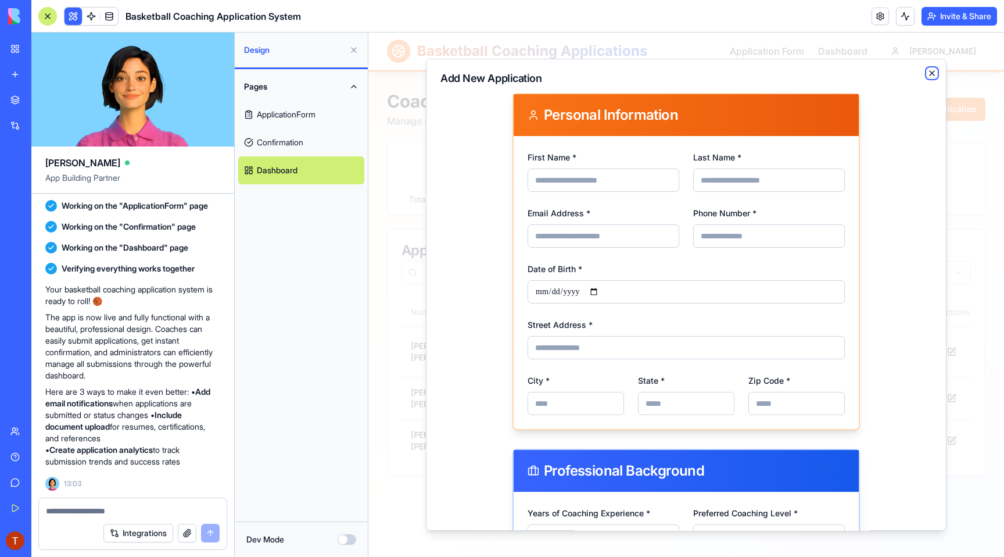
click at [930, 76] on icon "button" at bounding box center [931, 73] width 9 height 9
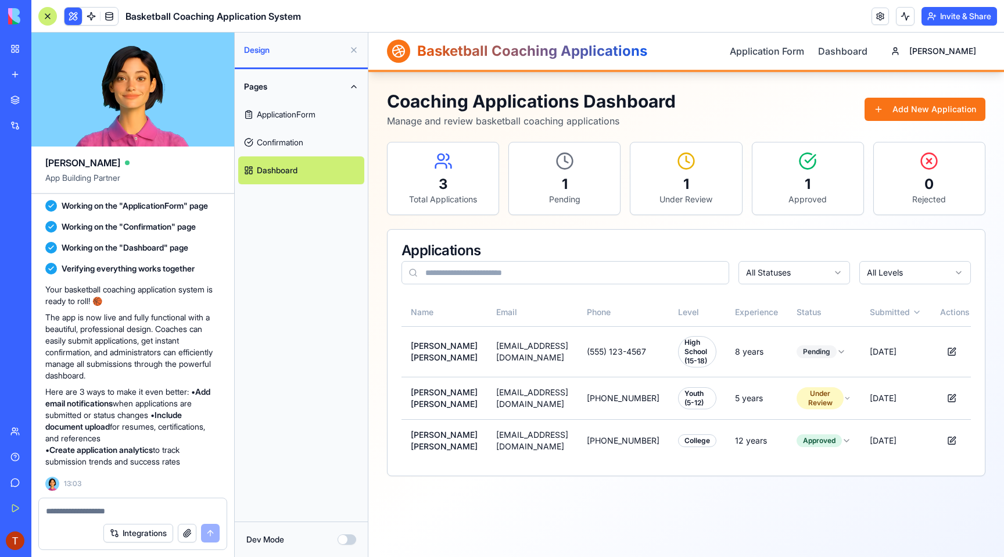
click at [792, 112] on div "Coaching Applications Dashboard Manage and review basketball coaching applicati…" at bounding box center [686, 109] width 598 height 37
click at [681, 48] on div "Basketball Coaching Applications Application Form Dashboard [PERSON_NAME]" at bounding box center [686, 51] width 598 height 37
click at [54, 28] on header "Basketball Coaching Application System Invite & Share" at bounding box center [517, 16] width 973 height 33
click at [49, 20] on div at bounding box center [47, 16] width 19 height 19
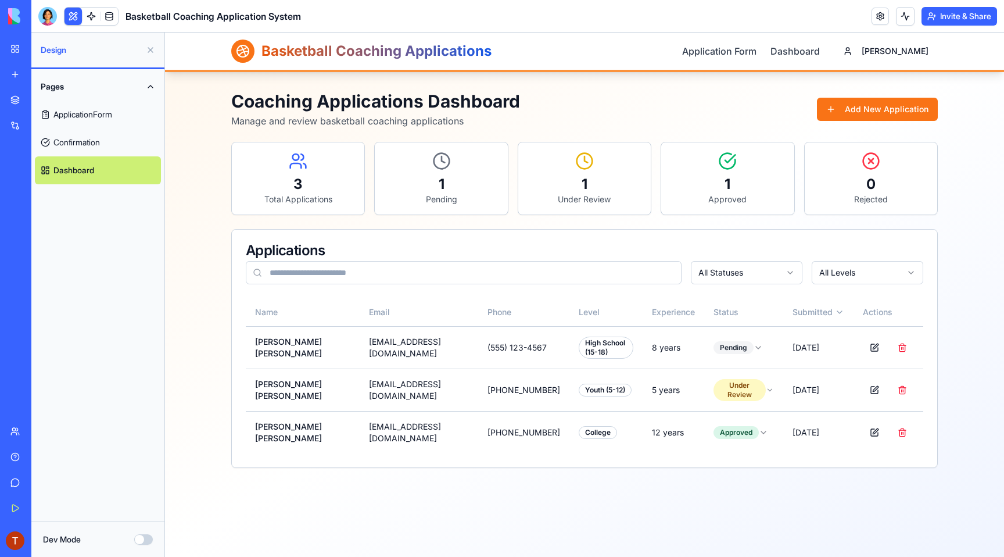
click at [51, 18] on div at bounding box center [47, 16] width 19 height 19
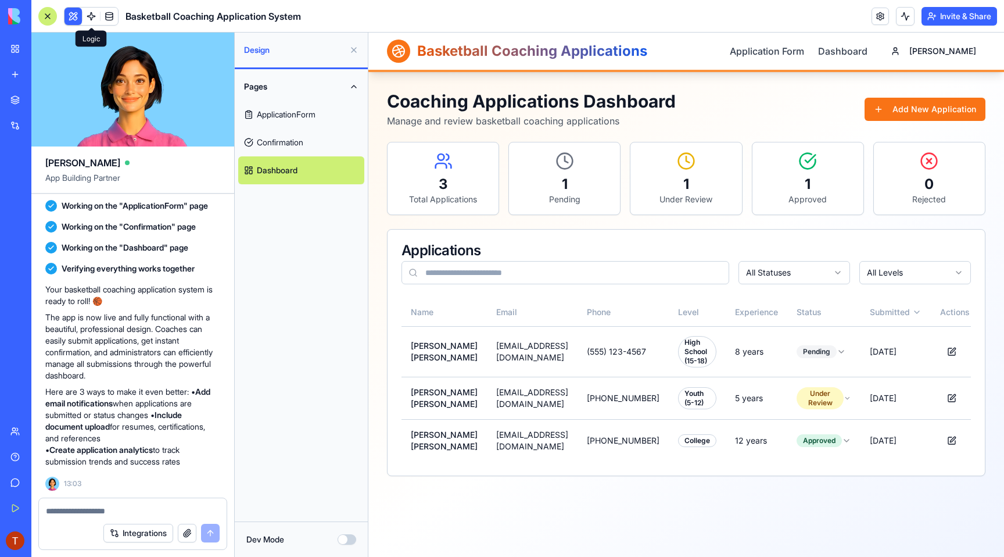
click at [89, 20] on link at bounding box center [91, 16] width 17 height 17
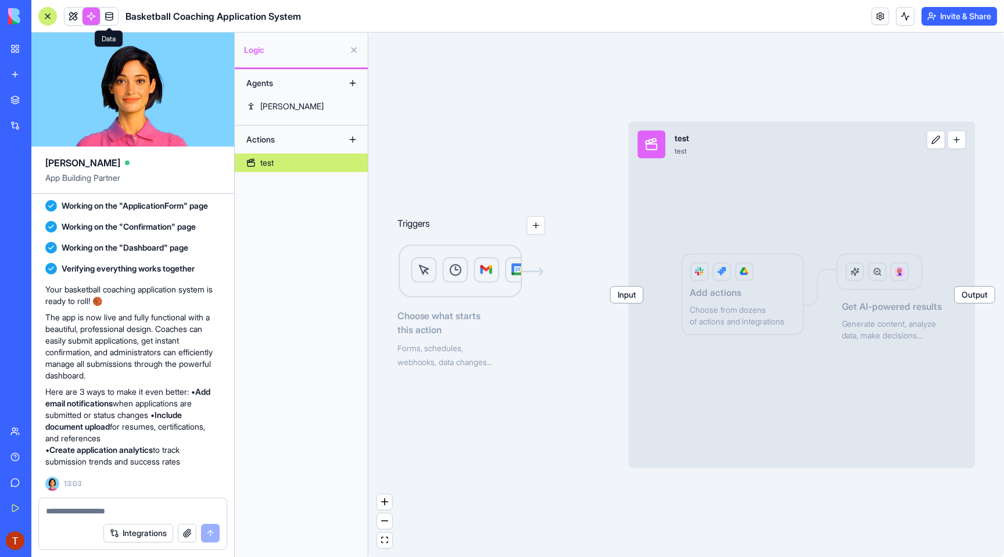
click at [112, 21] on link at bounding box center [109, 16] width 17 height 17
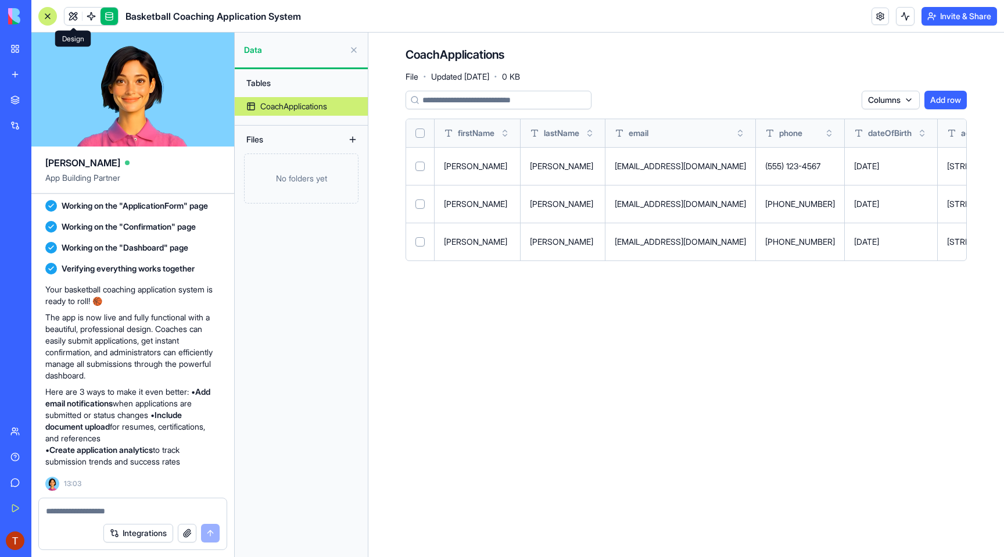
click at [69, 19] on link at bounding box center [72, 16] width 17 height 17
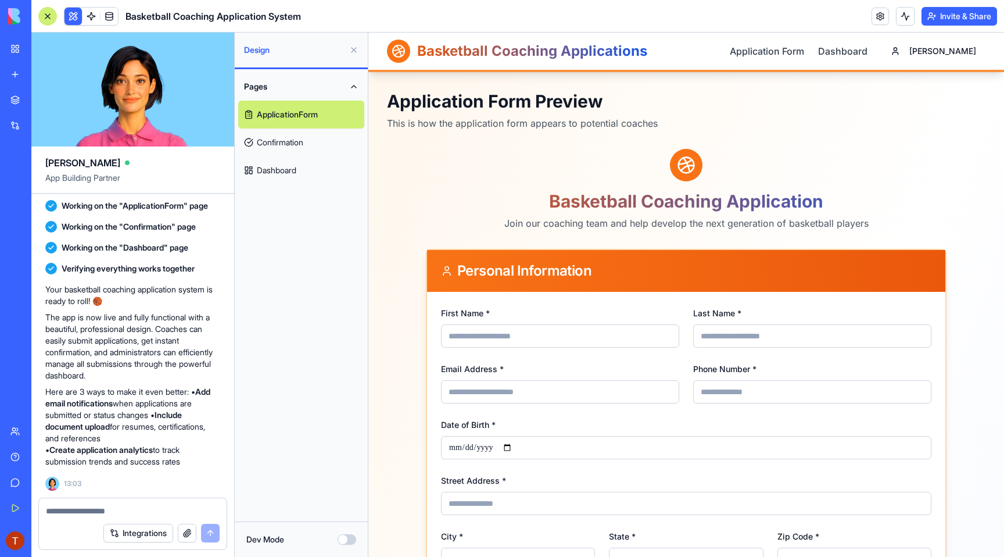
click at [261, 233] on div "Pages ApplicationForm Confirmation Dashboard" at bounding box center [301, 295] width 133 height 452
click at [618, 21] on header "Basketball Coaching Application System Invite & Share" at bounding box center [517, 16] width 973 height 33
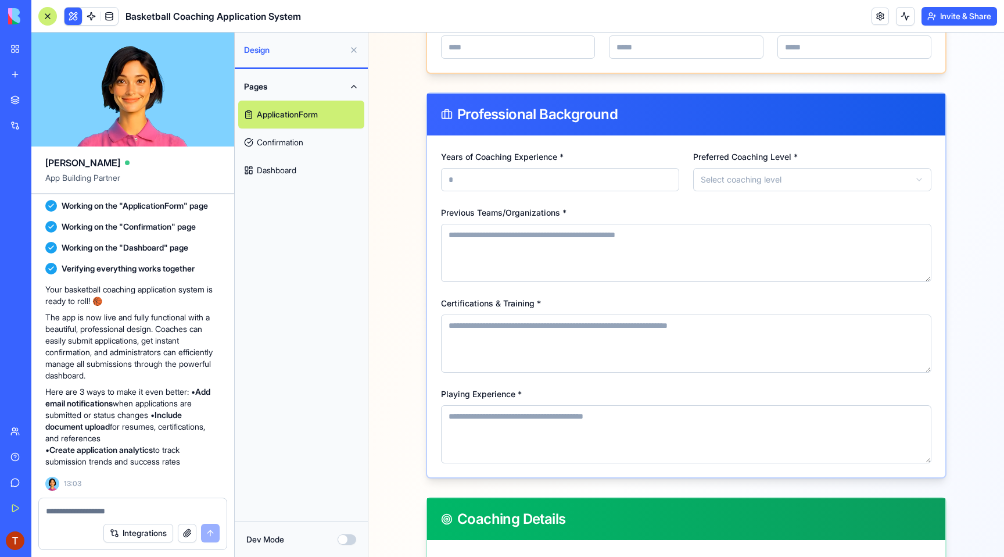
scroll to position [525, 0]
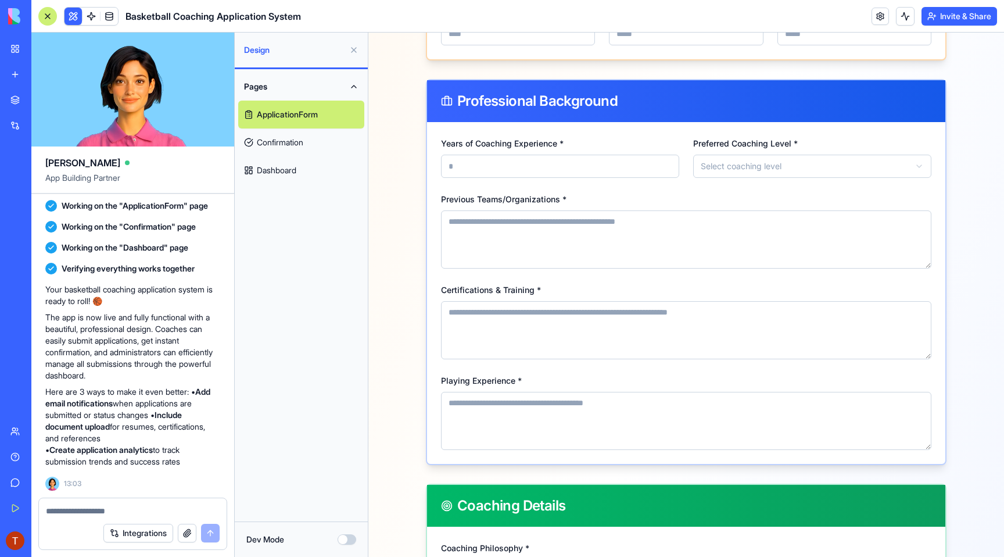
click at [50, 134] on link "Integrations" at bounding box center [26, 125] width 46 height 23
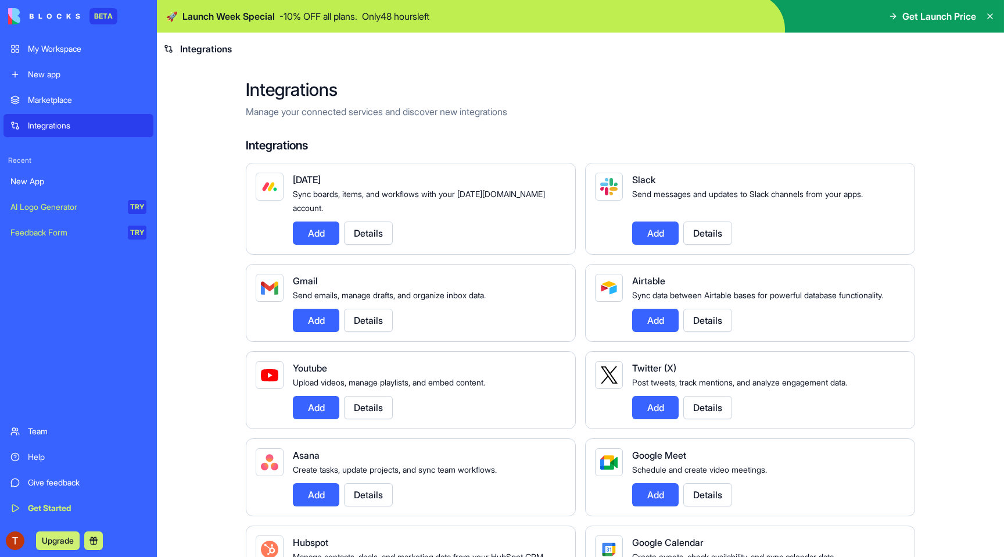
click at [53, 103] on div "Marketplace" at bounding box center [87, 100] width 119 height 12
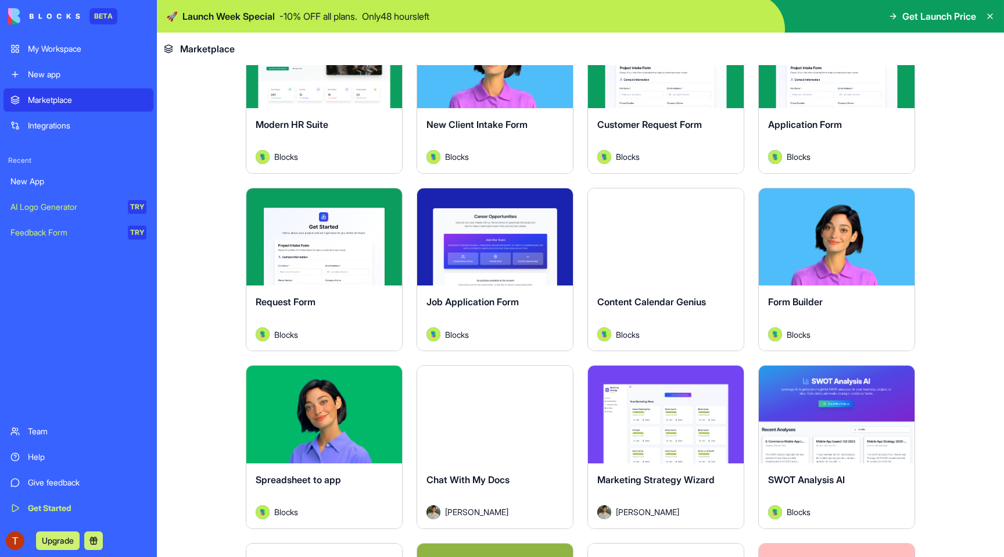
scroll to position [1356, 0]
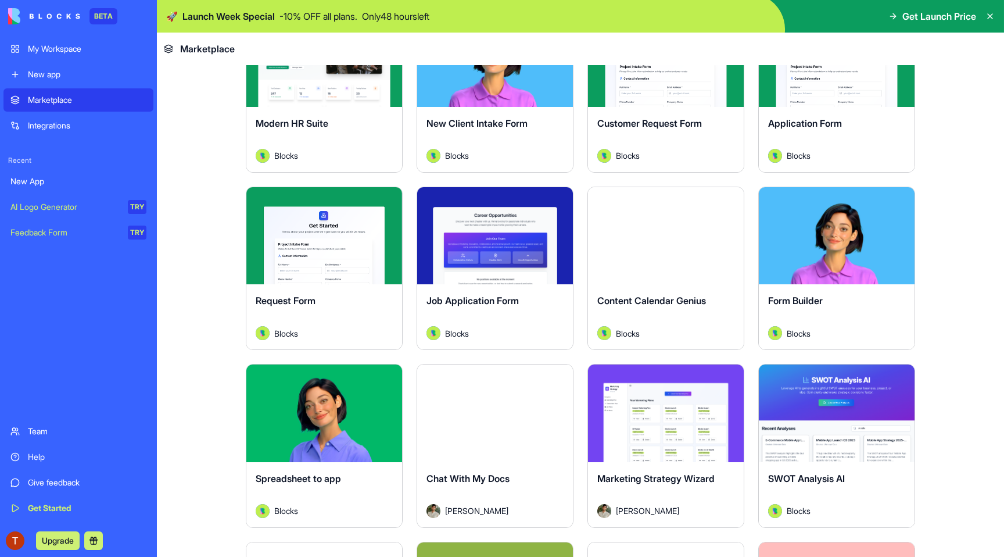
click at [672, 238] on button "Explore" at bounding box center [665, 235] width 87 height 23
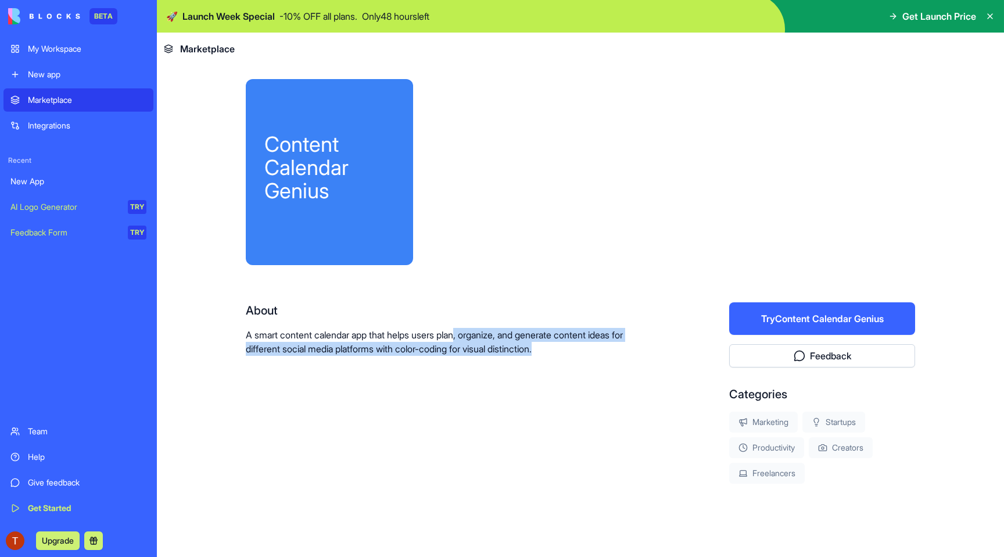
drag, startPoint x: 468, startPoint y: 334, endPoint x: 554, endPoint y: 353, distance: 88.8
click at [554, 353] on p "A smart content calendar app that helps users plan, organize, and generate cont…" at bounding box center [450, 342] width 409 height 28
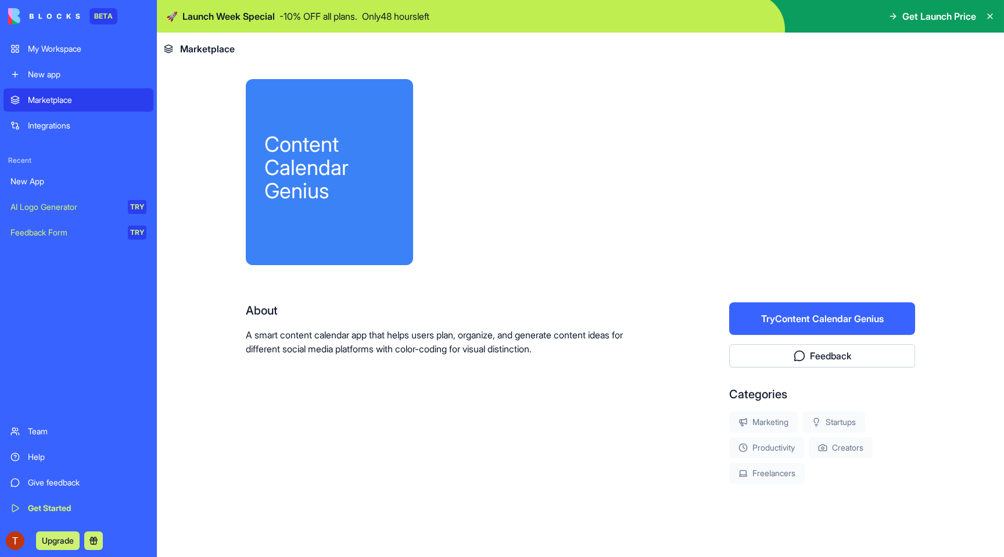
click at [549, 312] on div "About" at bounding box center [450, 310] width 409 height 16
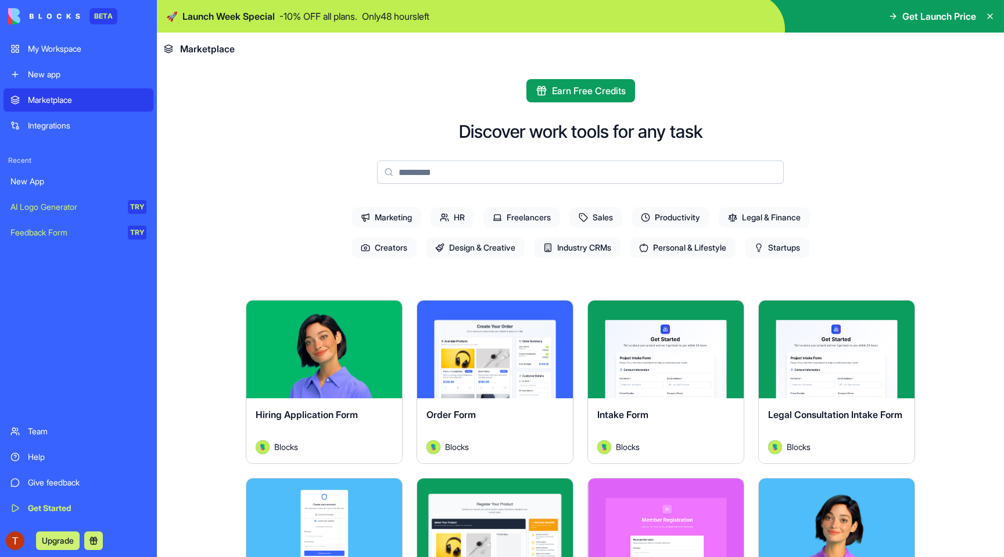
click at [525, 171] on input at bounding box center [580, 171] width 407 height 23
click at [552, 89] on span "Earn Free Credits" at bounding box center [589, 91] width 74 height 14
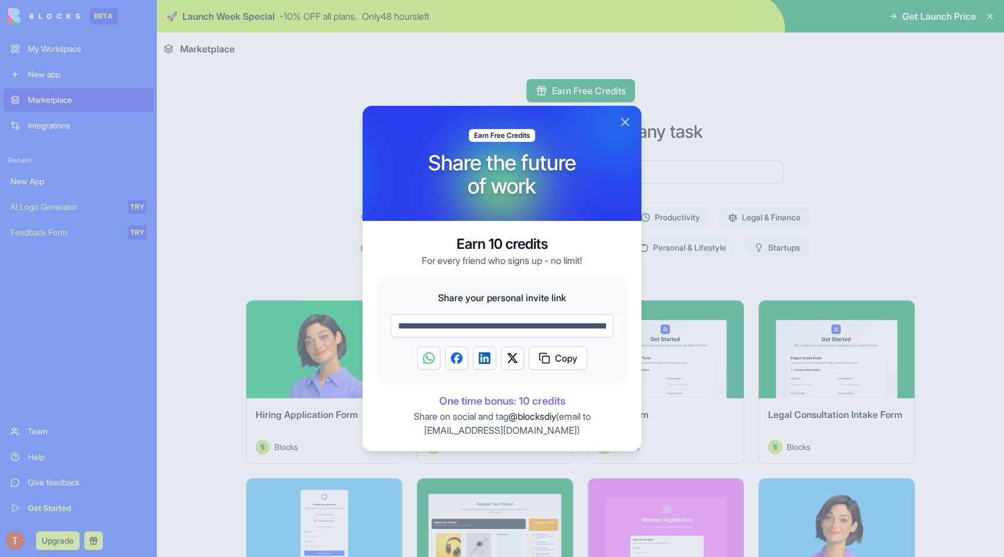
click at [626, 124] on button "Close" at bounding box center [625, 122] width 14 height 14
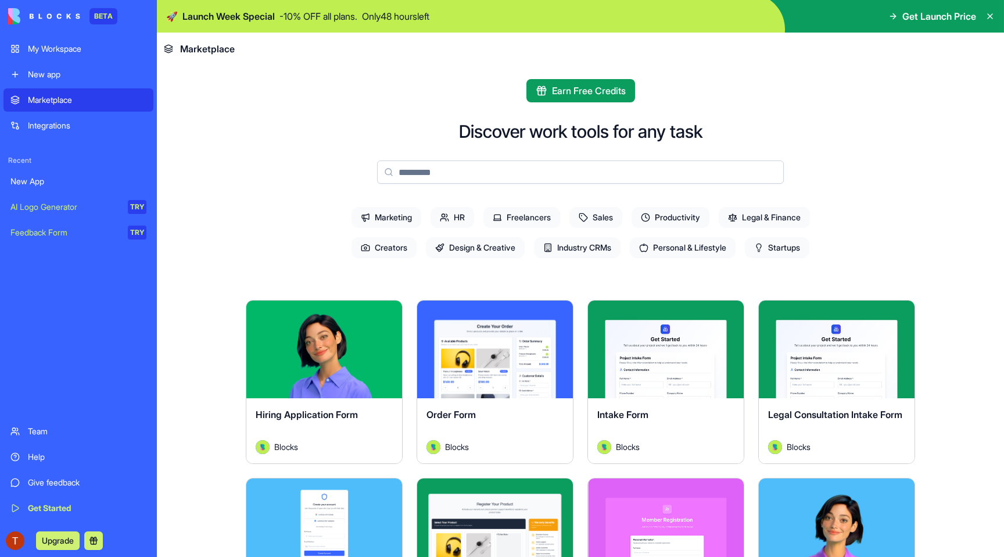
click at [83, 45] on div "My Workspace" at bounding box center [87, 49] width 119 height 12
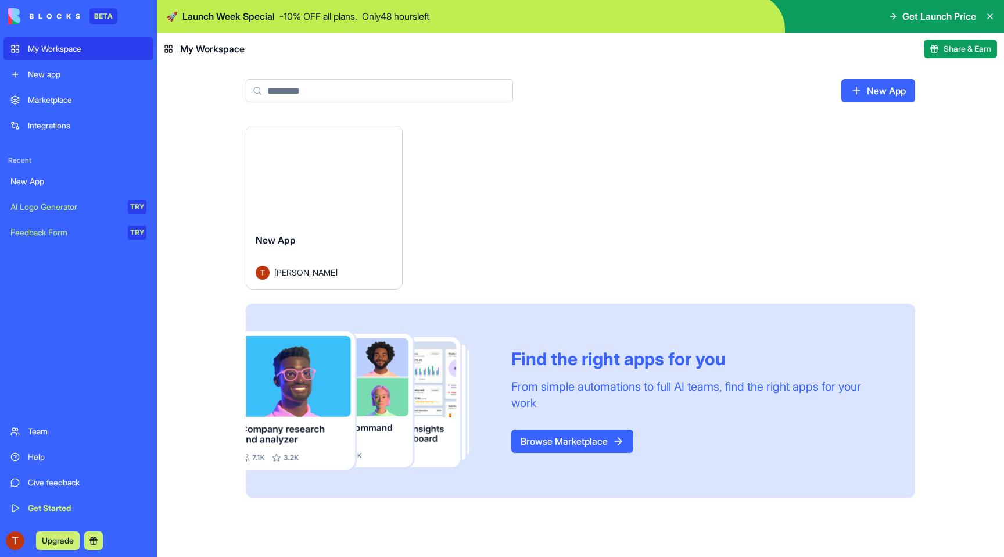
click at [94, 85] on link "New app" at bounding box center [78, 74] width 150 height 23
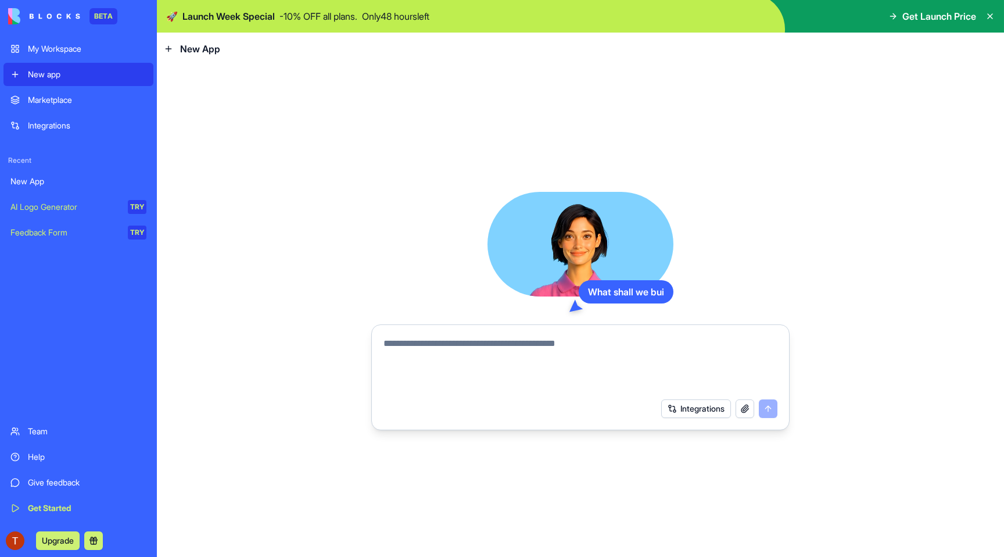
click at [89, 103] on div "Marketplace" at bounding box center [87, 100] width 119 height 12
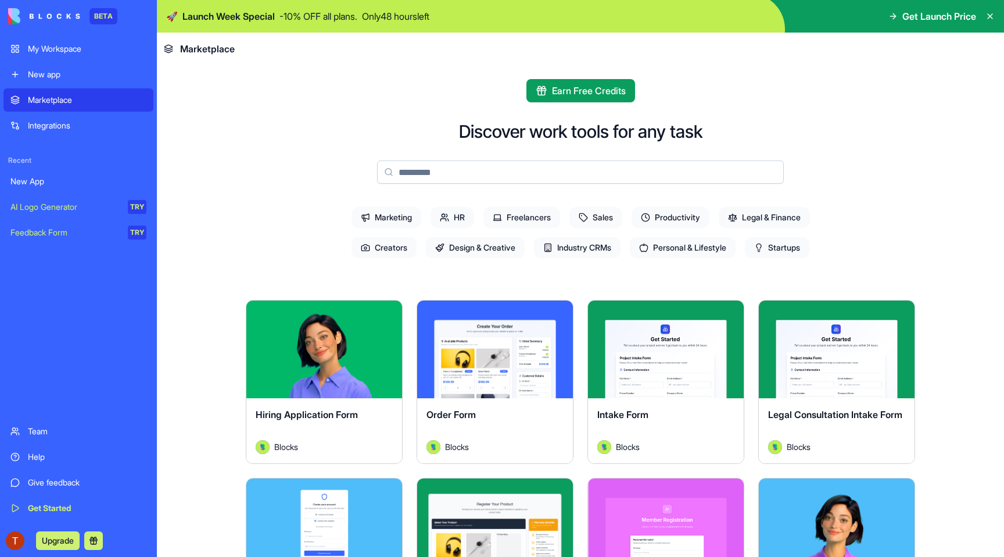
click at [92, 133] on link "Integrations" at bounding box center [78, 125] width 150 height 23
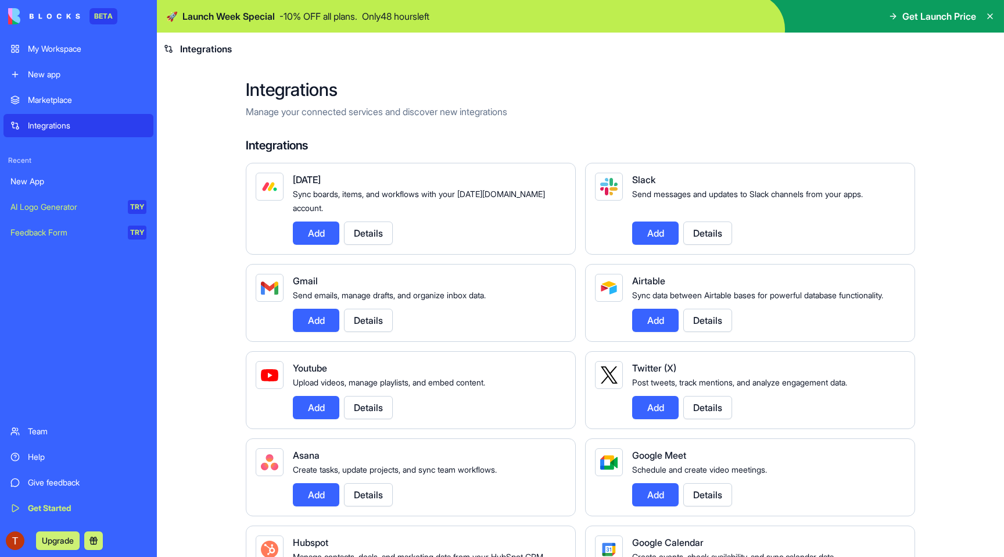
click at [74, 15] on img at bounding box center [44, 16] width 72 height 16
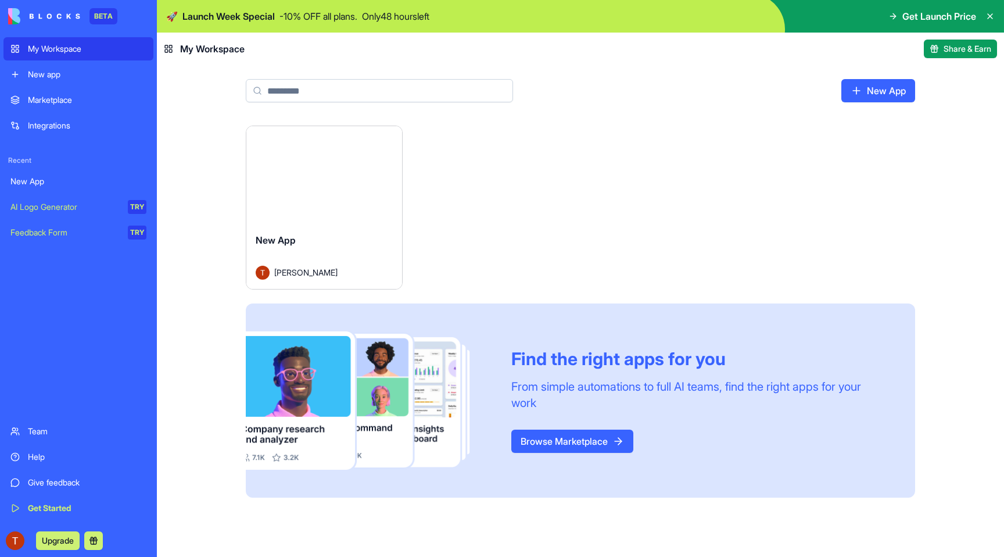
click at [633, 218] on div "Launch New App [PERSON_NAME] Find the right apps for you From simple automation…" at bounding box center [580, 312] width 669 height 372
click at [332, 202] on div "Launch" at bounding box center [324, 175] width 156 height 98
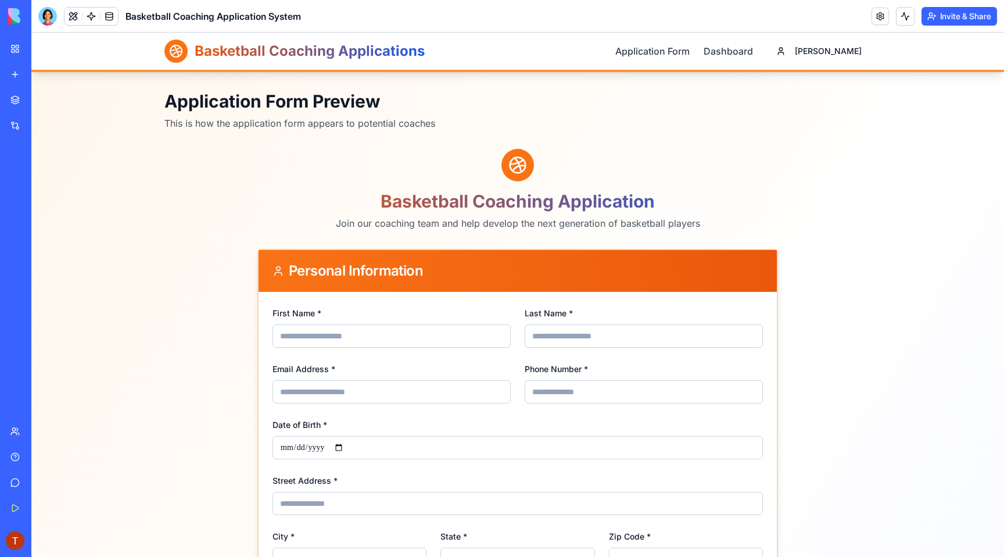
click at [344, 336] on input "First Name *" at bounding box center [392, 335] width 238 height 23
click at [690, 55] on link "Application Form" at bounding box center [652, 51] width 74 height 14
click at [753, 52] on link "Dashboard" at bounding box center [728, 51] width 49 height 14
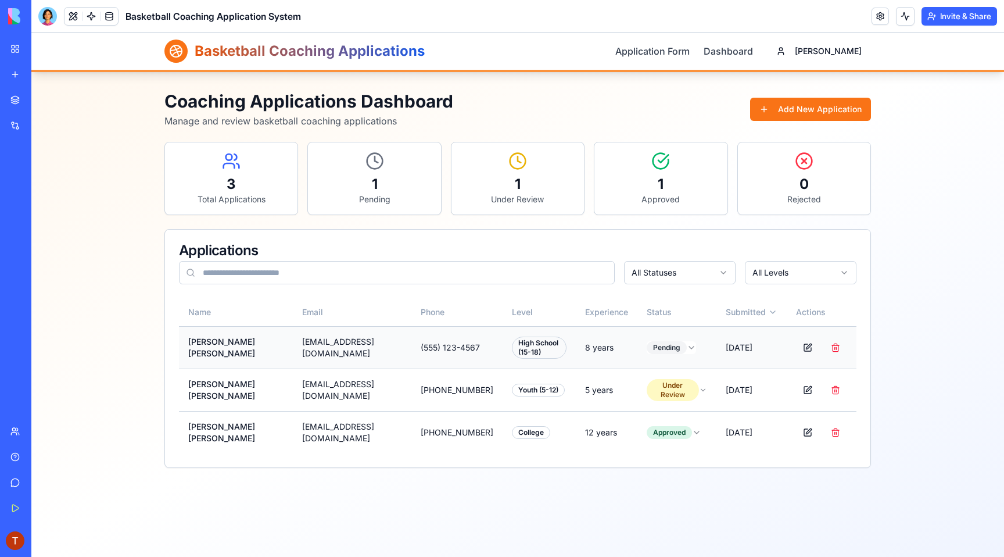
click at [252, 351] on td "[PERSON_NAME]" at bounding box center [236, 347] width 114 height 42
click at [239, 345] on td "[PERSON_NAME]" at bounding box center [236, 347] width 114 height 42
click at [807, 345] on button at bounding box center [807, 347] width 23 height 21
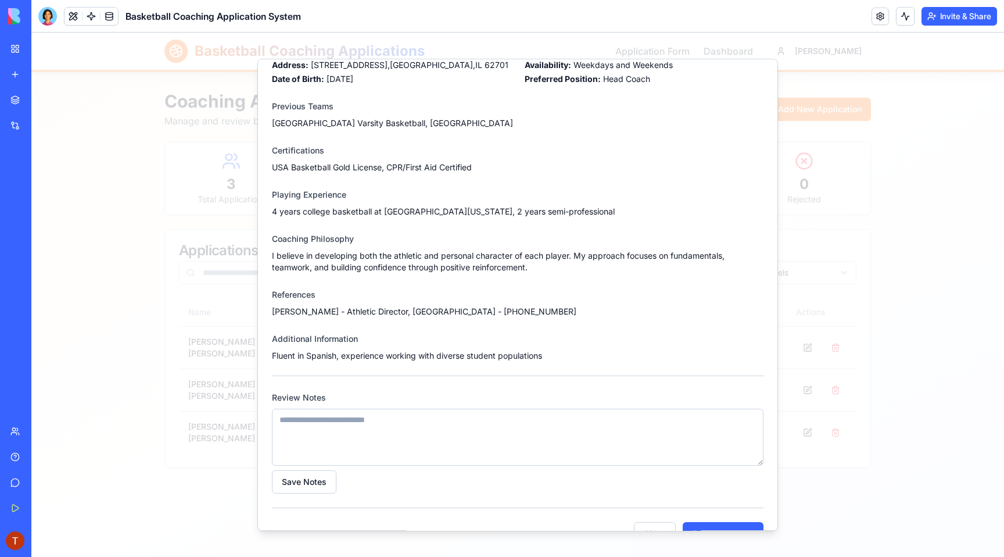
scroll to position [112, 0]
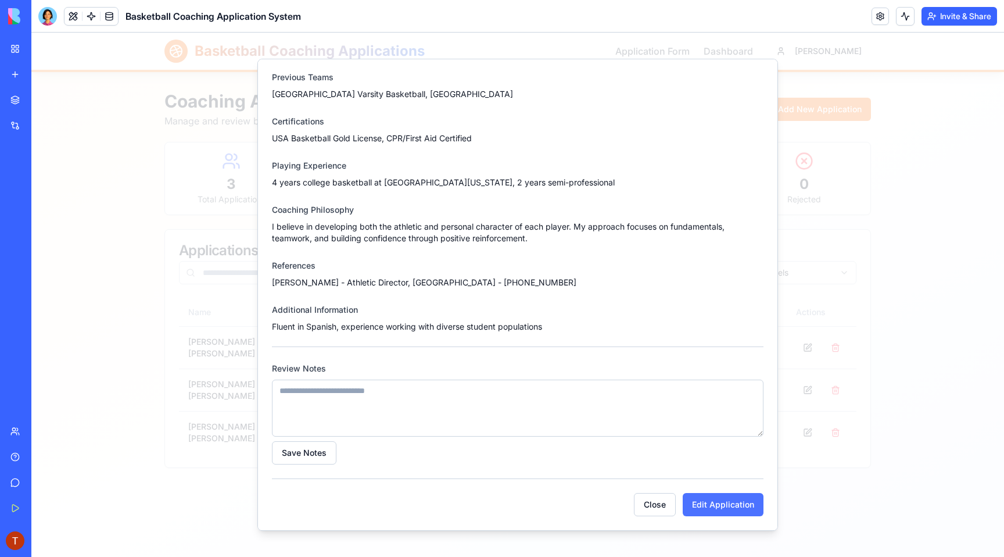
click at [714, 501] on button "Edit Application" at bounding box center [723, 504] width 81 height 23
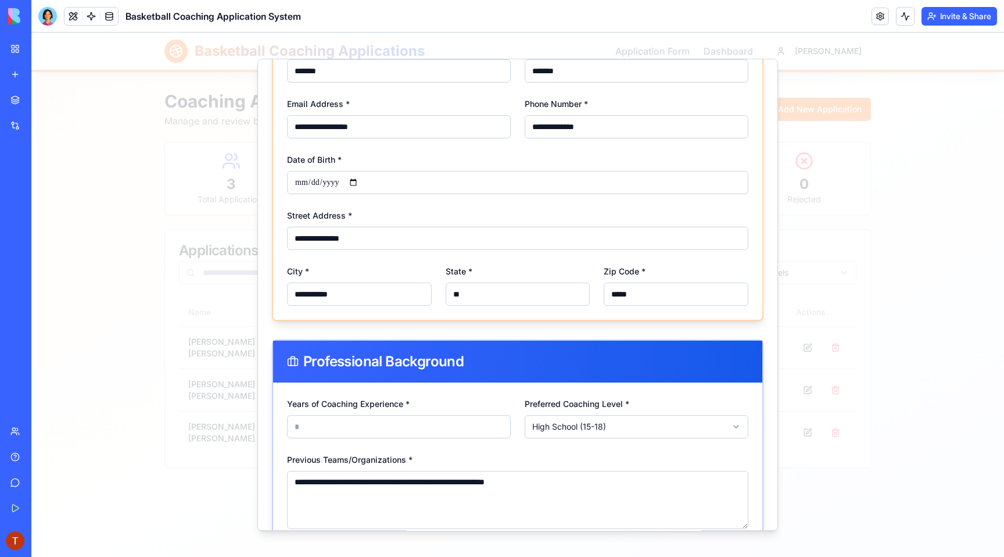
scroll to position [0, 0]
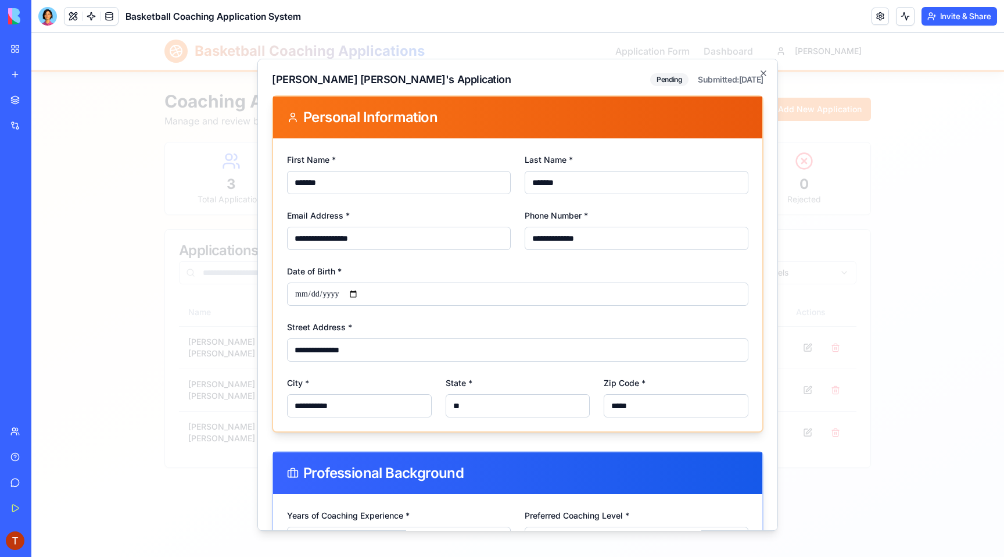
click at [398, 184] on input "*******" at bounding box center [399, 182] width 224 height 23
click at [622, 172] on input "*******" at bounding box center [637, 182] width 224 height 23
click at [616, 237] on input "**********" at bounding box center [637, 238] width 224 height 23
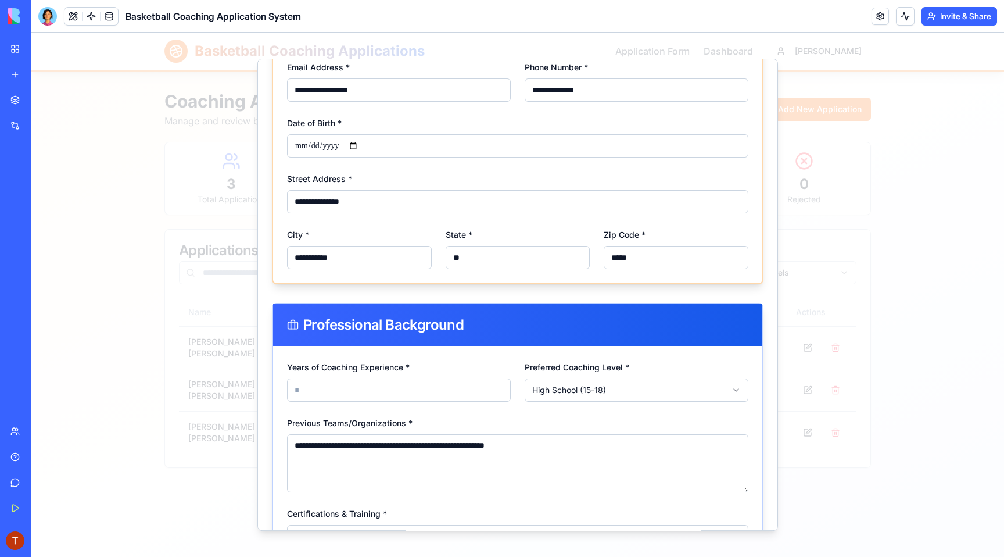
scroll to position [155, 0]
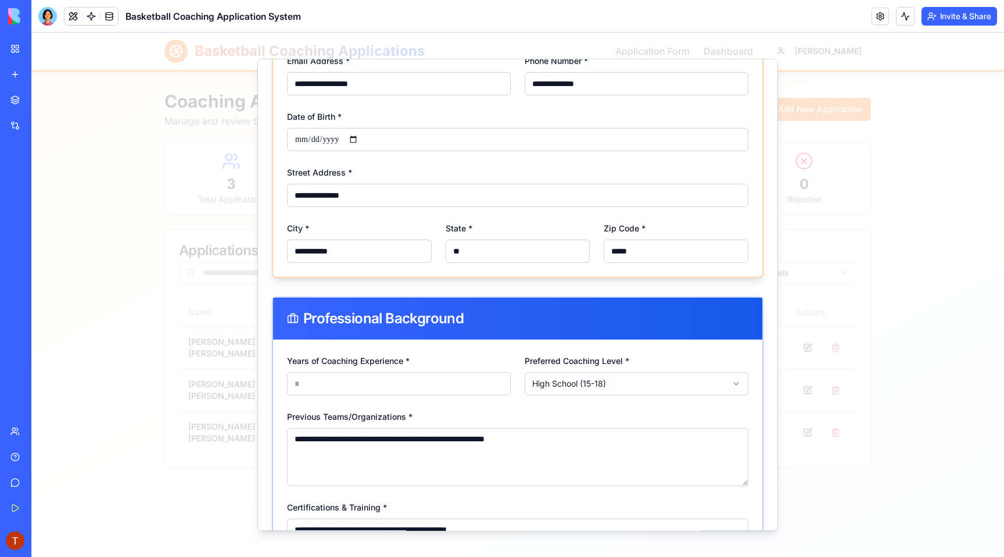
click at [494, 141] on input "**********" at bounding box center [517, 139] width 461 height 23
click at [363, 136] on input "**********" at bounding box center [517, 139] width 461 height 23
click at [359, 137] on input "**********" at bounding box center [517, 139] width 461 height 23
click at [373, 116] on div "**********" at bounding box center [517, 130] width 461 height 42
click at [360, 198] on input "**********" at bounding box center [517, 195] width 461 height 23
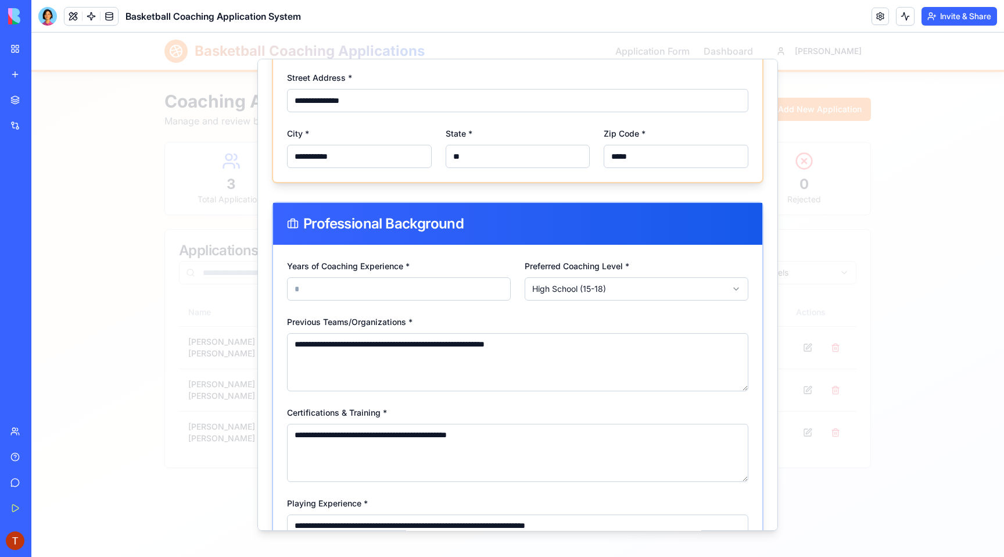
scroll to position [258, 0]
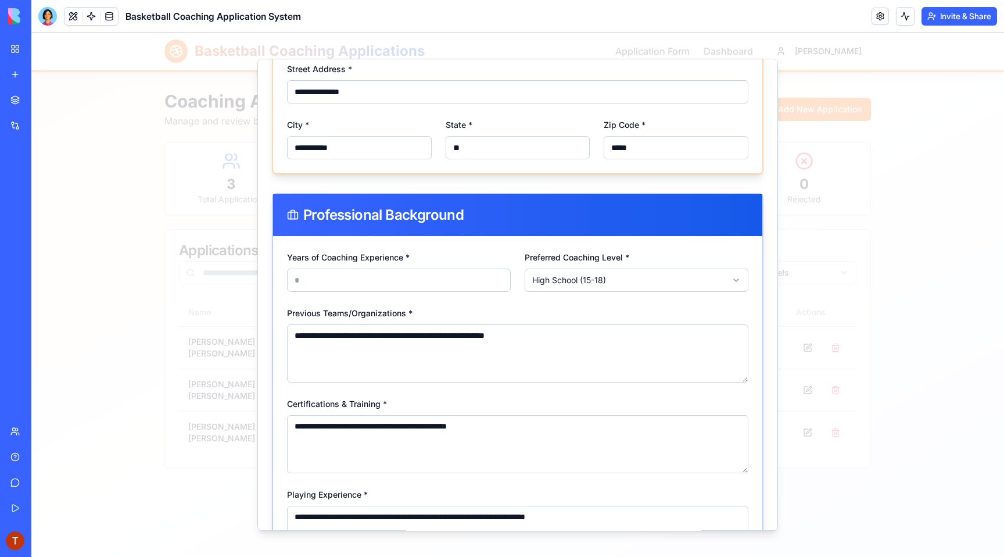
click at [370, 279] on input "*" at bounding box center [399, 279] width 224 height 23
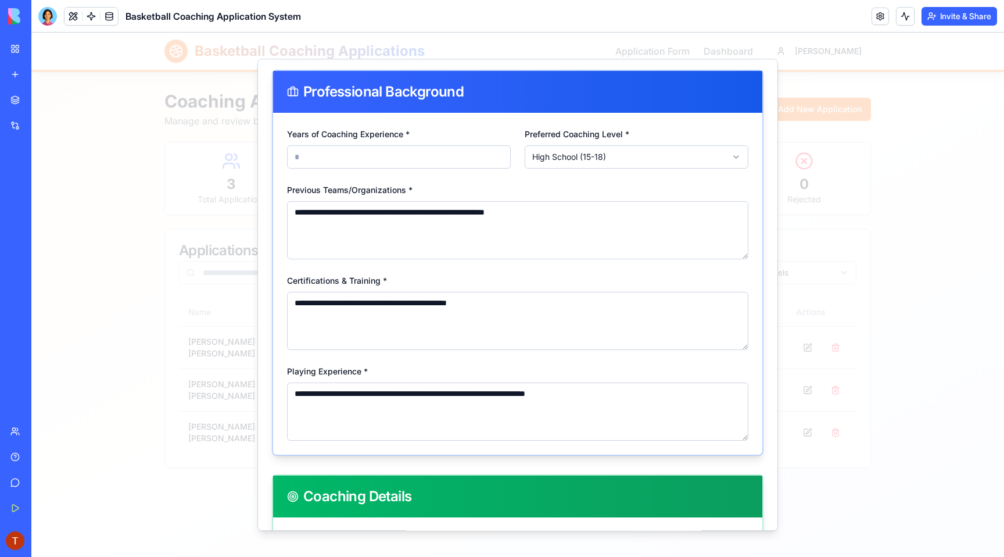
scroll to position [389, 0]
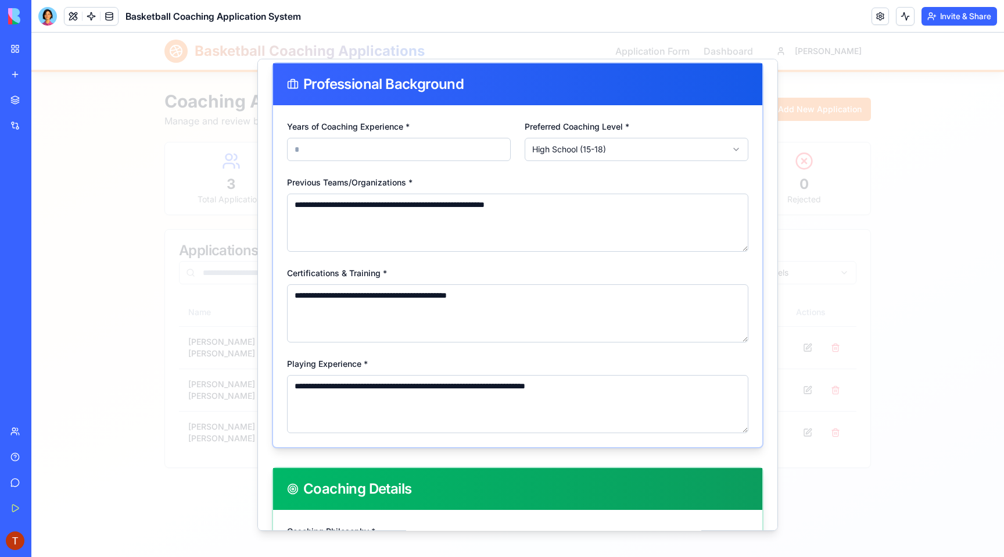
click at [616, 143] on body "**********" at bounding box center [517, 295] width 973 height 524
click at [502, 179] on div "**********" at bounding box center [517, 213] width 461 height 77
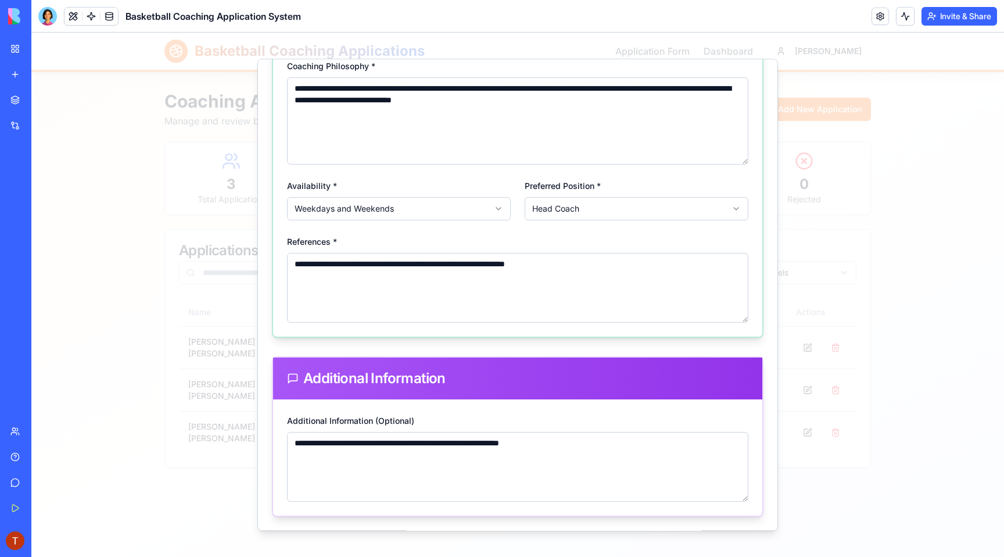
scroll to position [962, 0]
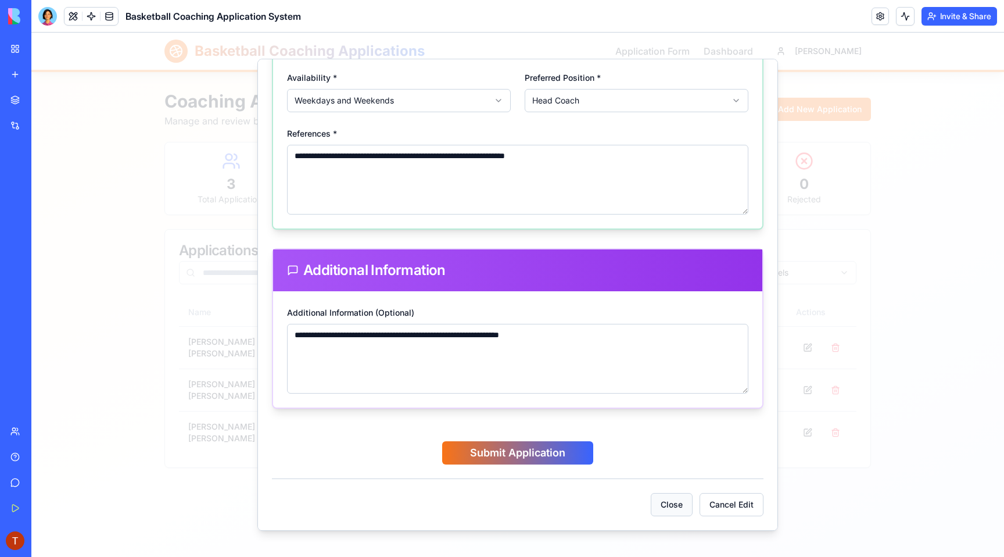
click at [679, 509] on button "Close" at bounding box center [672, 504] width 42 height 23
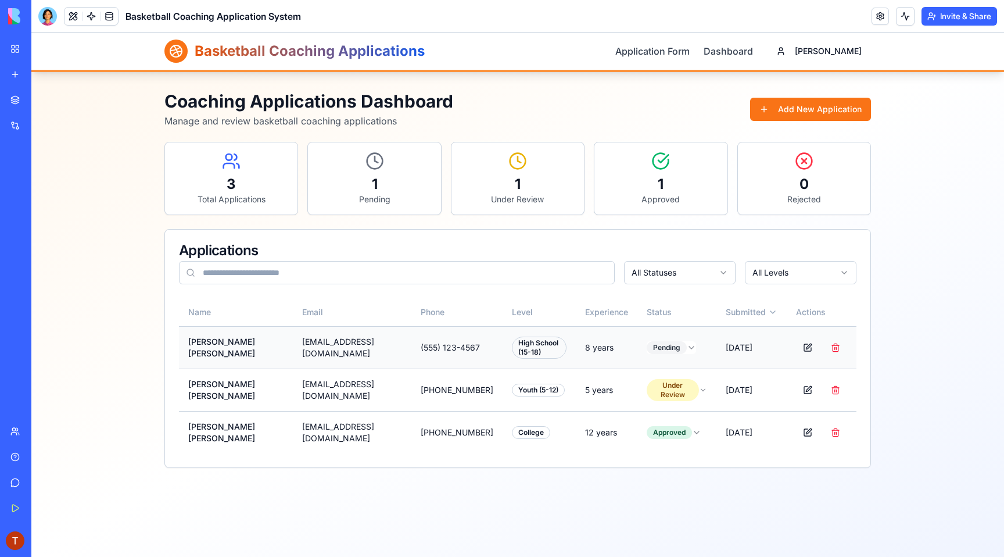
click at [676, 345] on html "Basketball Coaching Applications Application Form Dashboard [PERSON_NAME] Coach…" at bounding box center [517, 295] width 973 height 524
click at [669, 291] on div "Applications All Statuses All Levels" at bounding box center [517, 264] width 705 height 69
click at [651, 245] on div "Applications" at bounding box center [517, 250] width 677 height 14
click at [690, 49] on link "Application Form" at bounding box center [652, 51] width 74 height 14
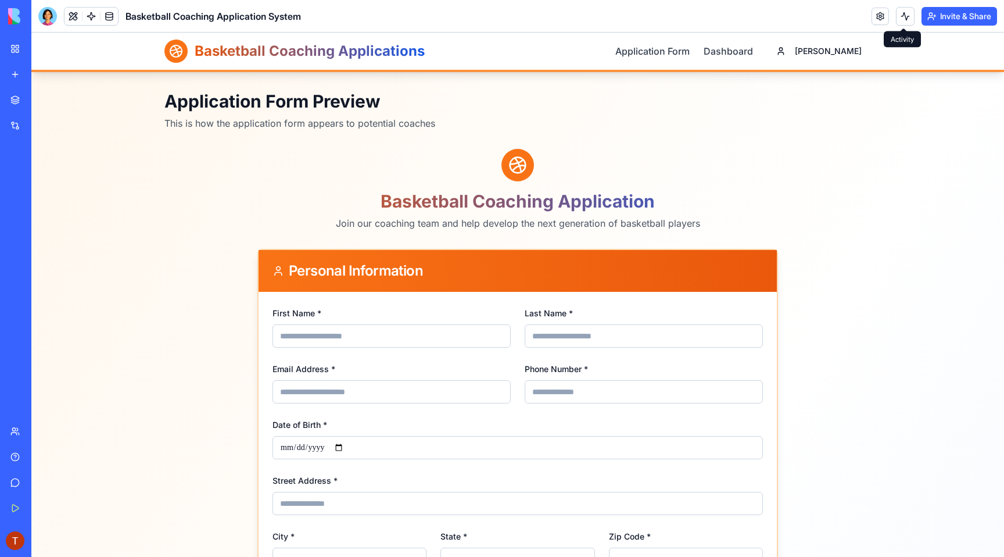
click at [931, 16] on button "Invite & Share" at bounding box center [960, 16] width 76 height 19
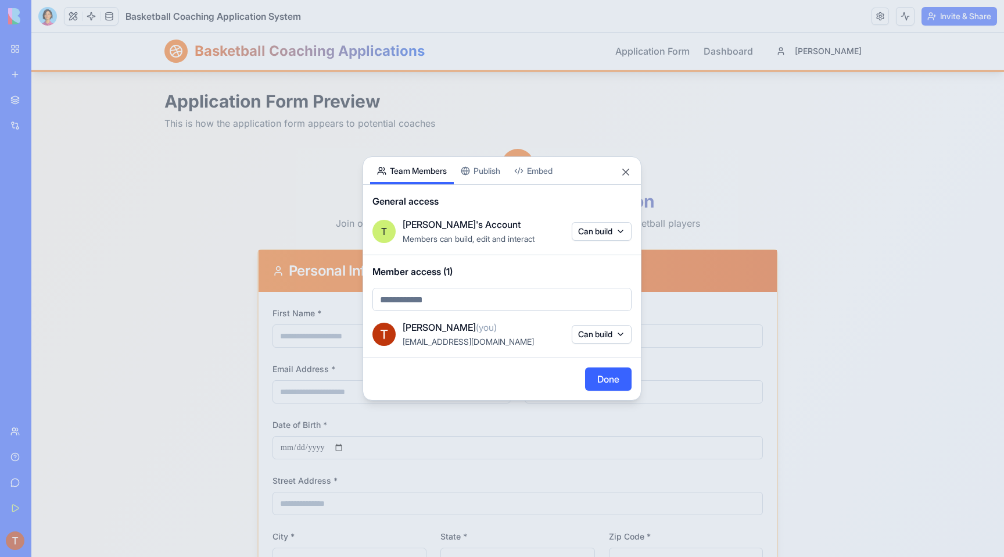
click at [491, 168] on div "Share App Team Members Publish Embed General access T [PERSON_NAME]'s Account M…" at bounding box center [502, 278] width 279 height 244
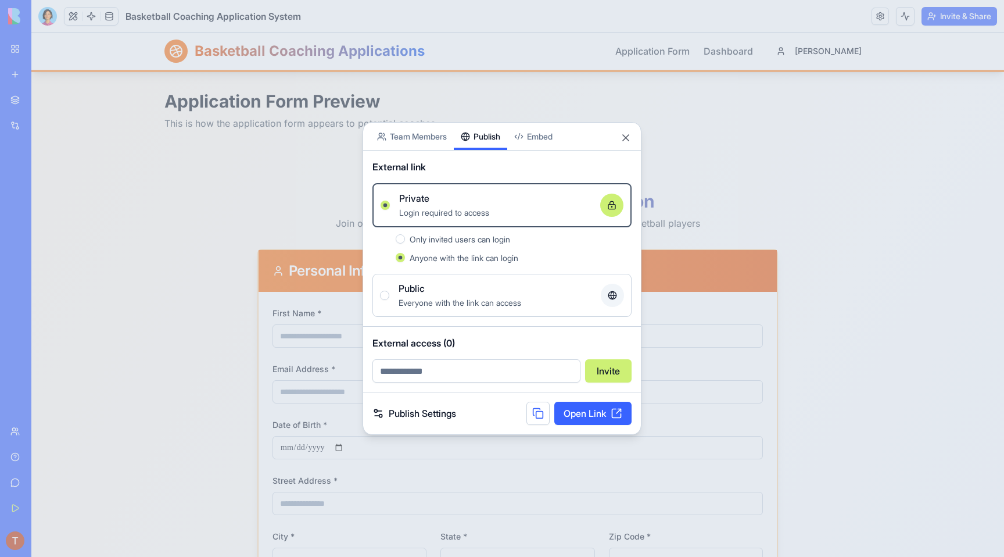
click at [460, 257] on span "Anyone with the link can login" at bounding box center [464, 258] width 109 height 10
click at [405, 257] on button "Anyone with the link can login" at bounding box center [400, 257] width 9 height 9
click at [454, 289] on div "Public" at bounding box center [495, 288] width 193 height 14
click at [389, 291] on button "Public Everyone with the link can access" at bounding box center [384, 295] width 9 height 9
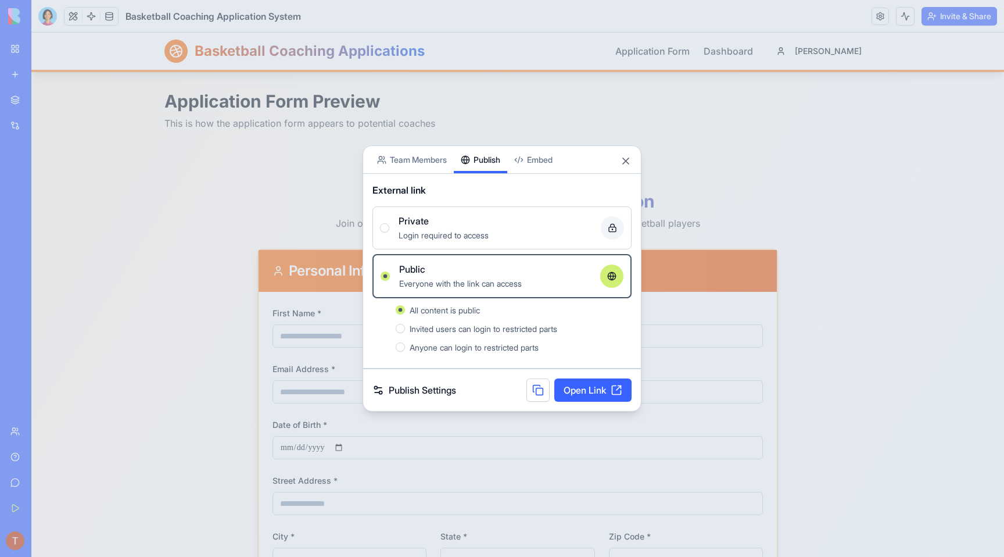
click at [453, 309] on span "All content is public" at bounding box center [445, 310] width 70 height 10
click at [405, 309] on button "All content is public" at bounding box center [400, 309] width 9 height 9
click at [576, 385] on link "Open Link" at bounding box center [592, 389] width 77 height 23
click at [621, 156] on button "Close" at bounding box center [626, 161] width 12 height 12
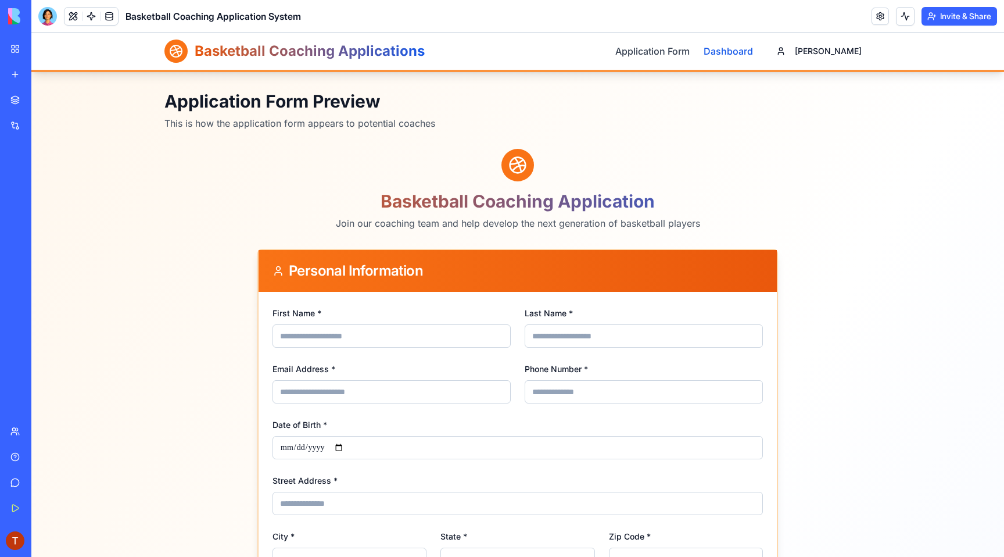
click at [753, 52] on link "Dashboard" at bounding box center [728, 51] width 49 height 14
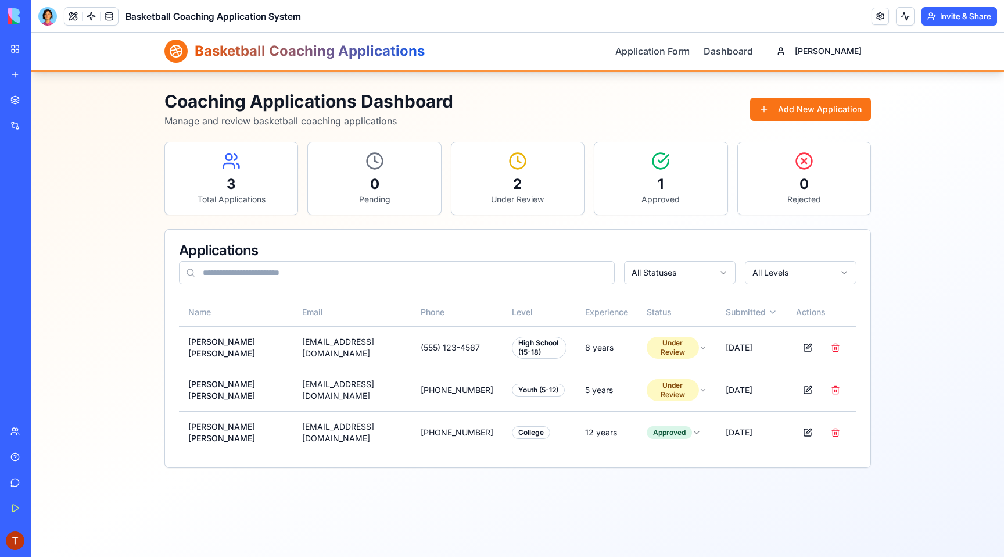
click at [970, 14] on button "Invite & Share" at bounding box center [960, 16] width 76 height 19
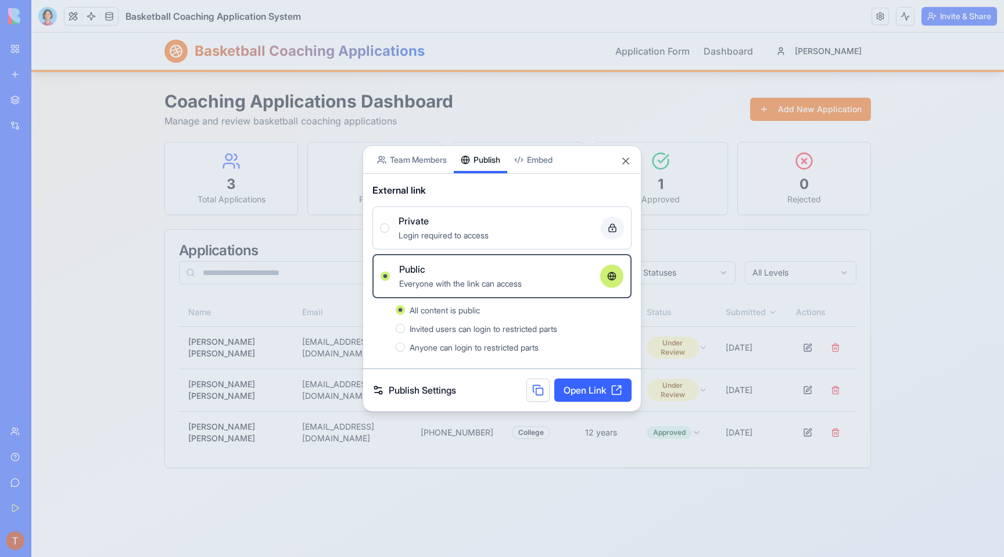
click at [603, 383] on link "Open Link" at bounding box center [592, 389] width 77 height 23
click at [623, 159] on button "Close" at bounding box center [626, 161] width 12 height 12
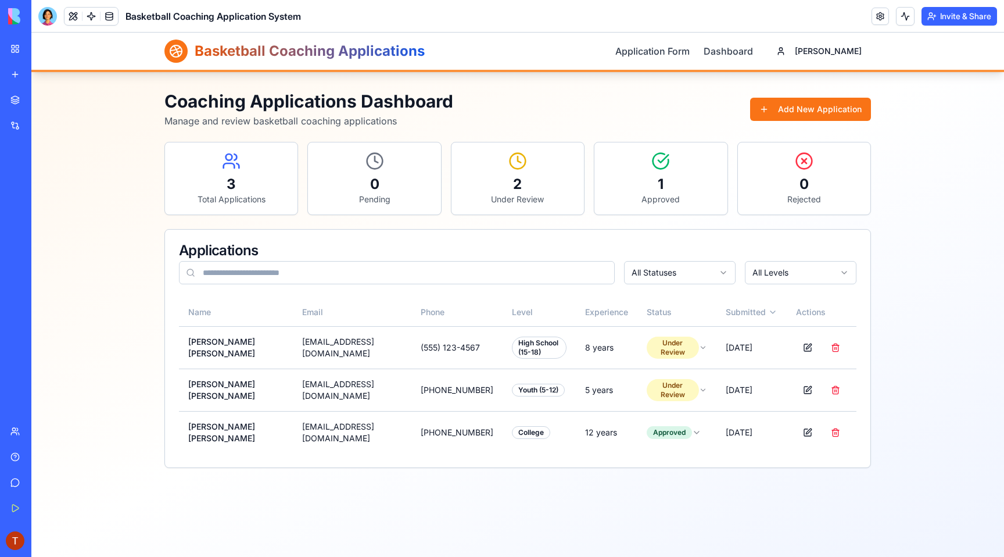
click at [474, 96] on div "Coaching Applications Dashboard Manage and review basketball coaching applicati…" at bounding box center [517, 109] width 707 height 37
click at [474, 95] on div "Coaching Applications Dashboard Manage and review basketball coaching applicati…" at bounding box center [517, 109] width 707 height 37
click at [376, 182] on div "0" at bounding box center [374, 184] width 114 height 19
click at [683, 426] on html "Basketball Coaching Applications Application Form Dashboard [PERSON_NAME] Coach…" at bounding box center [517, 295] width 973 height 524
click at [732, 106] on div "Coaching Applications Dashboard Manage and review basketball coaching applicati…" at bounding box center [517, 109] width 707 height 37
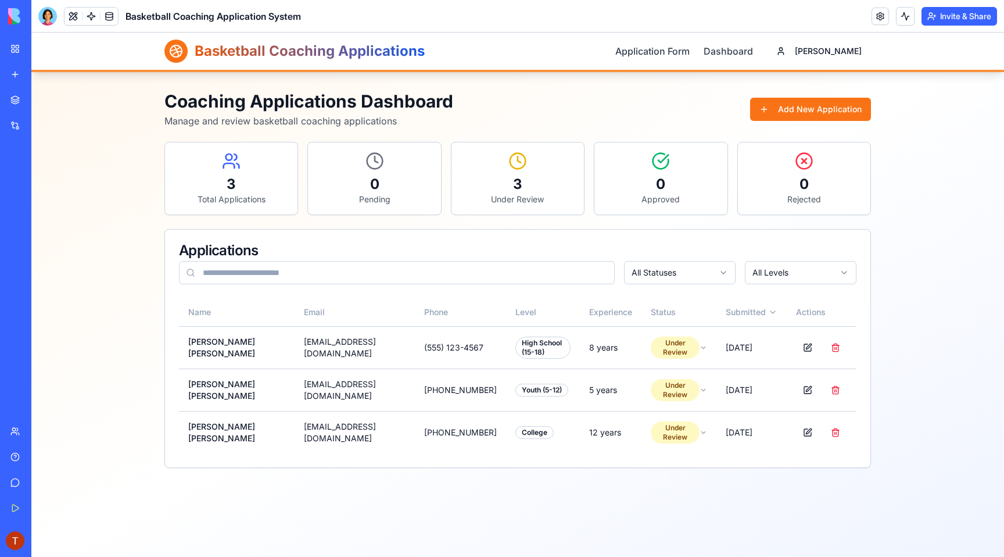
click at [195, 177] on div "3" at bounding box center [231, 184] width 114 height 19
click at [684, 281] on html "Basketball Coaching Applications Application Form Dashboard [PERSON_NAME] Coach…" at bounding box center [517, 295] width 973 height 524
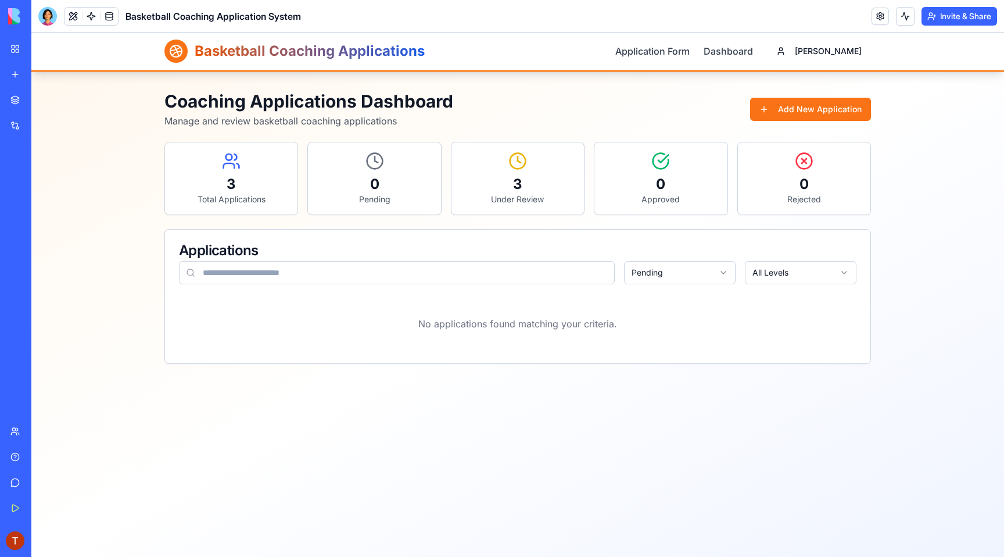
click at [687, 281] on html "Basketball Coaching Applications Application Form Dashboard [PERSON_NAME] Coach…" at bounding box center [517, 295] width 973 height 524
click at [691, 279] on html "Basketball Coaching Applications Application Form Dashboard [PERSON_NAME] Coach…" at bounding box center [517, 295] width 973 height 524
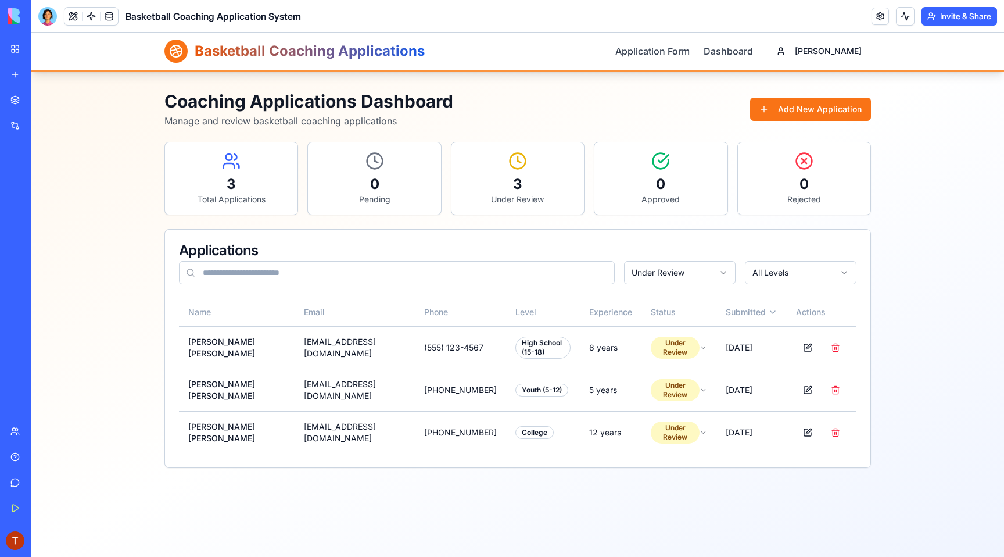
click at [770, 281] on html "Basketball Coaching Applications Application Form Dashboard [PERSON_NAME] Coach…" at bounding box center [517, 295] width 973 height 524
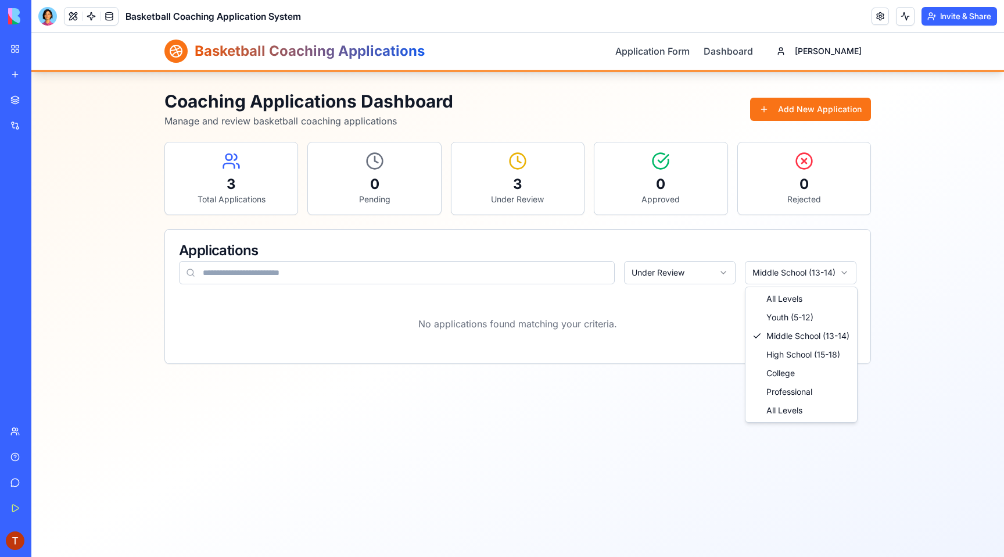
click at [779, 284] on html "Basketball Coaching Applications Application Form Dashboard [PERSON_NAME] Coach…" at bounding box center [517, 295] width 973 height 524
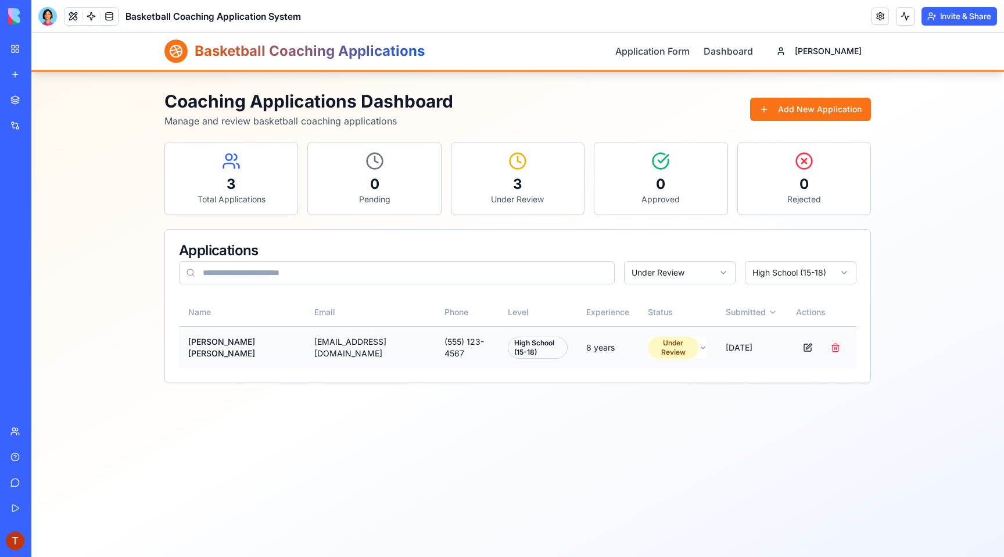
click at [529, 346] on div "High School (15-18)" at bounding box center [538, 347] width 60 height 22
click at [834, 55] on html "Basketball Coaching Applications Application Form Dashboard [PERSON_NAME] Coach…" at bounding box center [517, 295] width 973 height 524
click at [107, 12] on link at bounding box center [109, 16] width 17 height 17
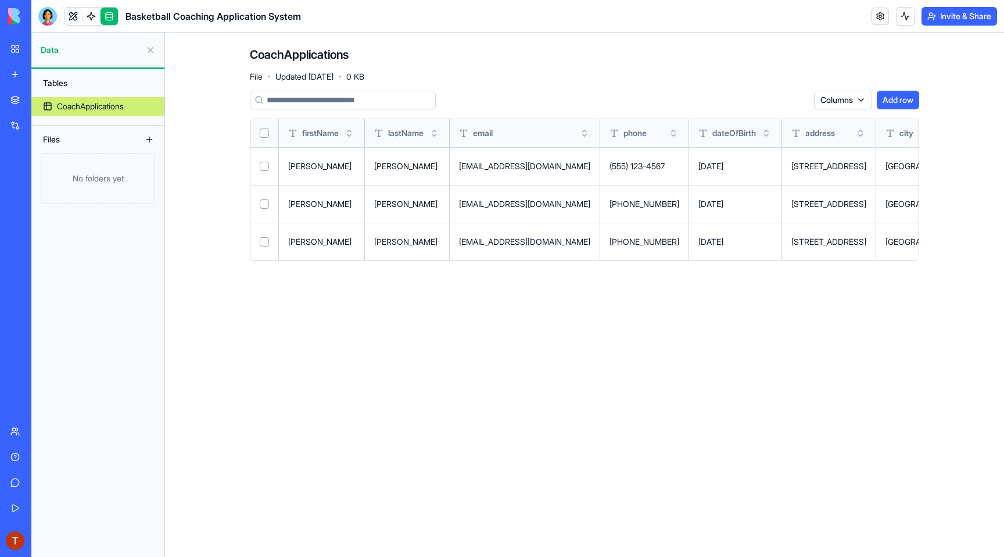
click at [149, 139] on button at bounding box center [149, 139] width 19 height 19
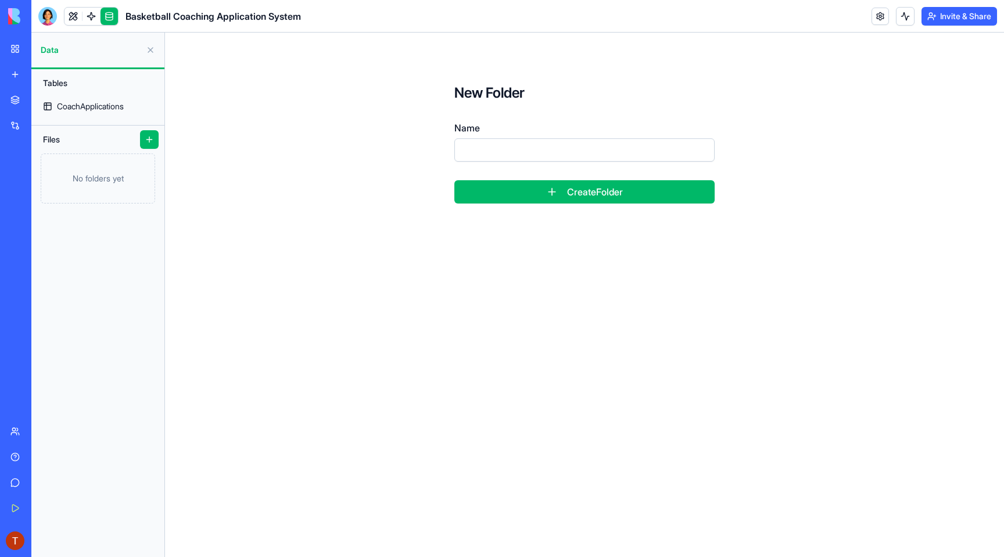
click at [146, 51] on button at bounding box center [150, 50] width 19 height 19
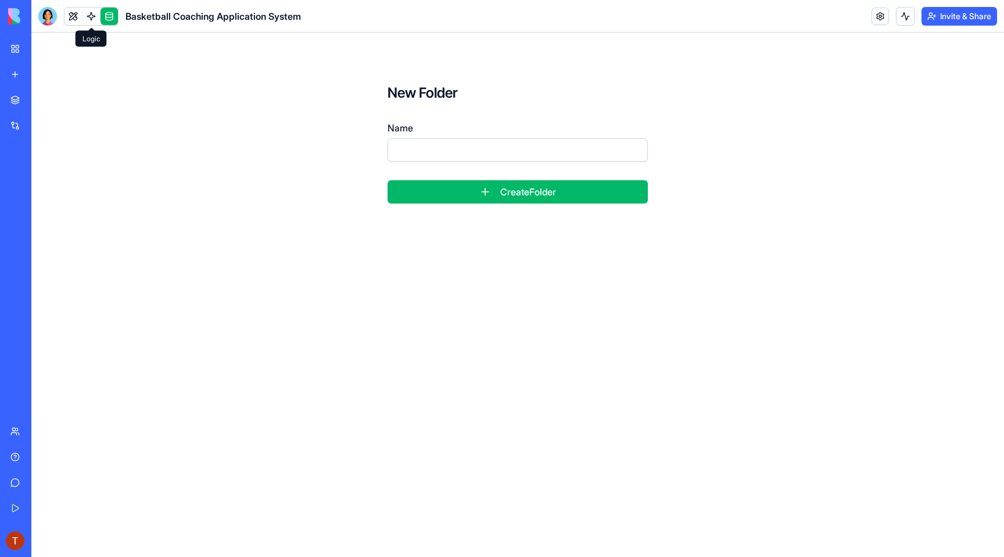
click at [80, 18] on link at bounding box center [72, 16] width 17 height 17
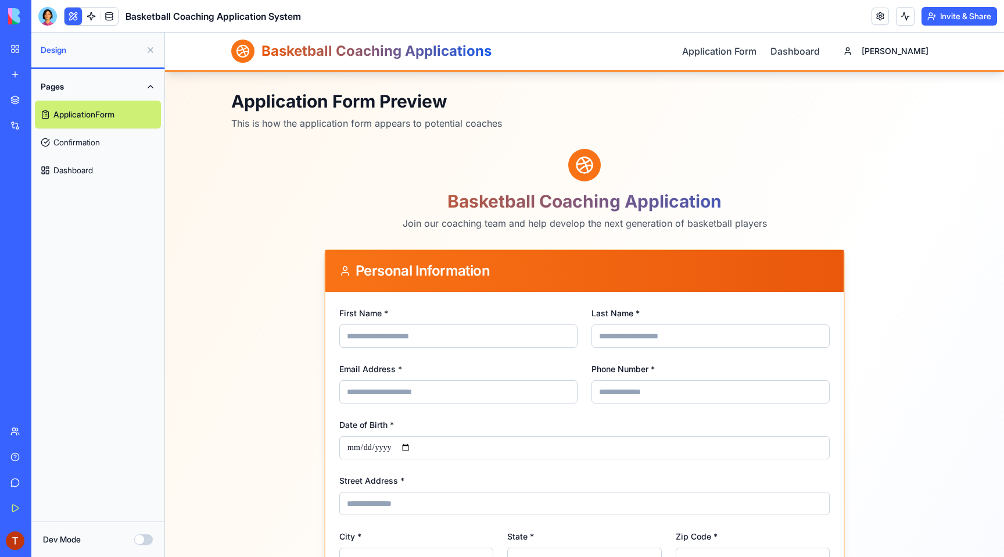
click at [94, 137] on link "Confirmation" at bounding box center [98, 142] width 126 height 28
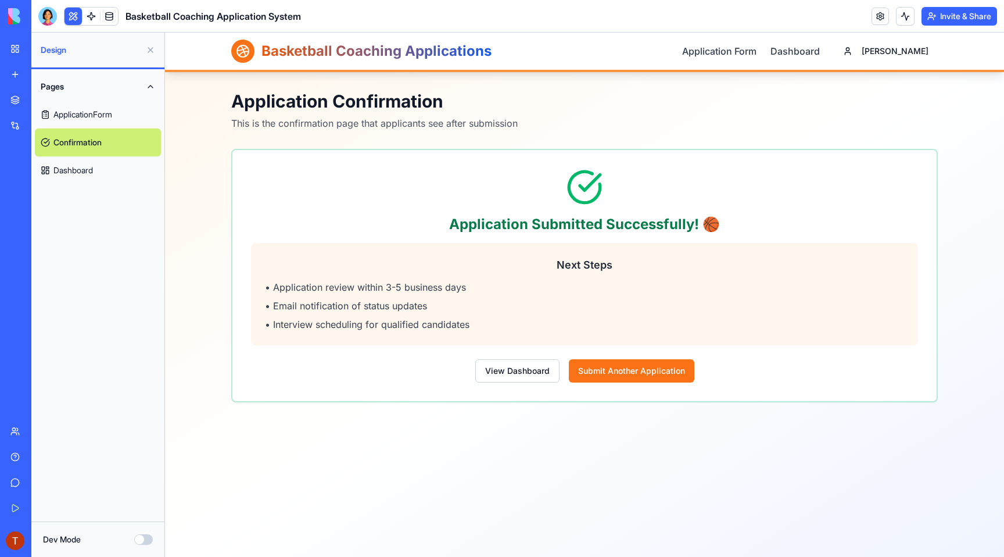
click at [106, 170] on link "Dashboard" at bounding box center [98, 170] width 126 height 28
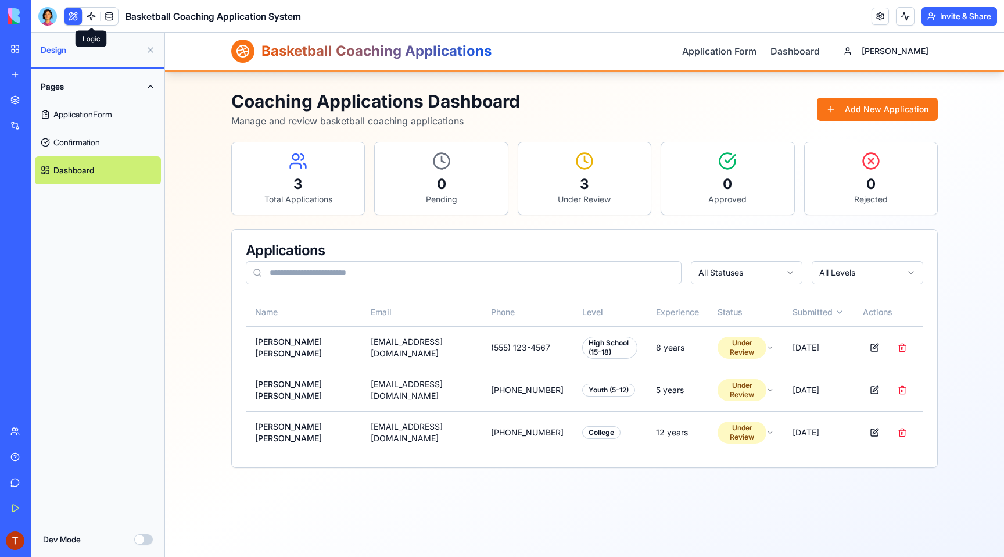
click at [88, 23] on link at bounding box center [91, 16] width 17 height 17
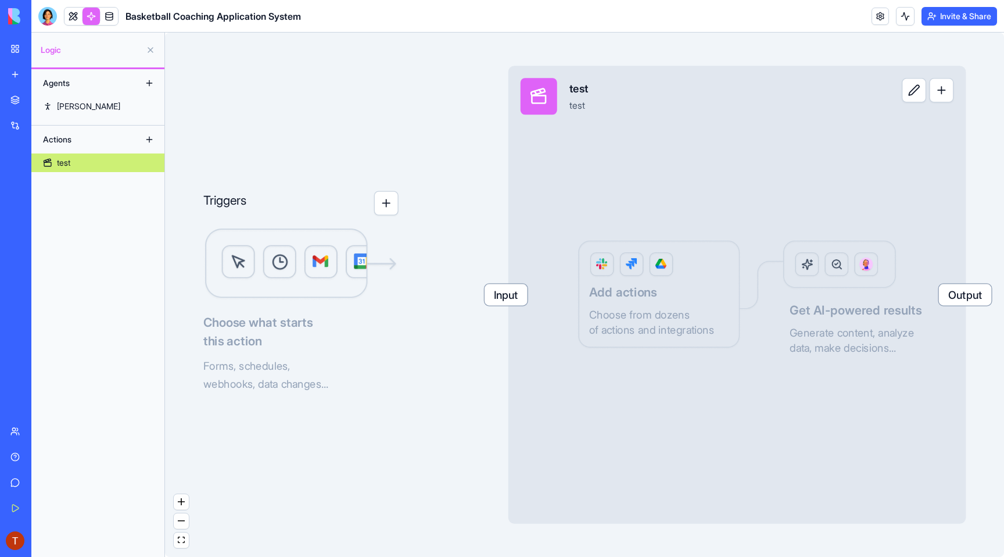
click at [26, 85] on link "New app" at bounding box center [26, 74] width 46 height 23
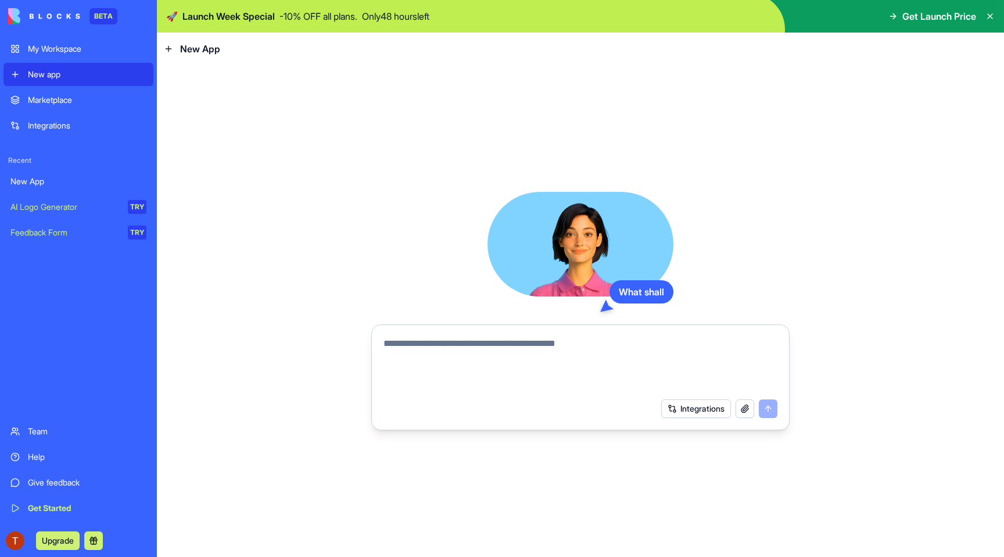
click at [27, 99] on link "Marketplace" at bounding box center [78, 99] width 150 height 23
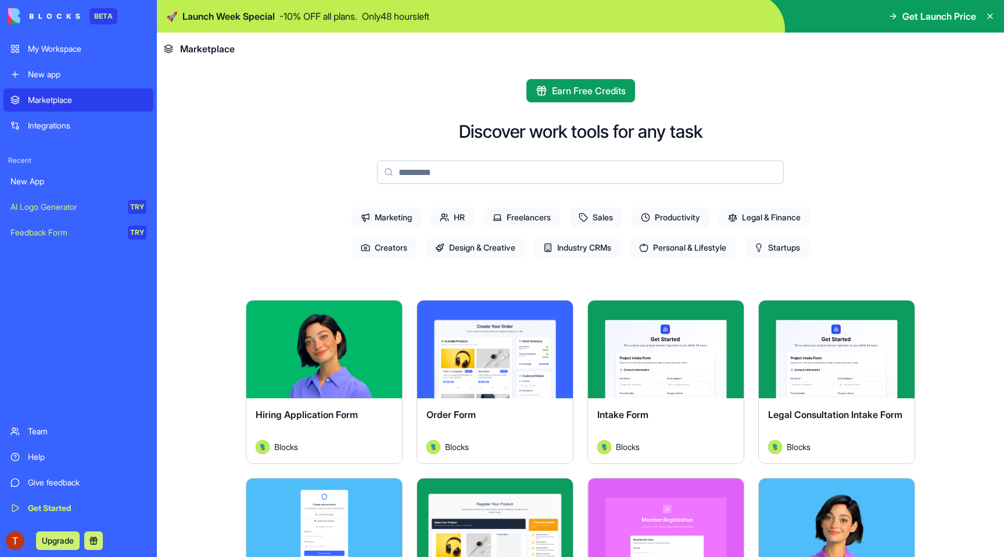
click at [33, 121] on div "Integrations" at bounding box center [87, 126] width 119 height 12
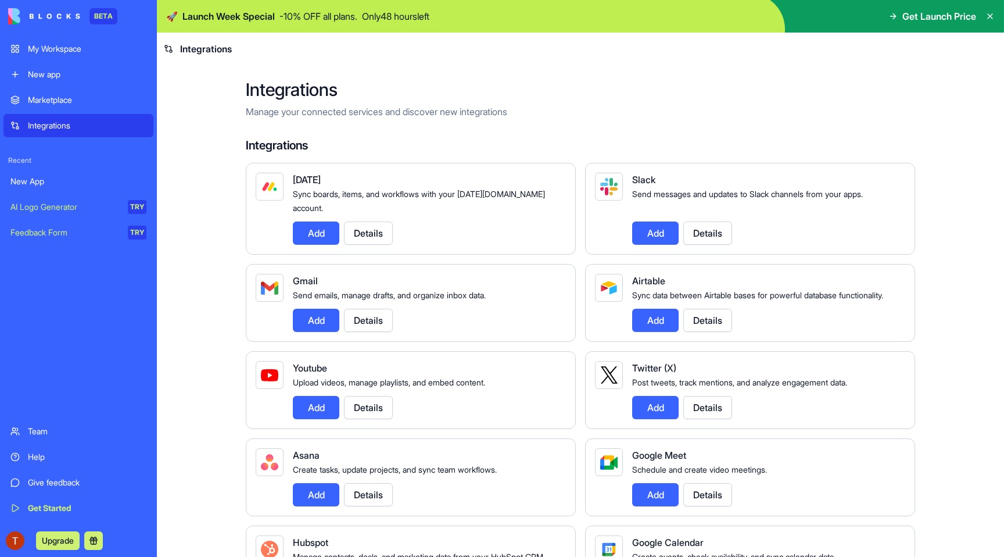
click at [49, 69] on div "New app" at bounding box center [87, 75] width 119 height 12
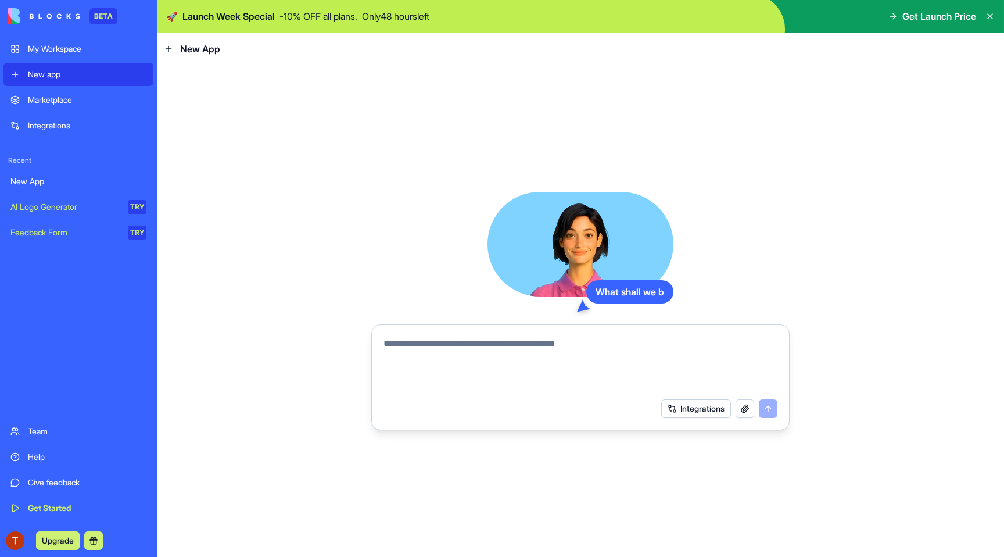
click at [58, 48] on div "My Workspace" at bounding box center [87, 49] width 119 height 12
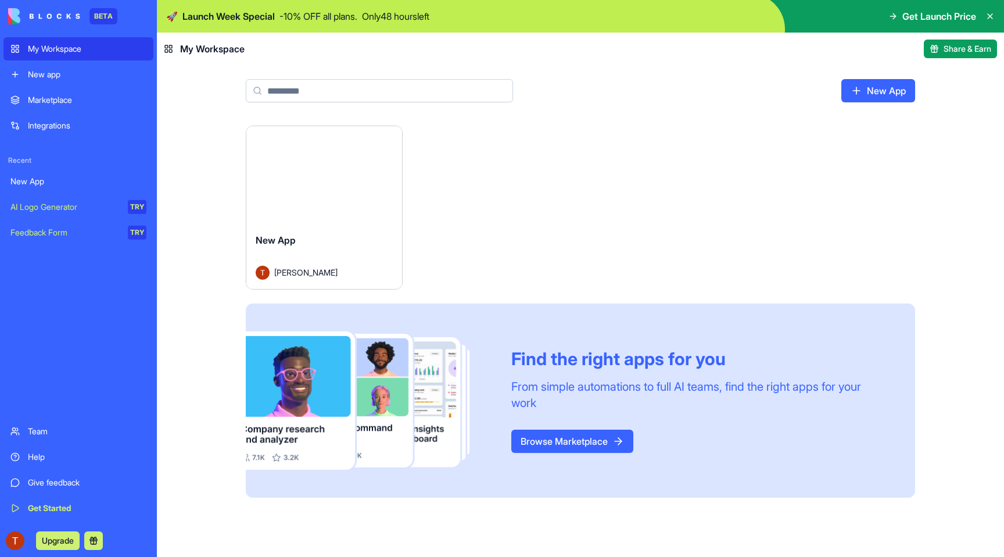
click at [347, 203] on div "Launch" at bounding box center [324, 175] width 156 height 98
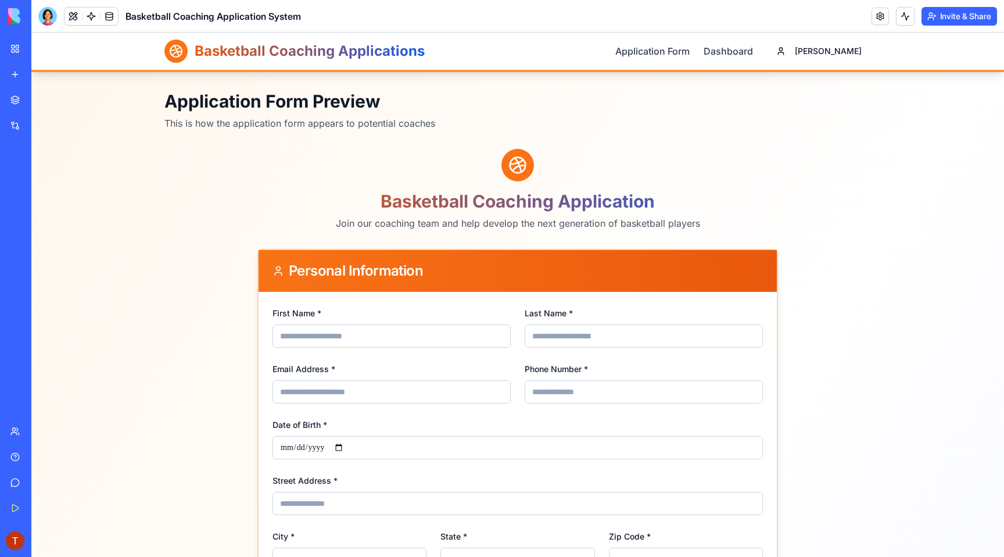
click at [365, 282] on div "Personal Information" at bounding box center [518, 271] width 518 height 42
click at [433, 340] on input "First Name *" at bounding box center [392, 335] width 238 height 23
click at [873, 5] on header "Basketball Coaching Application System Invite & Share" at bounding box center [517, 16] width 973 height 33
click at [877, 17] on link at bounding box center [880, 16] width 17 height 17
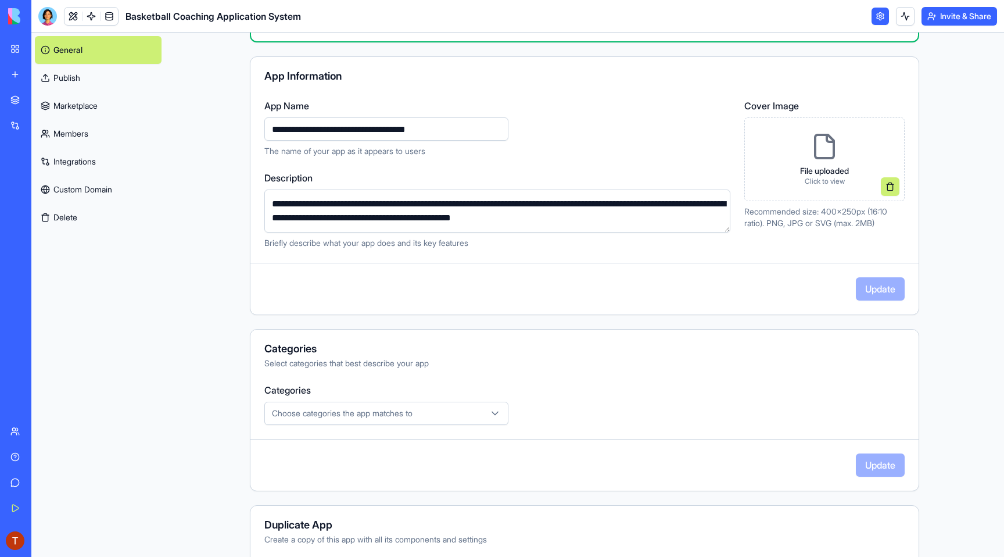
scroll to position [152, 0]
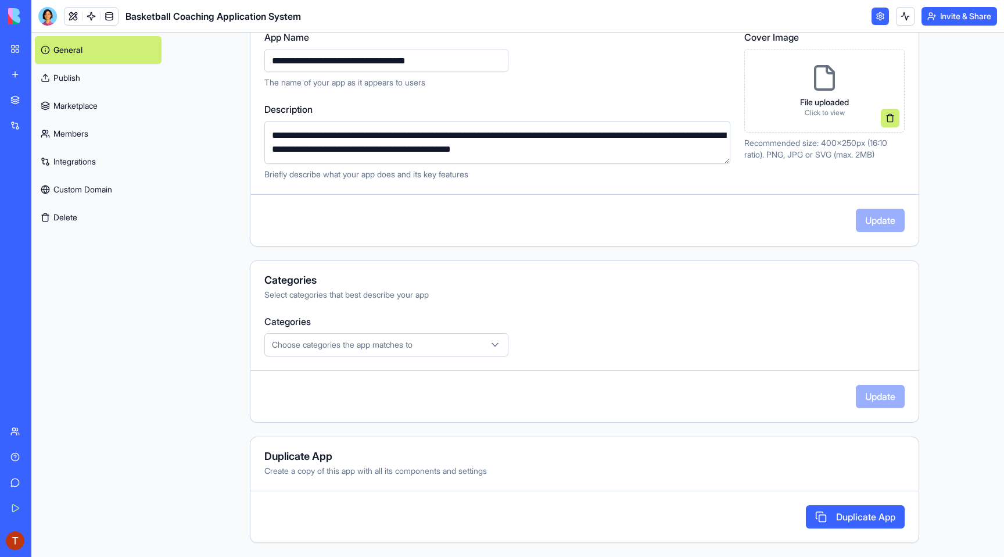
click at [476, 329] on div "Categories Choose categories the app matches to" at bounding box center [584, 335] width 640 height 42
click at [478, 336] on button "Choose categories the app matches to" at bounding box center [386, 344] width 244 height 23
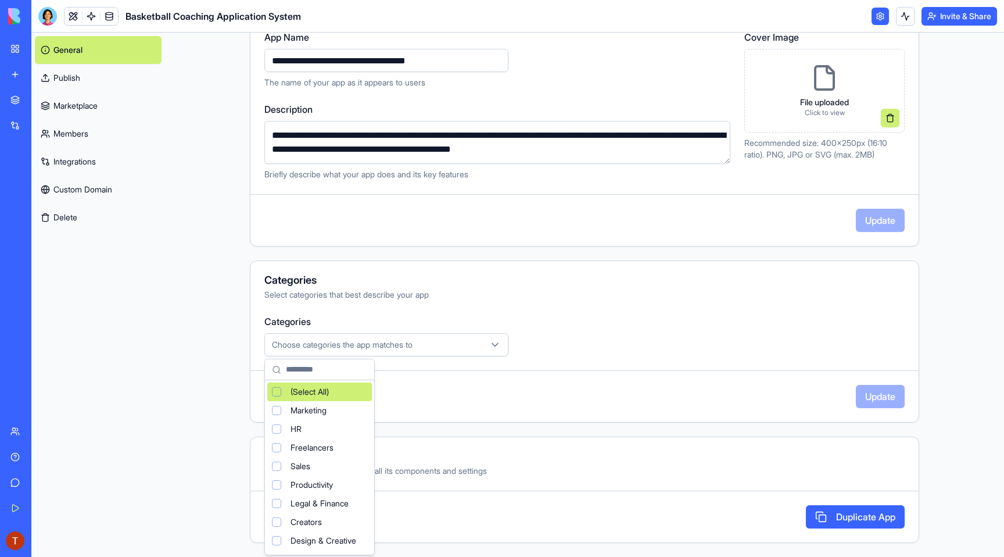
click at [485, 371] on html "**********" at bounding box center [502, 278] width 1004 height 557
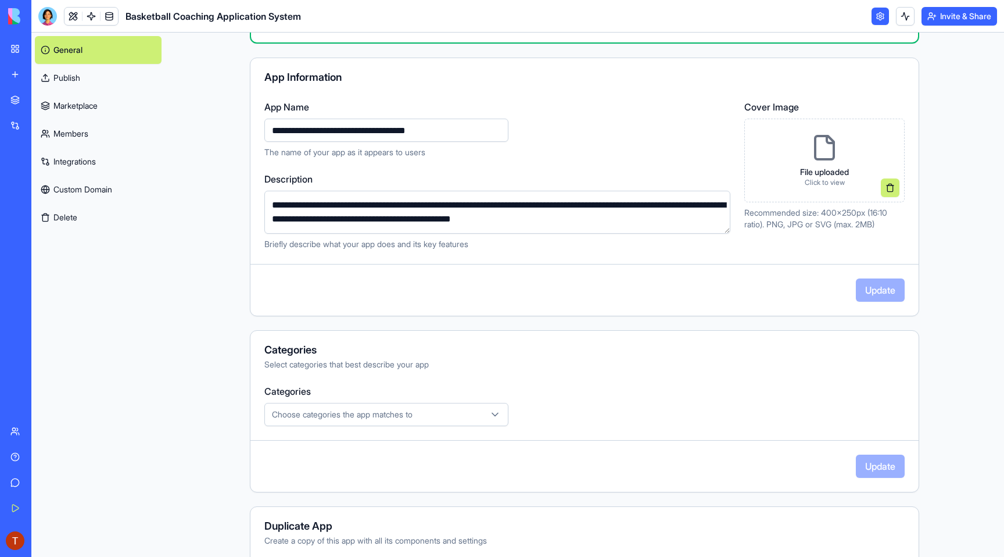
scroll to position [0, 0]
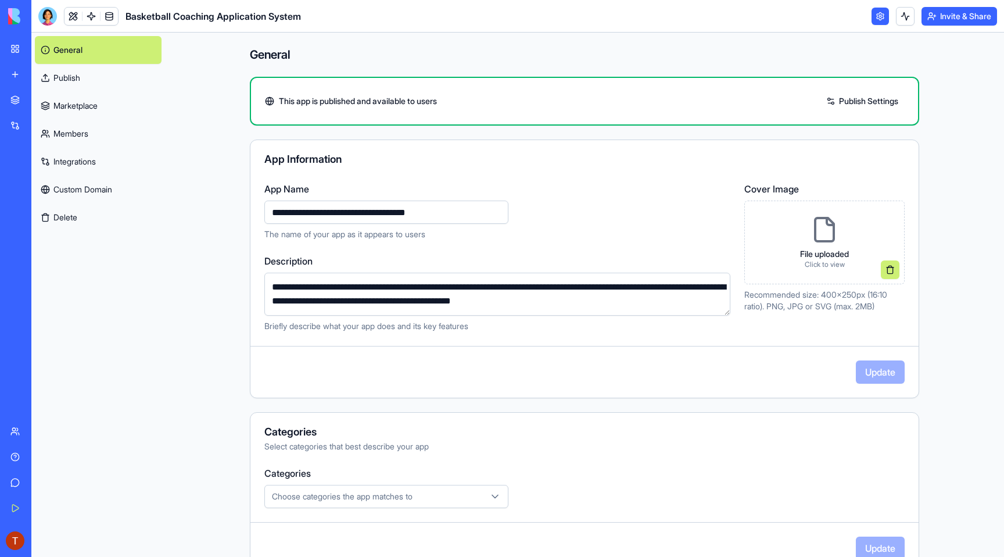
click at [71, 71] on link "Publish" at bounding box center [98, 78] width 127 height 28
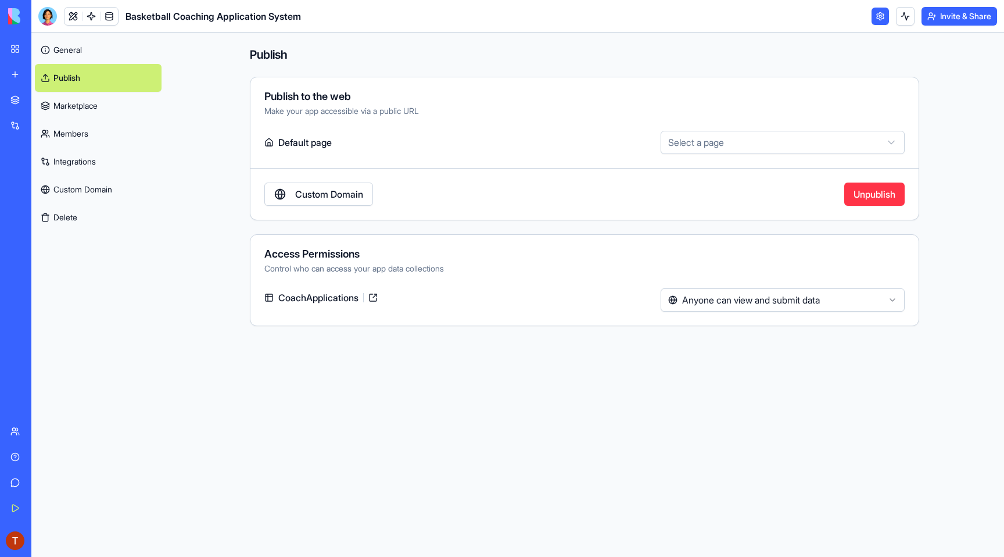
click at [866, 193] on button "Unpublish" at bounding box center [874, 193] width 60 height 23
click at [146, 111] on link "Marketplace" at bounding box center [98, 106] width 127 height 28
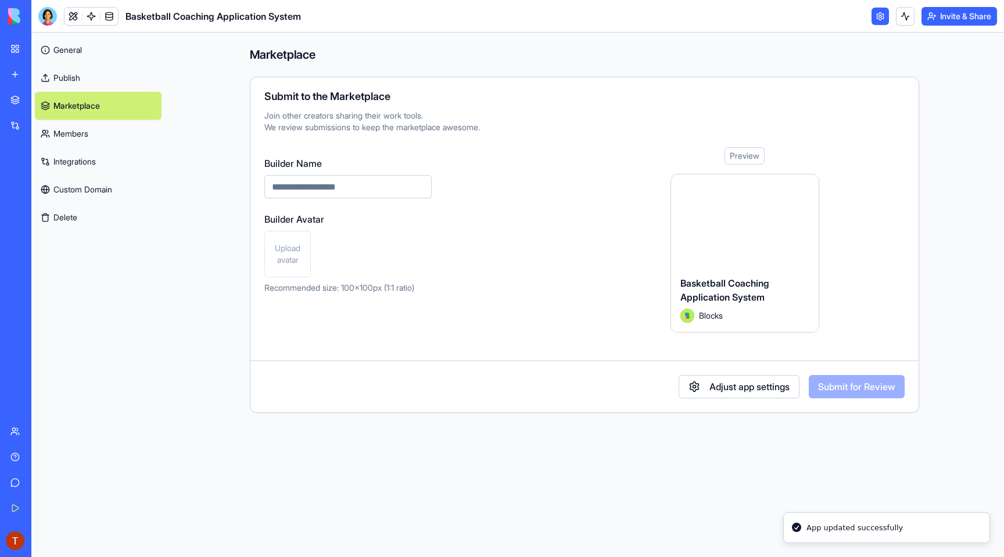
click at [146, 130] on link "Members" at bounding box center [98, 134] width 127 height 28
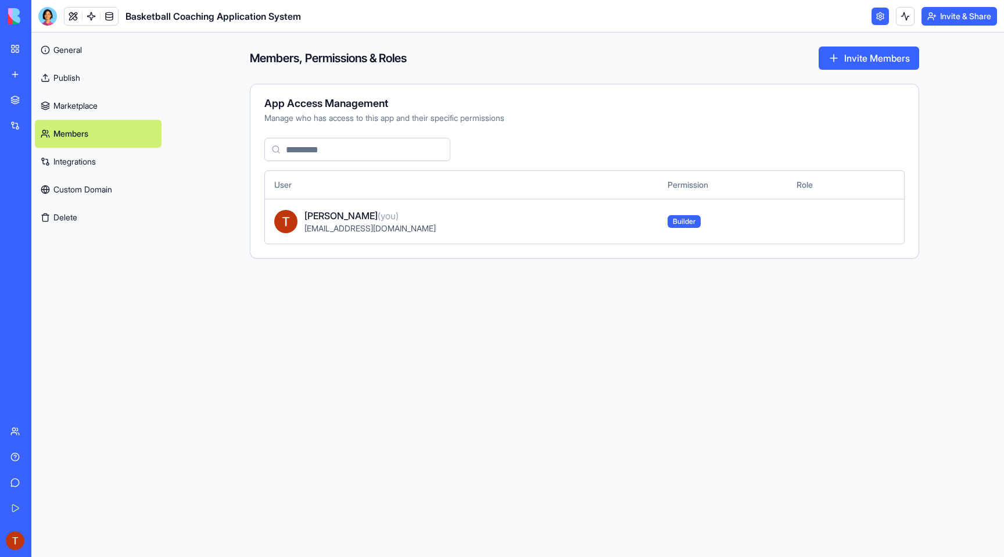
click at [137, 151] on link "Integrations" at bounding box center [98, 162] width 127 height 28
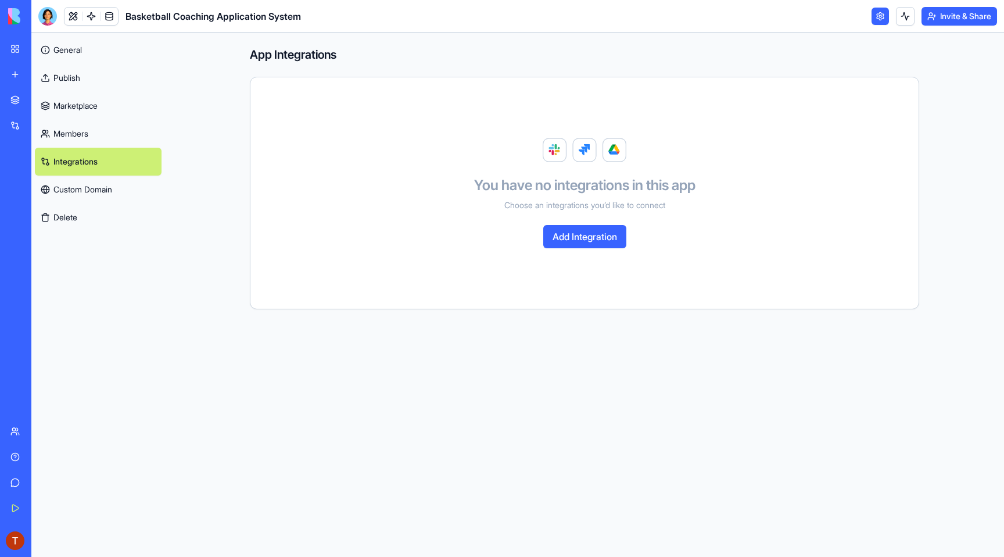
click at [141, 171] on link "Integrations" at bounding box center [98, 162] width 127 height 28
click at [139, 187] on link "Custom Domain" at bounding box center [98, 189] width 127 height 28
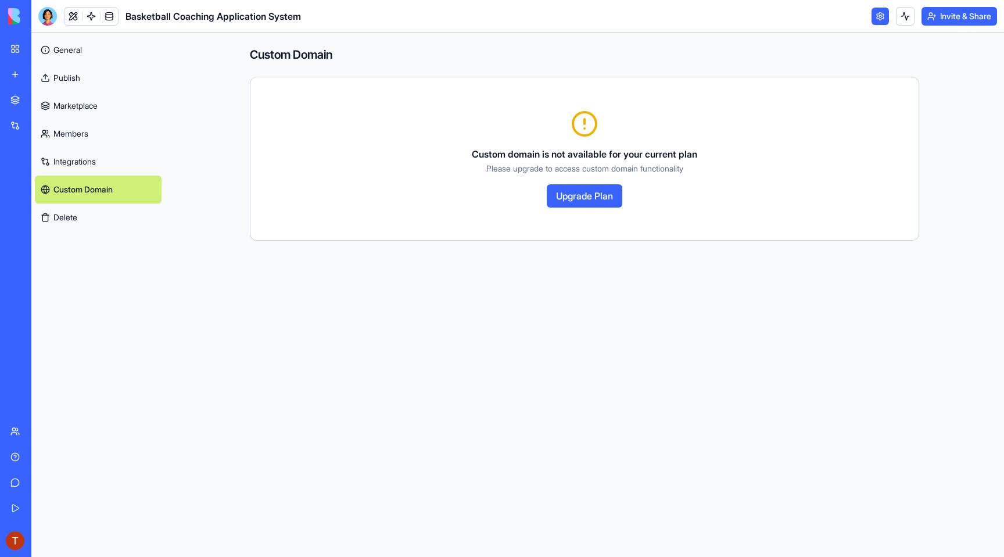
click at [181, 159] on main "Custom Domain Custom domain is not available for your current plan Please upgra…" at bounding box center [584, 295] width 839 height 524
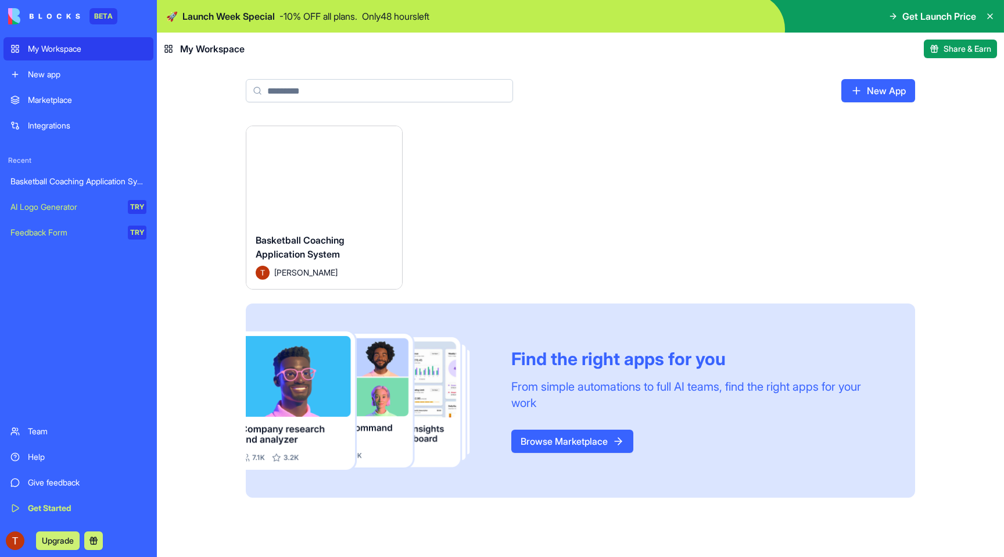
click at [87, 424] on link "Team" at bounding box center [78, 431] width 150 height 23
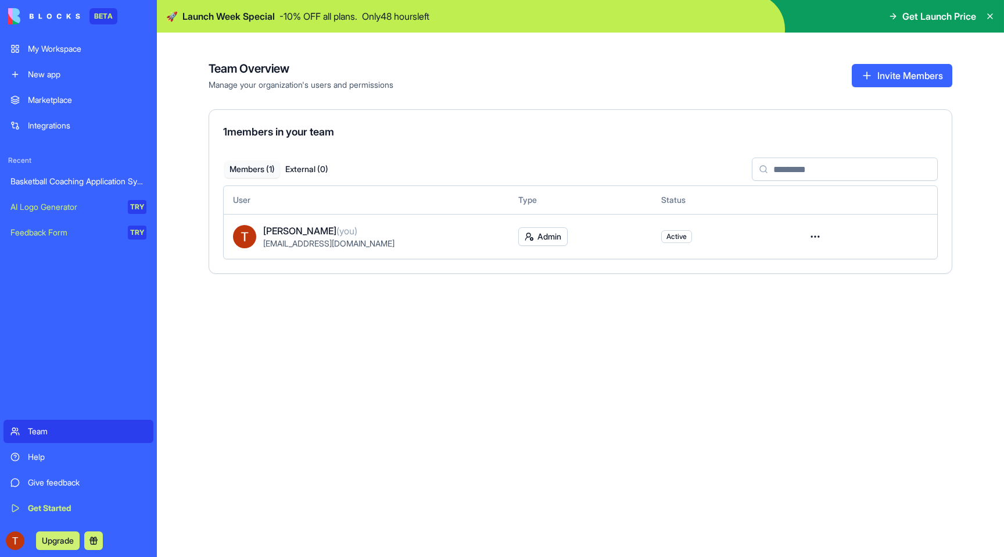
click at [44, 433] on div "Team" at bounding box center [87, 431] width 119 height 12
click at [74, 14] on img at bounding box center [44, 16] width 72 height 16
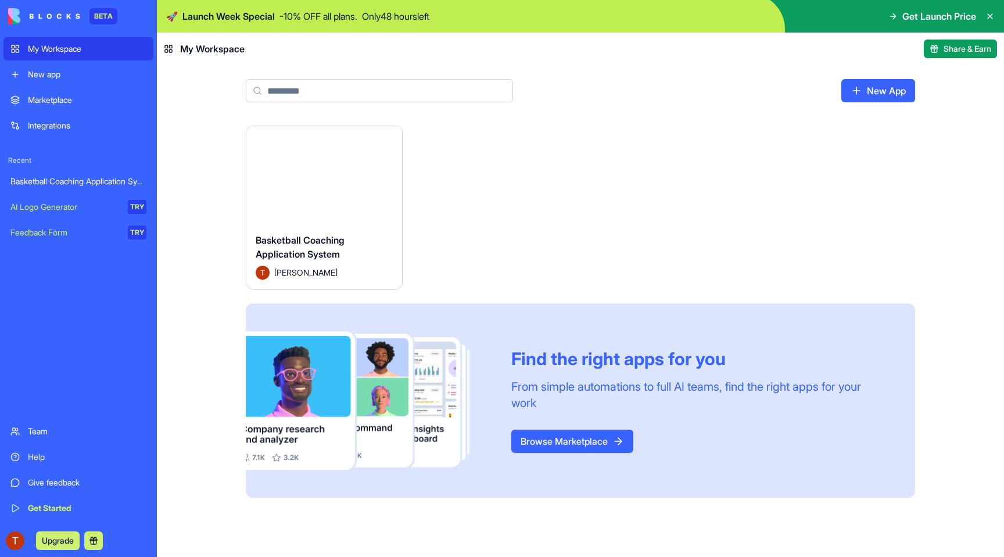
click at [98, 15] on div "BETA" at bounding box center [103, 16] width 28 height 16
click at [996, 22] on img at bounding box center [580, 16] width 847 height 33
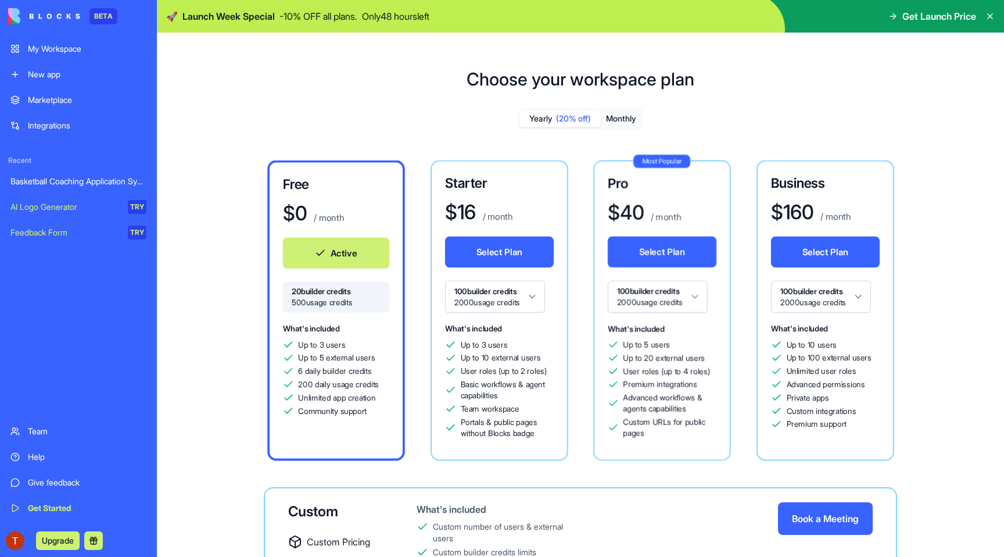
click at [992, 19] on icon at bounding box center [989, 16] width 9 height 9
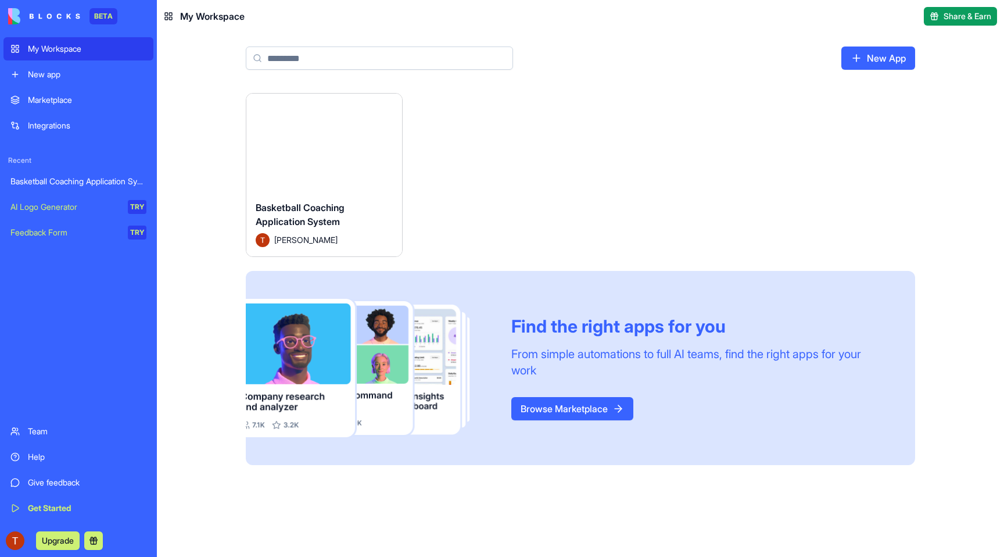
click at [204, 17] on span "My Workspace" at bounding box center [212, 16] width 64 height 14
